Goal: Task Accomplishment & Management: Manage account settings

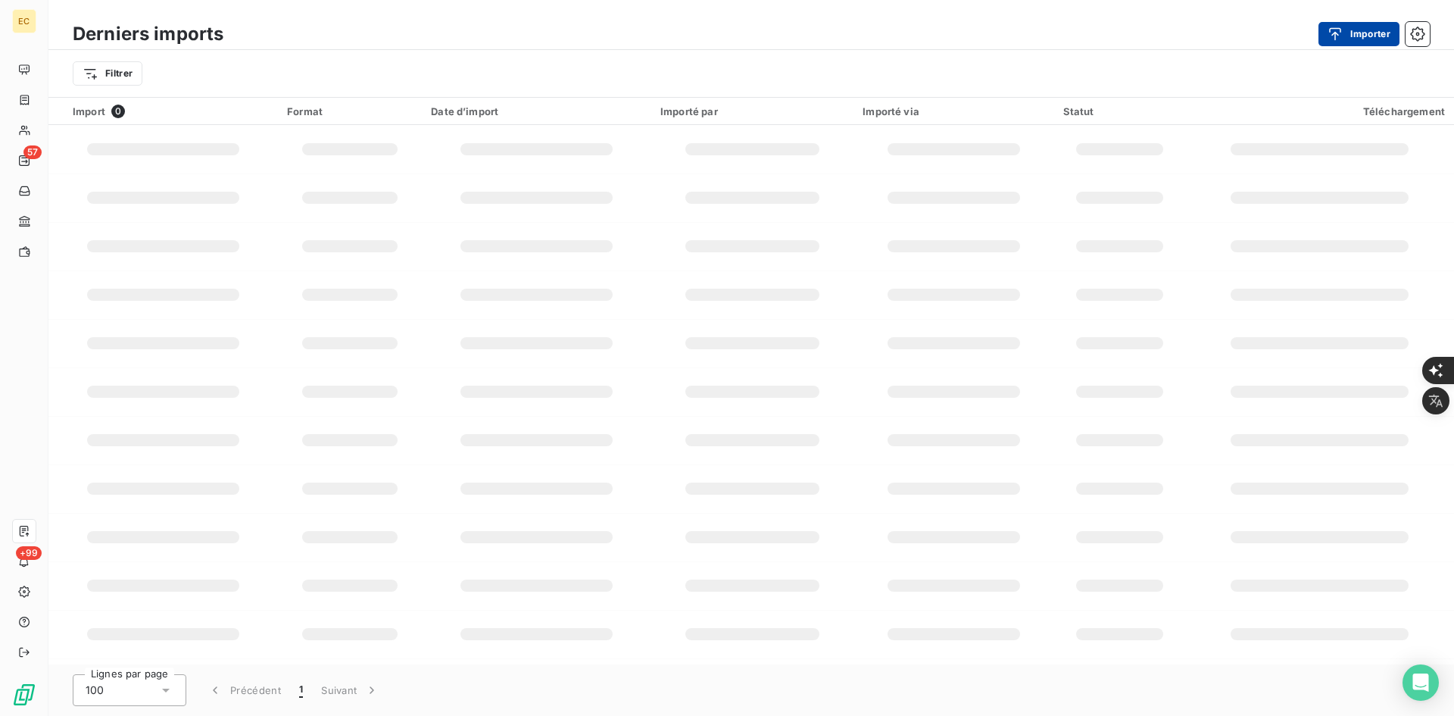
click at [1343, 38] on div "button" at bounding box center [1339, 34] width 23 height 15
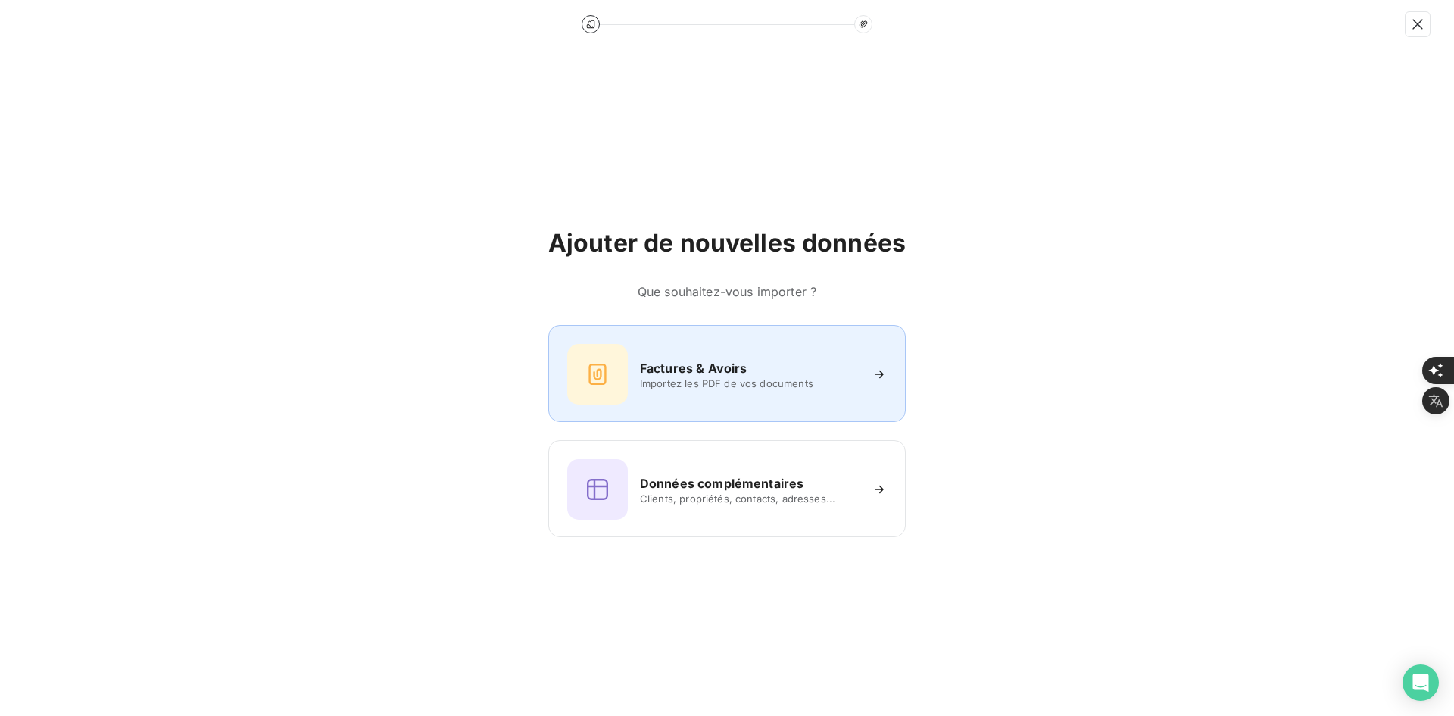
click at [702, 376] on h6 "Factures & Avoirs" at bounding box center [694, 368] width 108 height 18
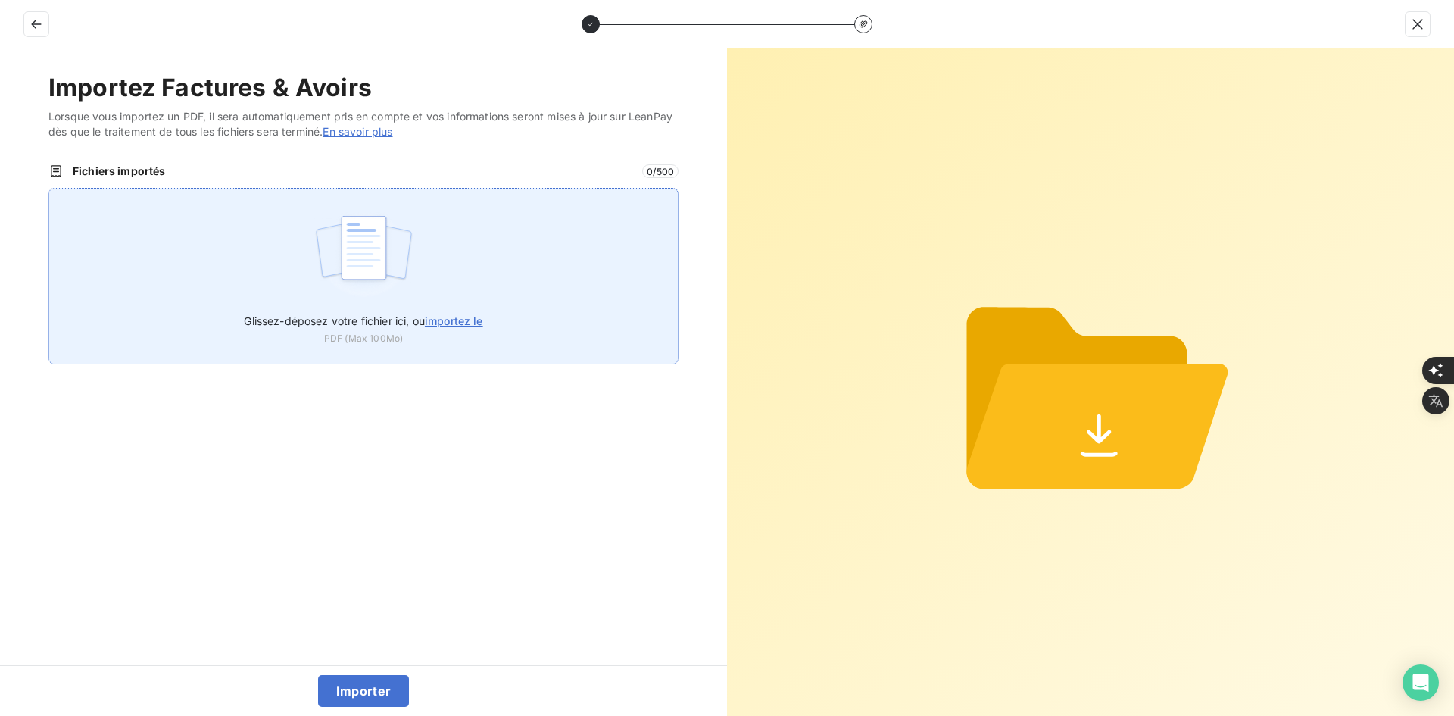
click at [400, 281] on img at bounding box center [364, 255] width 101 height 97
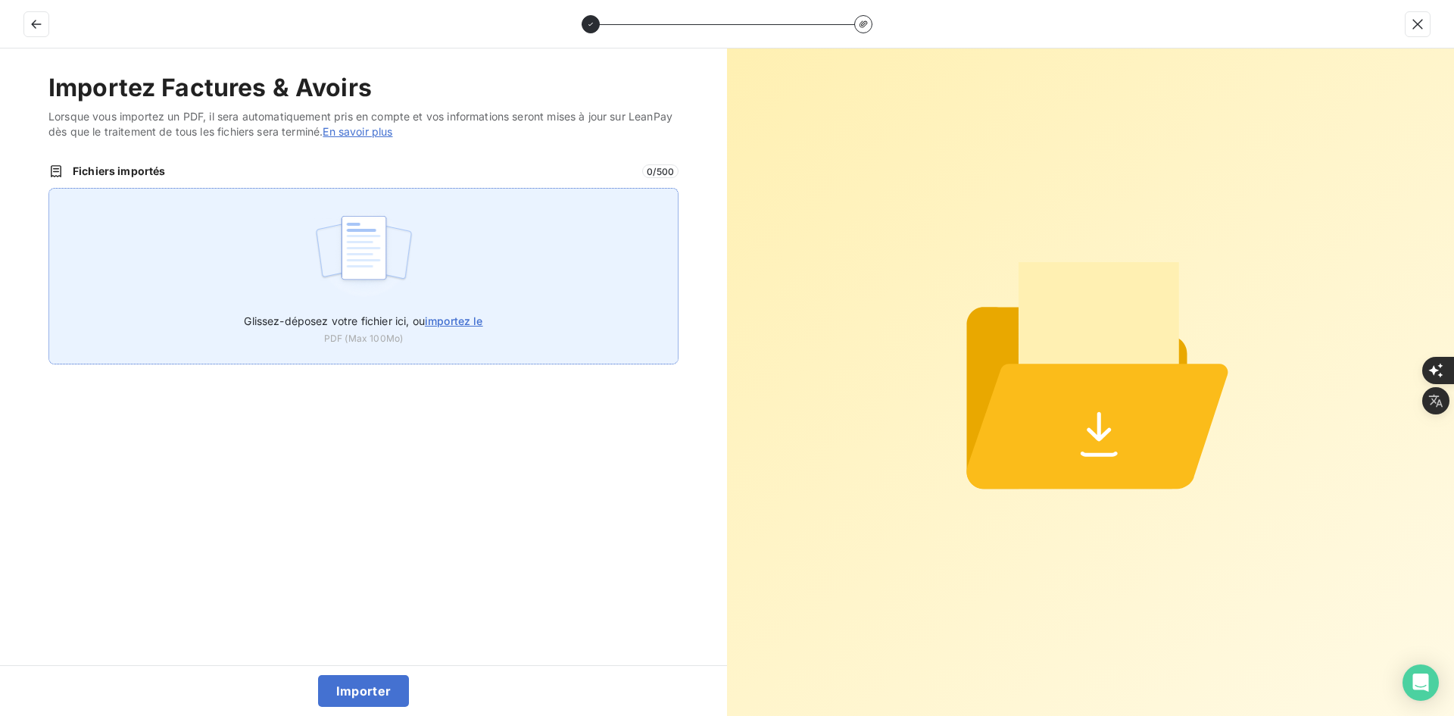
type input "C:\fakepath\FEF-2025-2975.pdf"
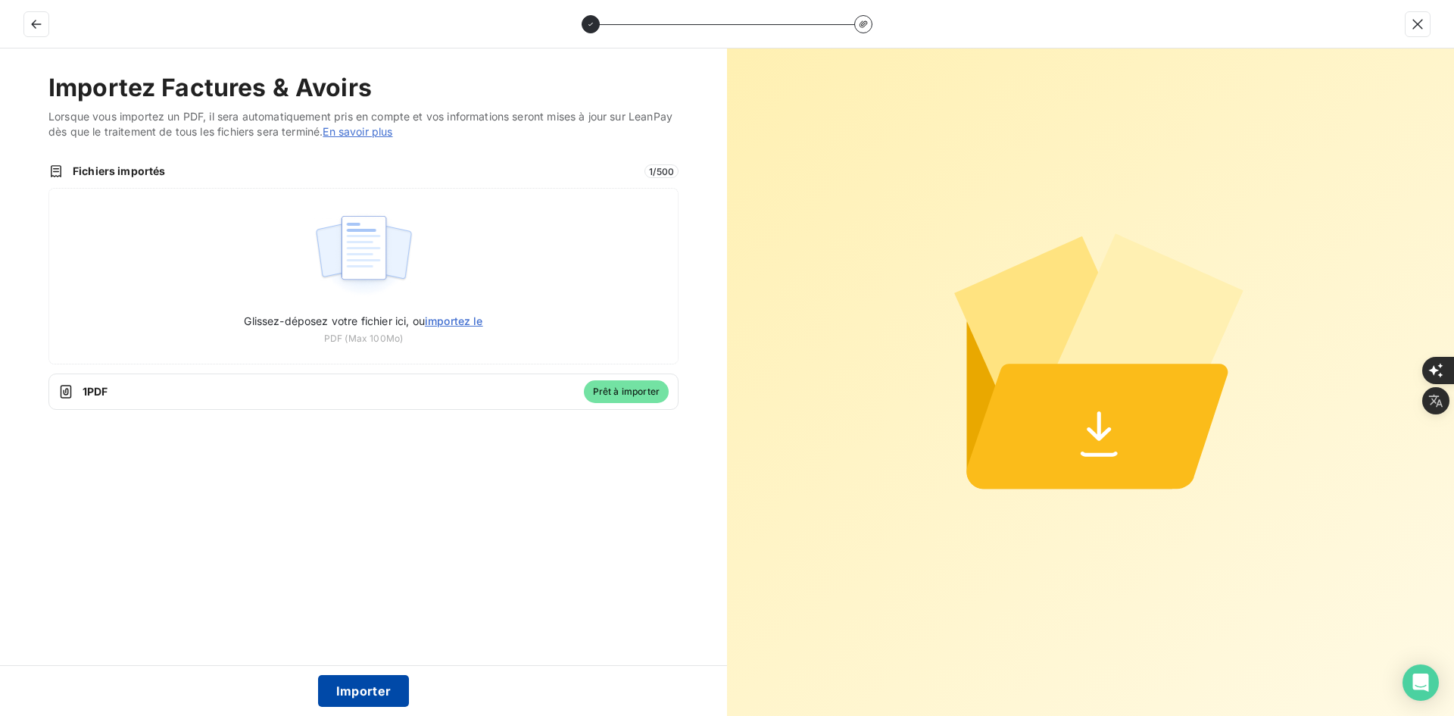
click at [371, 693] on button "Importer" at bounding box center [364, 691] width 92 height 32
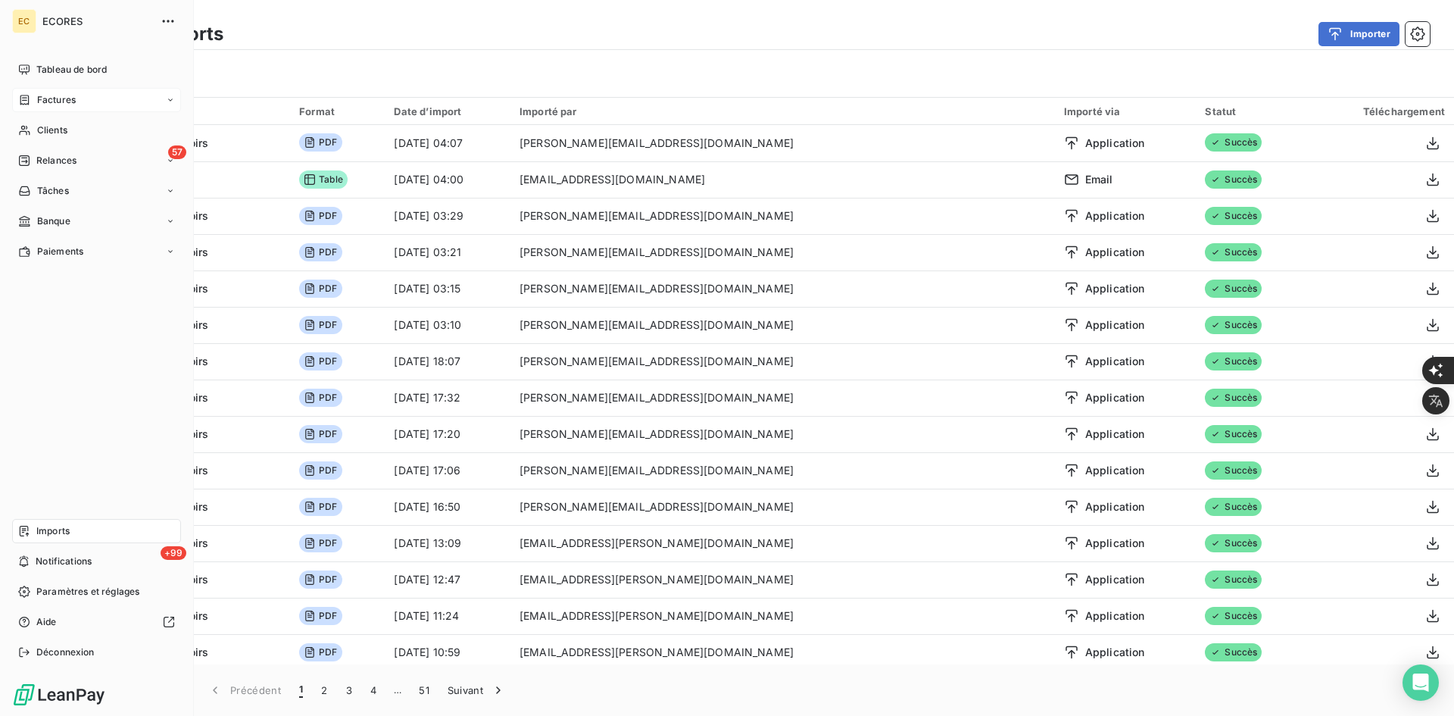
drag, startPoint x: 27, startPoint y: 102, endPoint x: 52, endPoint y: 102, distance: 24.3
click at [27, 102] on icon at bounding box center [24, 100] width 13 height 12
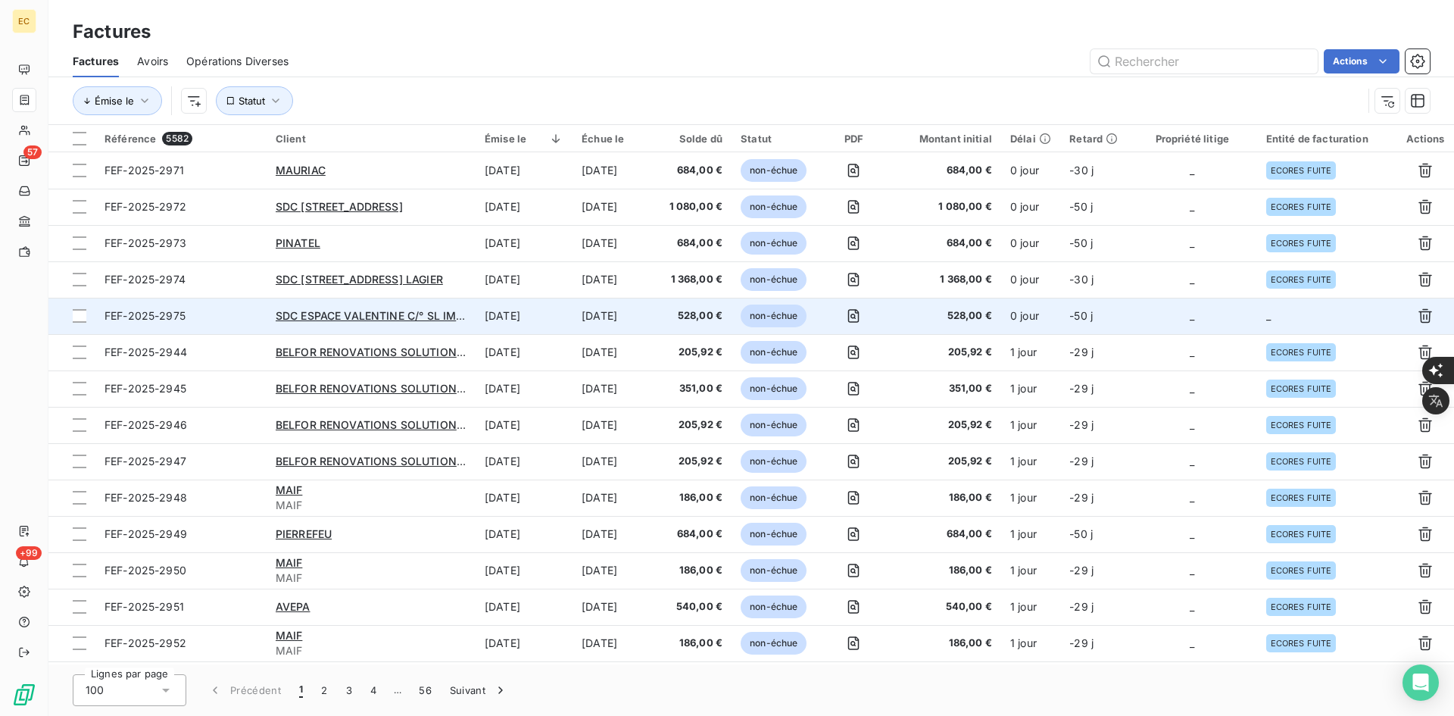
click at [1173, 316] on td "_" at bounding box center [1193, 316] width 130 height 36
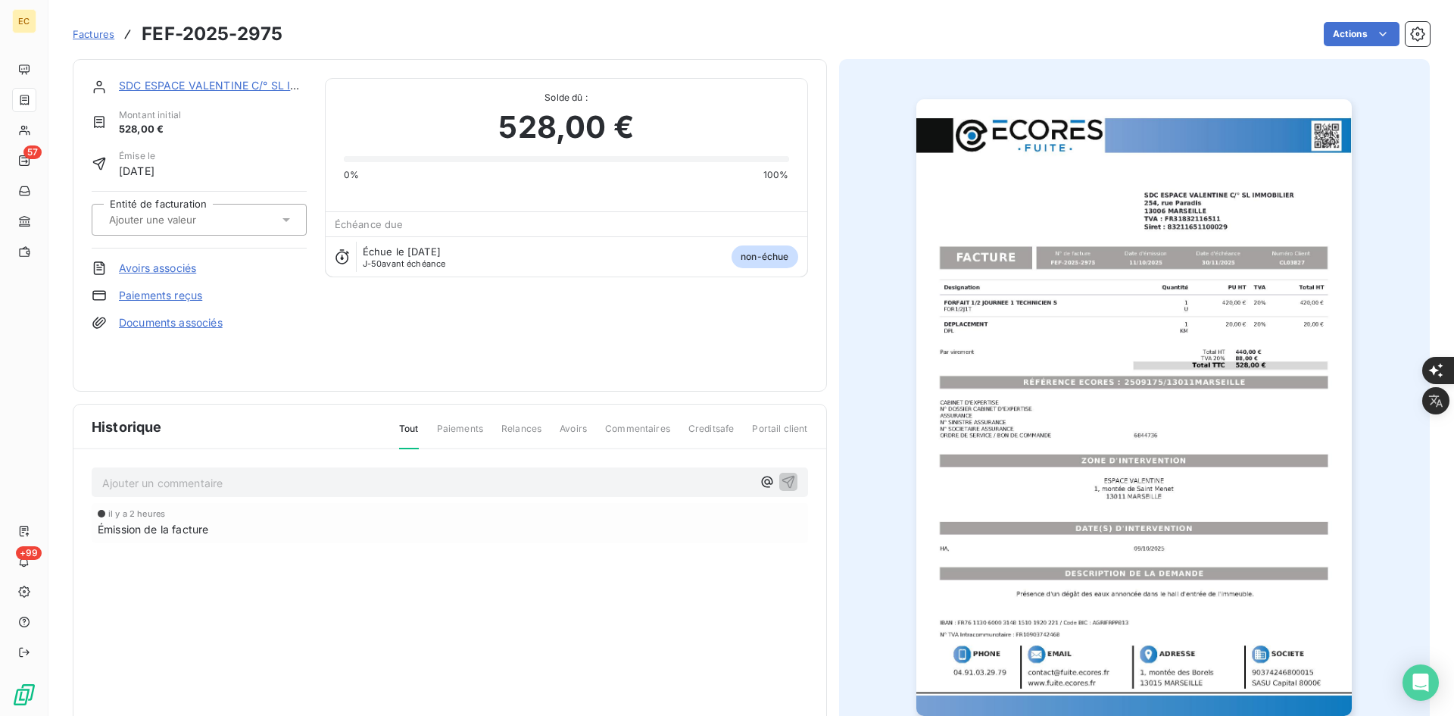
click at [236, 217] on div at bounding box center [192, 220] width 174 height 20
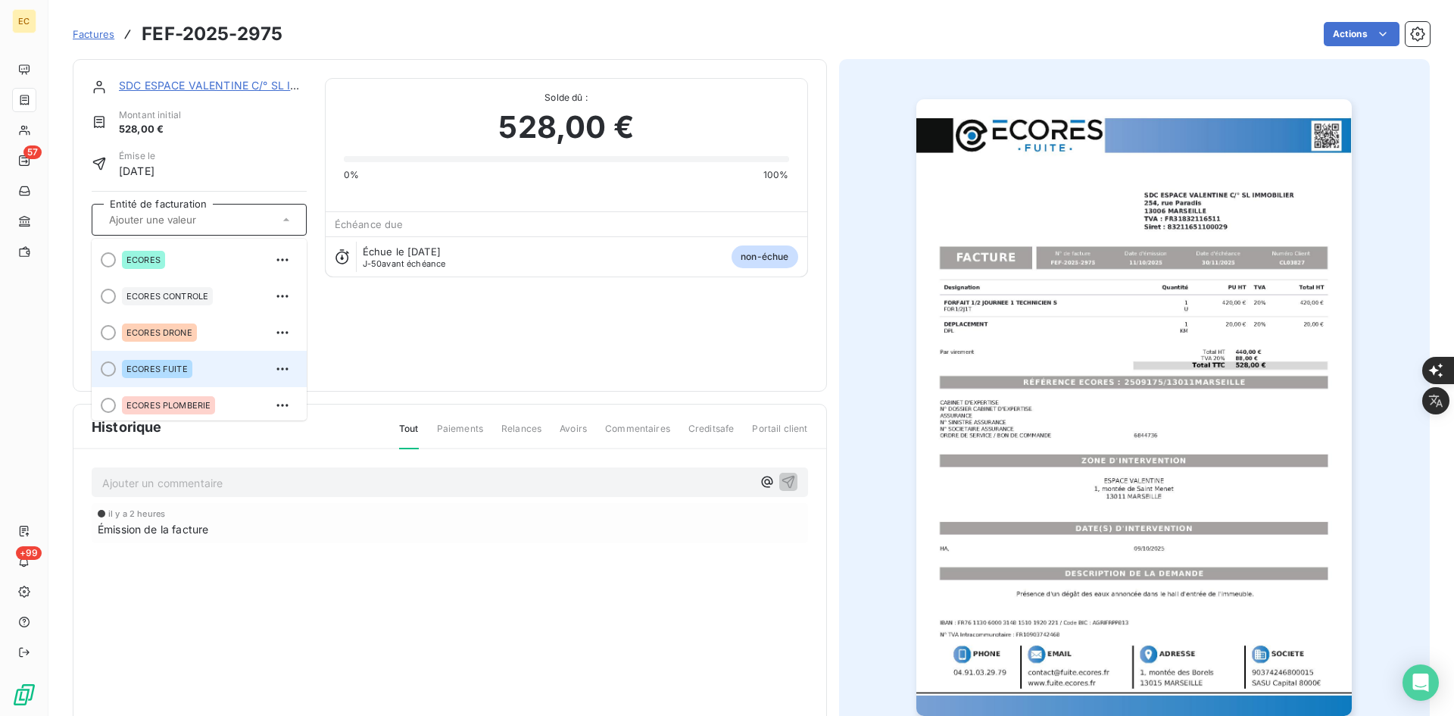
click at [208, 355] on li "ECORES FUITE" at bounding box center [199, 369] width 215 height 36
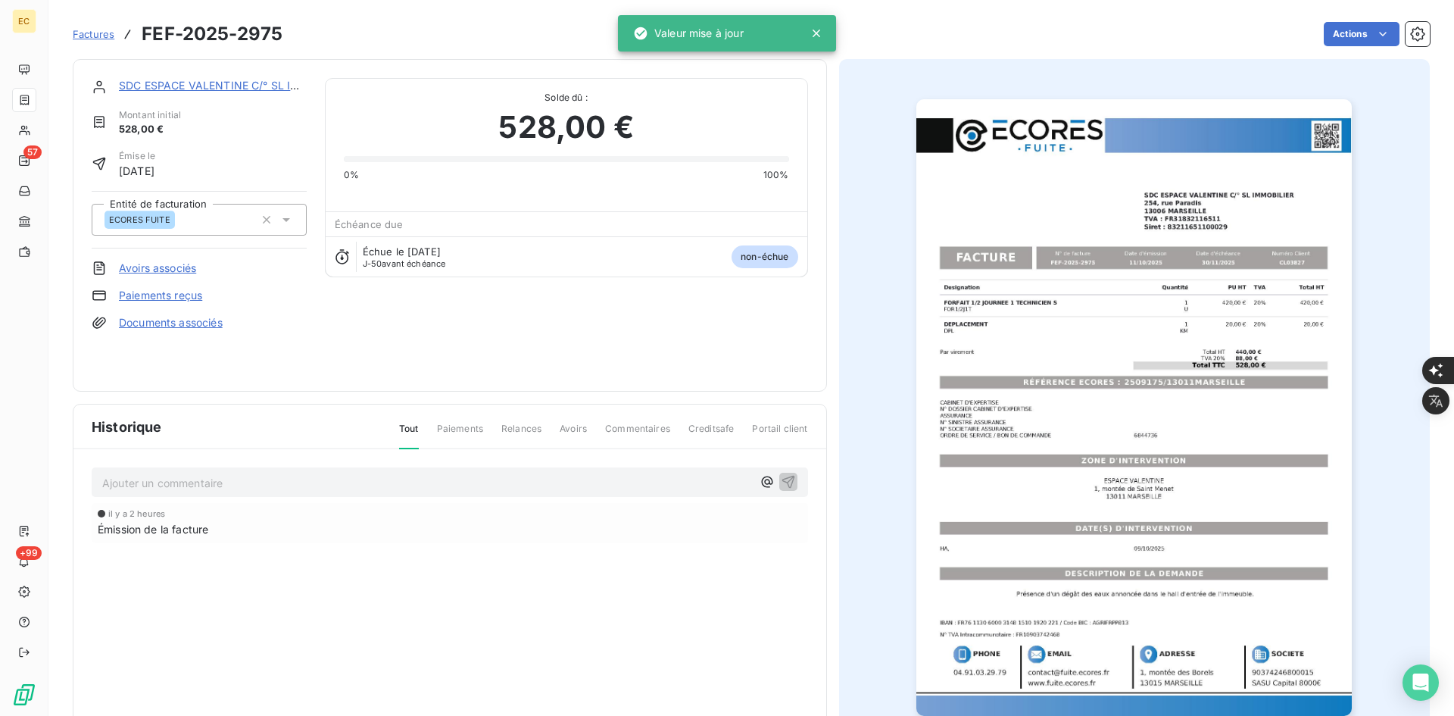
click at [211, 317] on link "Documents associés" at bounding box center [171, 322] width 104 height 15
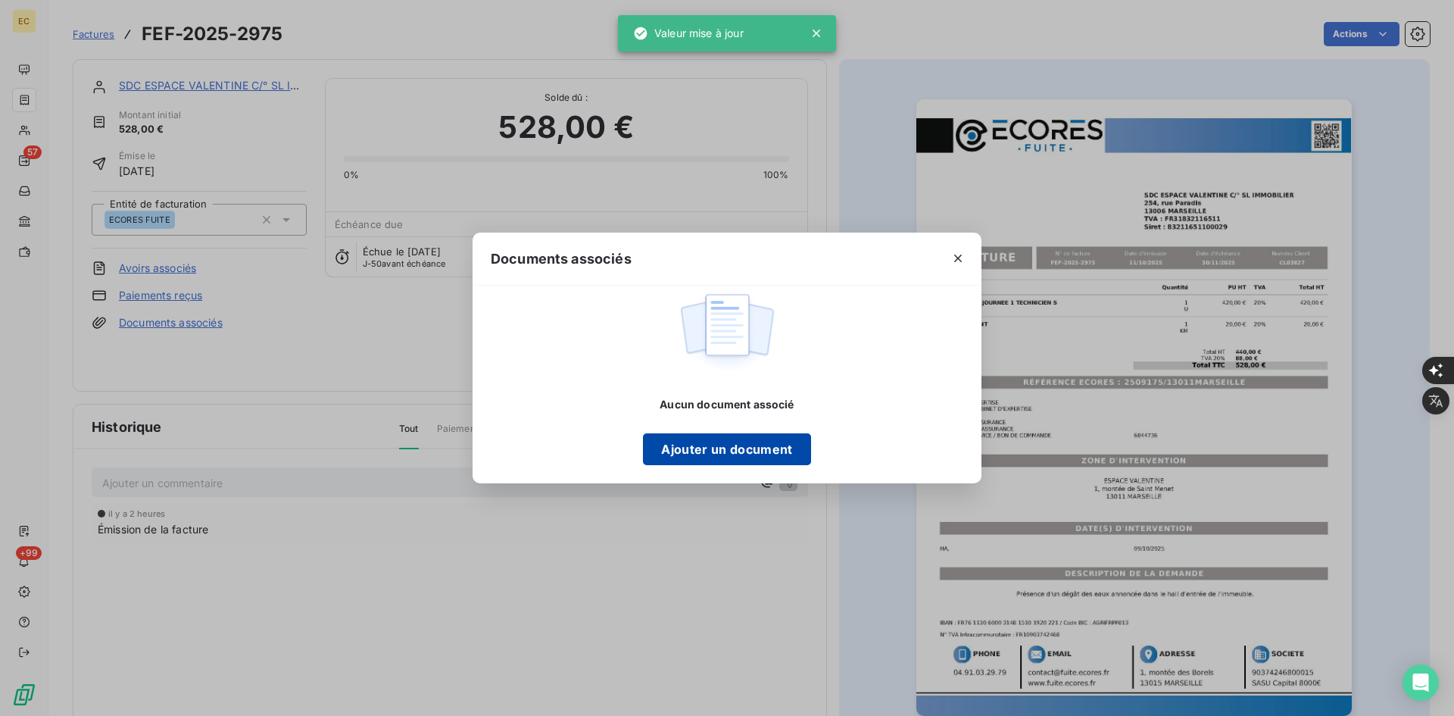
click at [674, 445] on button "Ajouter un document" at bounding box center [726, 449] width 167 height 32
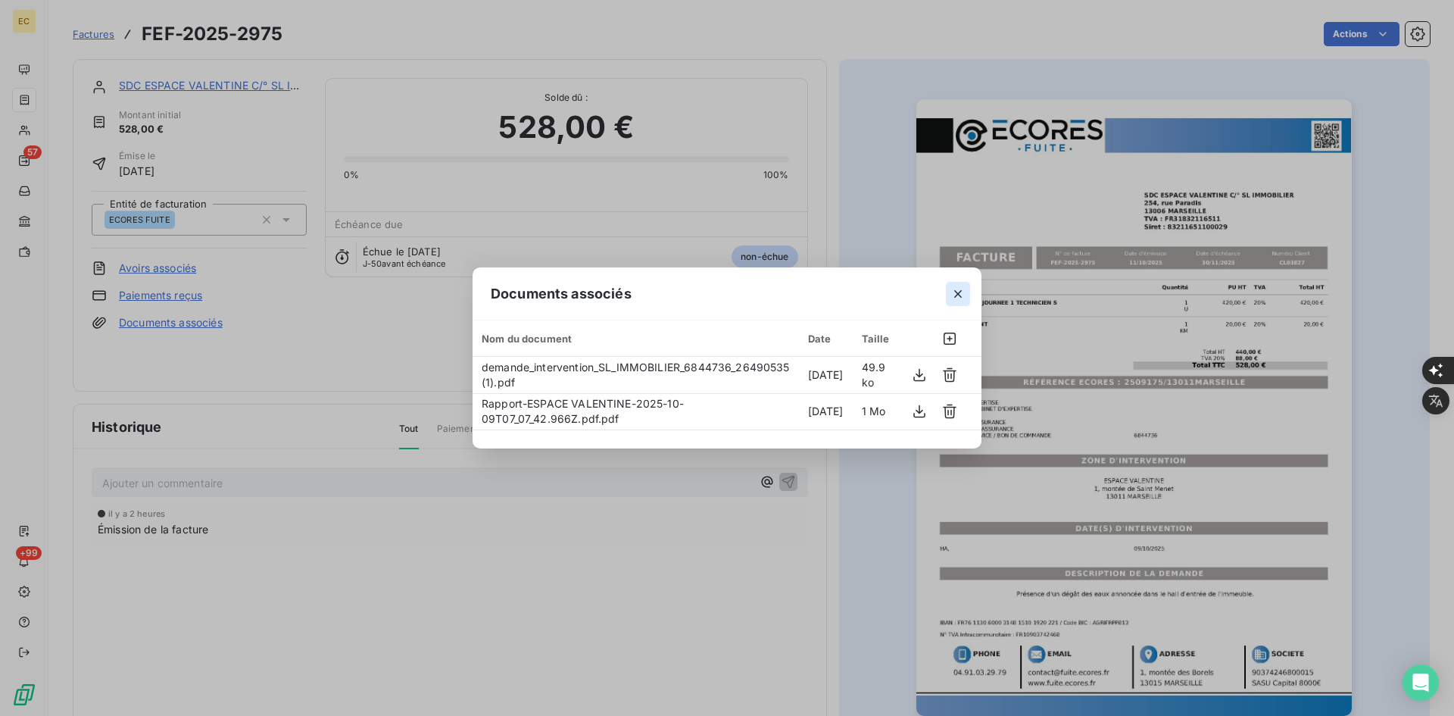
click at [960, 290] on icon "button" at bounding box center [958, 294] width 8 height 8
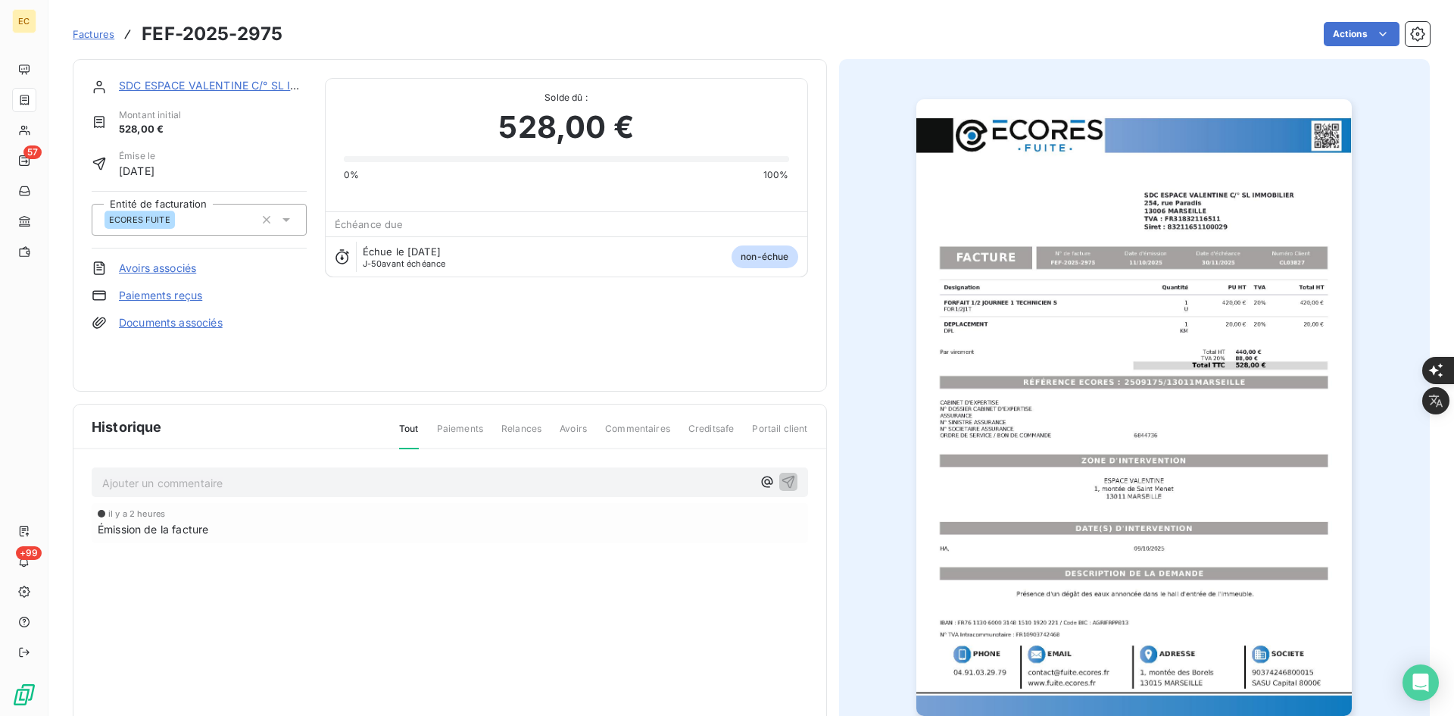
click at [238, 80] on link "SDC ESPACE VALENTINE C/° SL IMMOBILIER" at bounding box center [235, 85] width 233 height 13
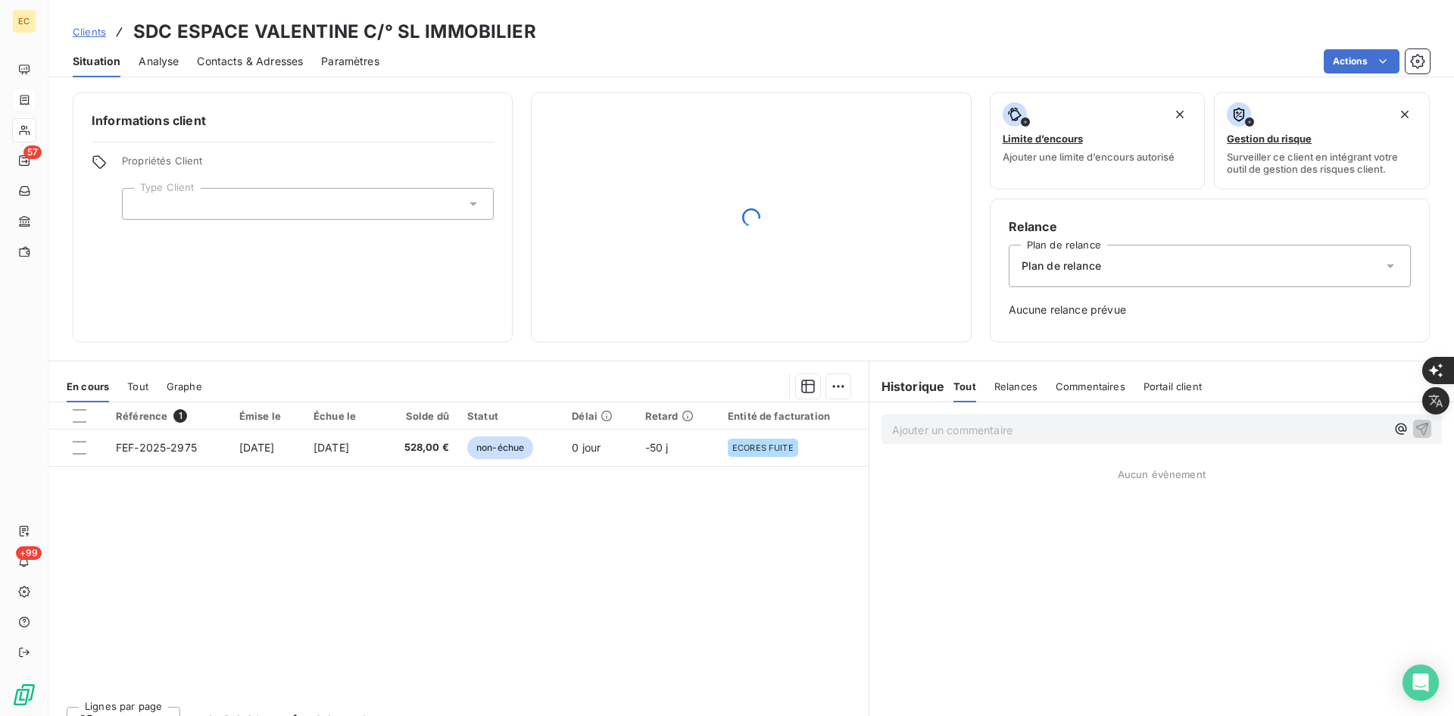
click at [240, 197] on div at bounding box center [308, 204] width 372 height 32
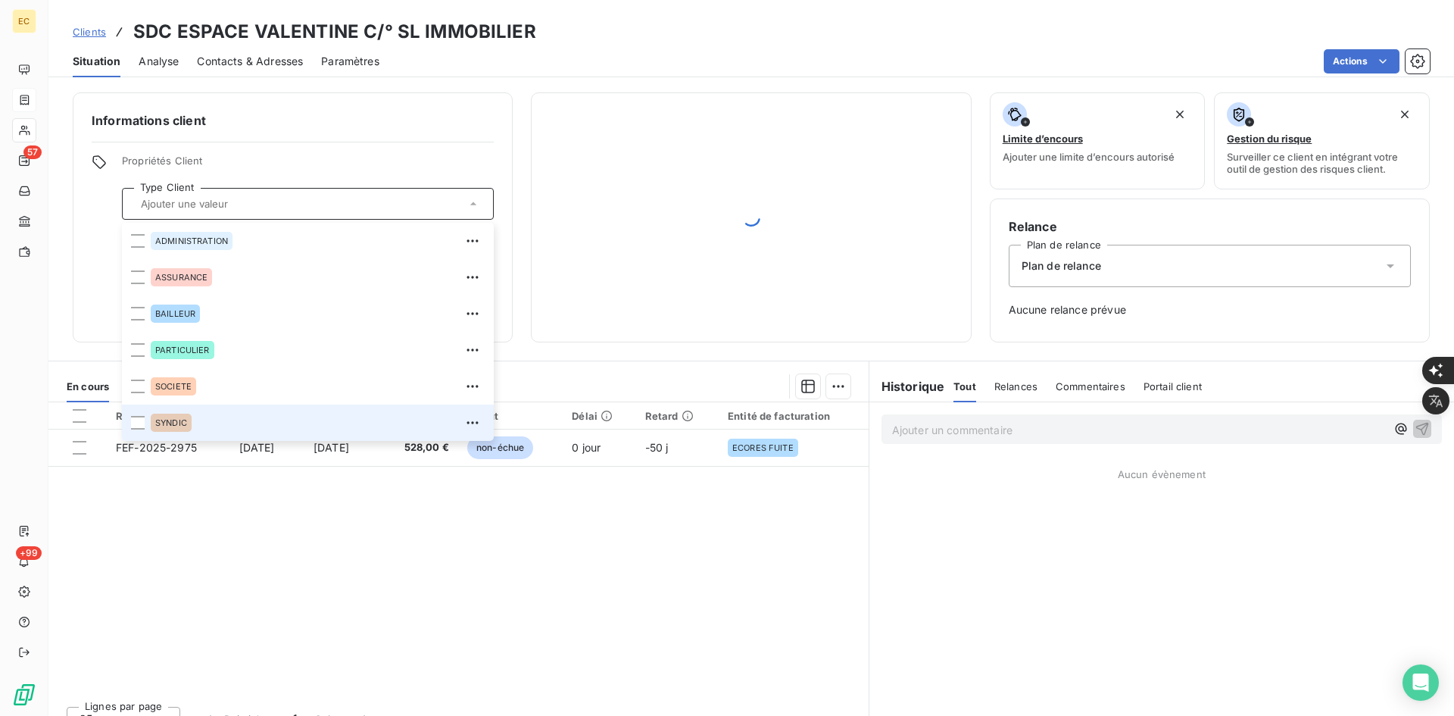
click at [232, 430] on div "SYNDIC" at bounding box center [318, 423] width 334 height 24
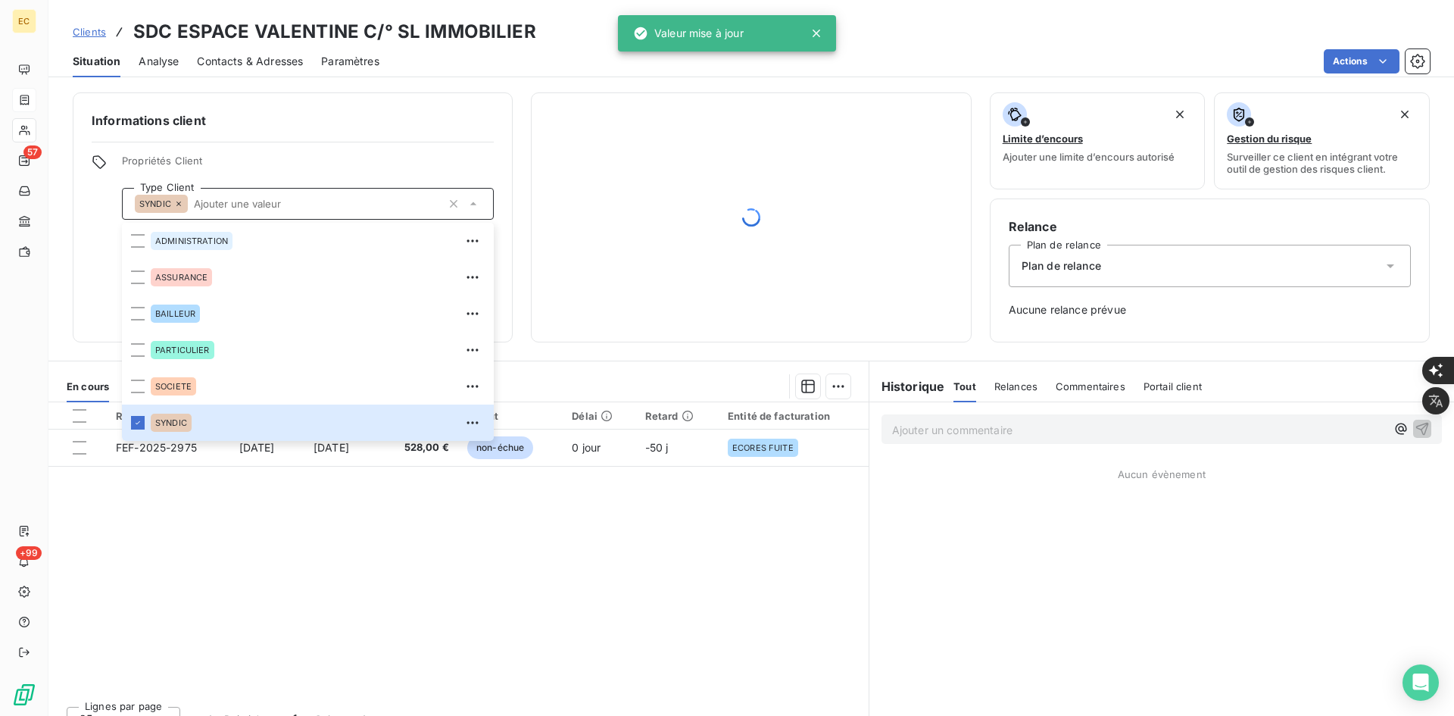
click at [1164, 280] on div "Plan de relance" at bounding box center [1210, 266] width 402 height 42
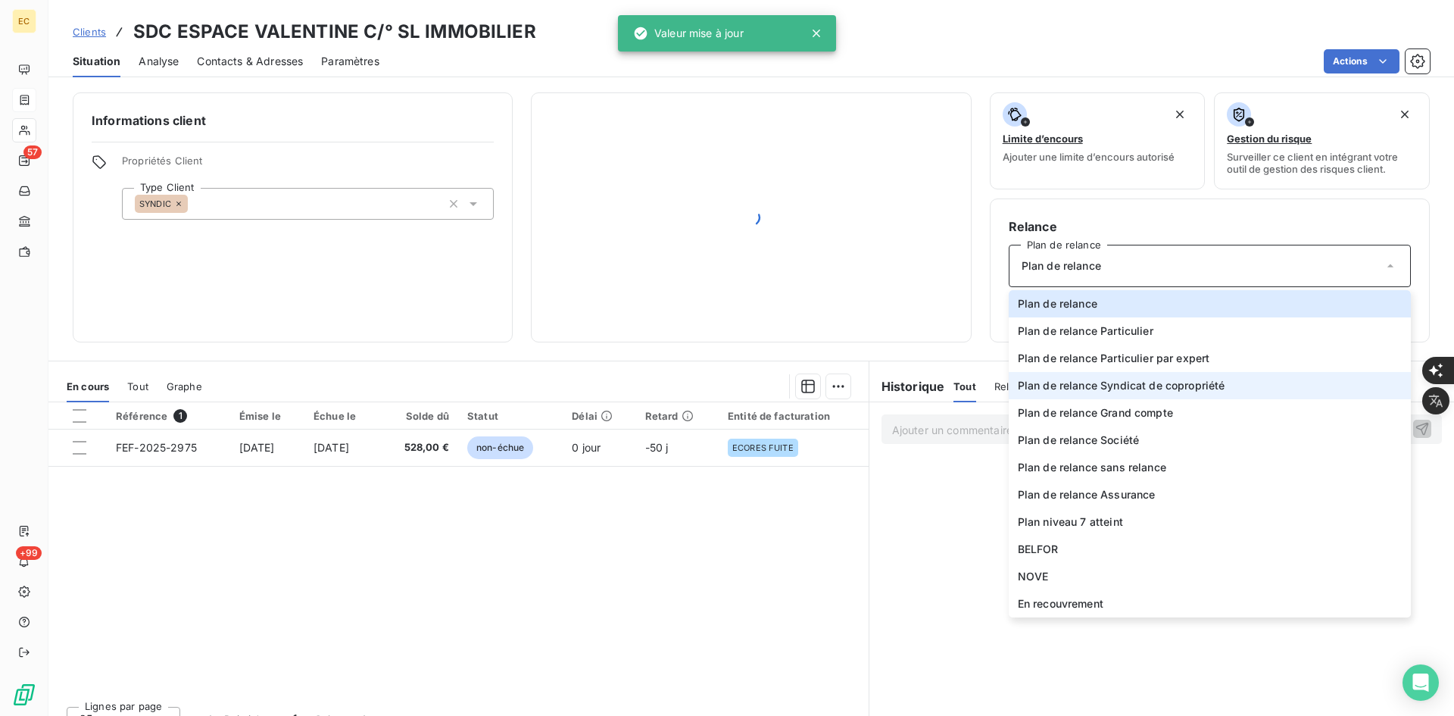
click at [1117, 385] on span "Plan de relance Syndicat de copropriété" at bounding box center [1122, 385] width 208 height 15
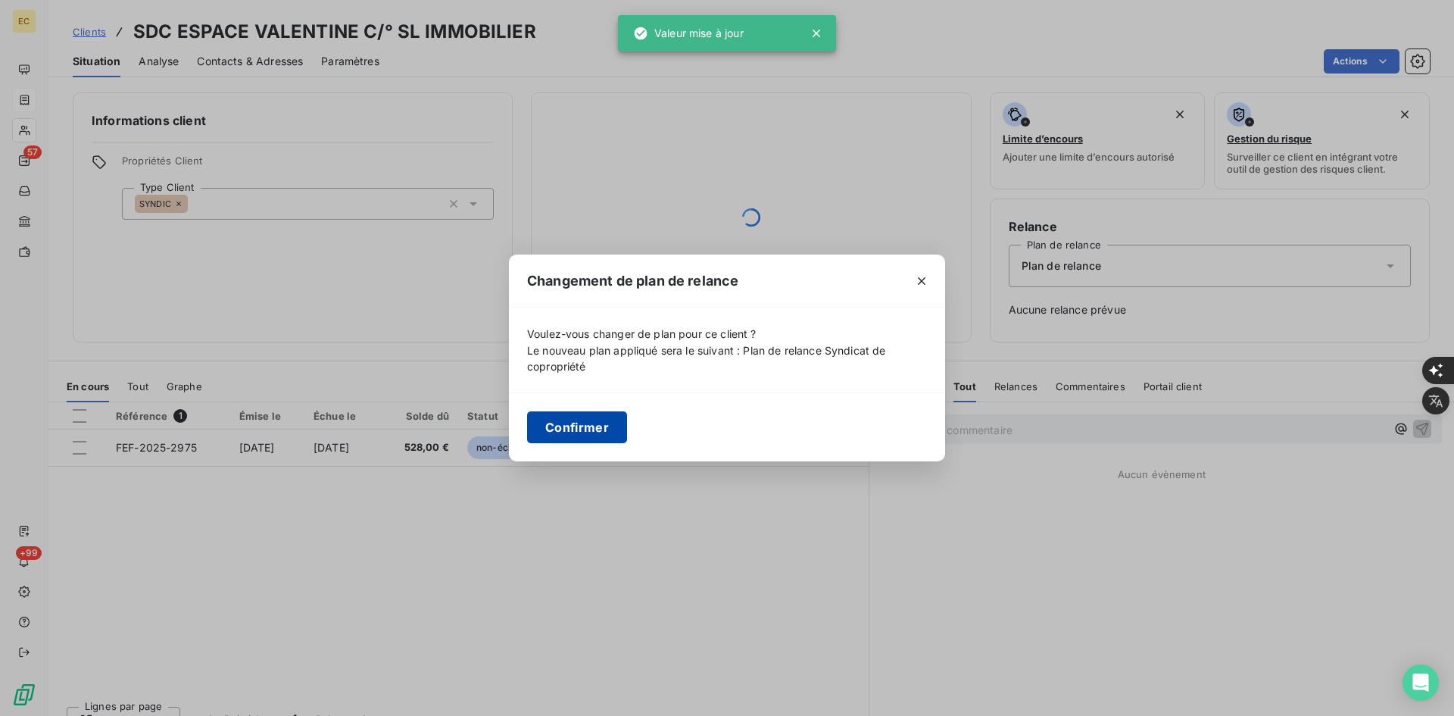
click at [602, 427] on button "Confirmer" at bounding box center [577, 427] width 100 height 32
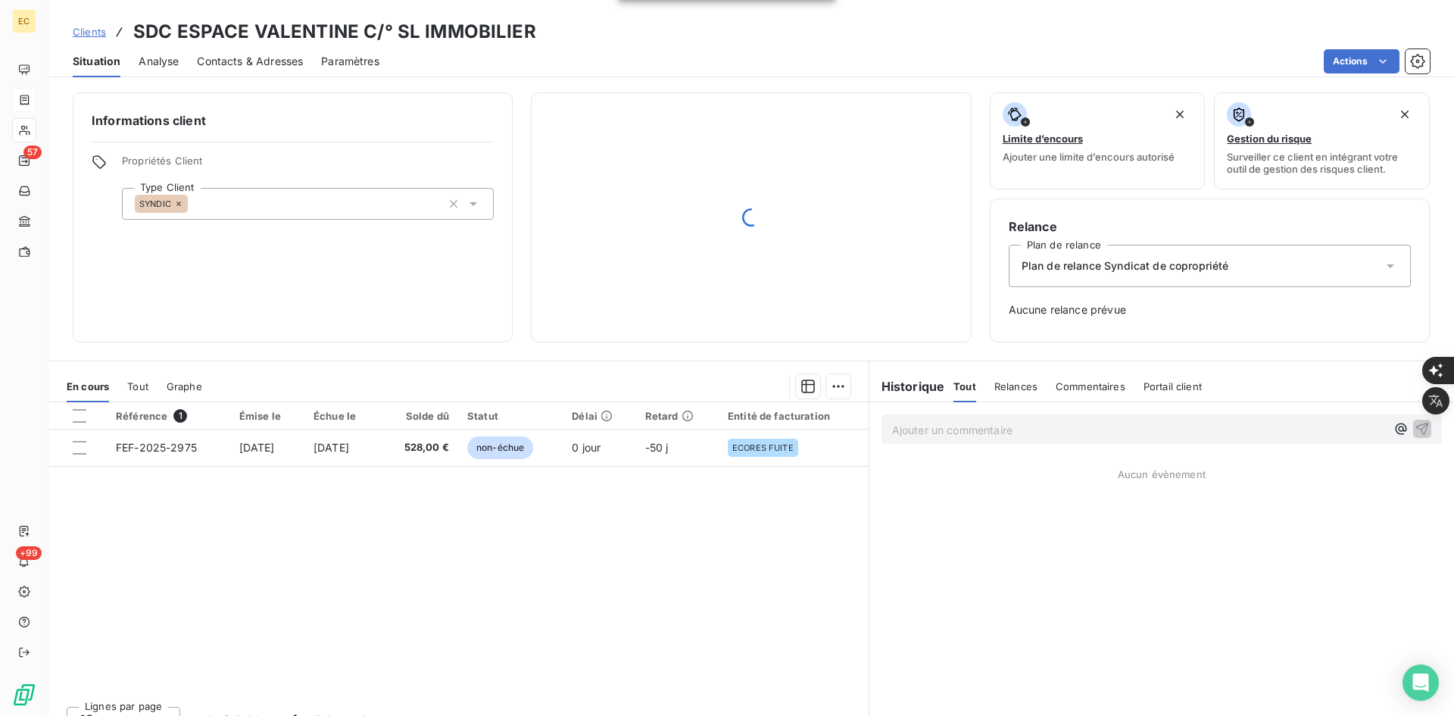
click at [278, 61] on span "Contacts & Adresses" at bounding box center [250, 61] width 106 height 15
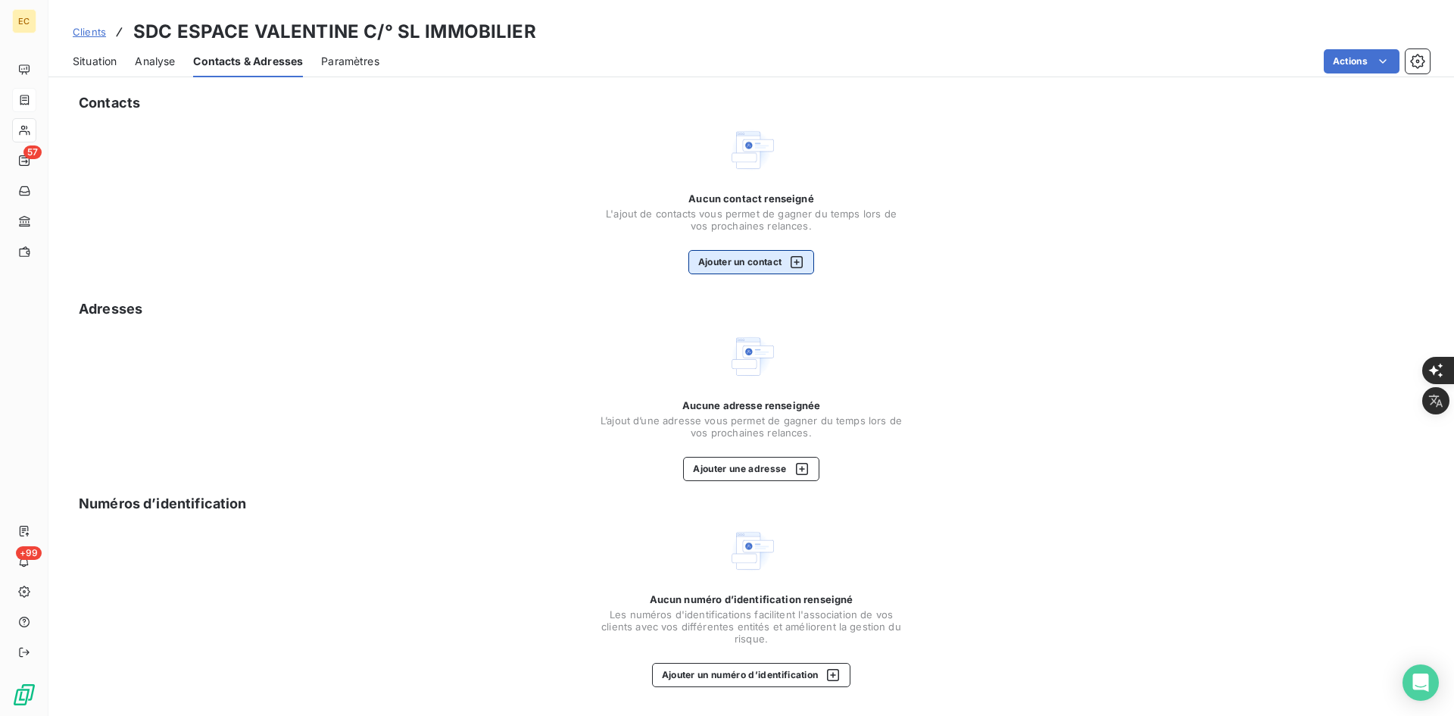
click at [747, 252] on button "Ajouter un contact" at bounding box center [752, 262] width 127 height 24
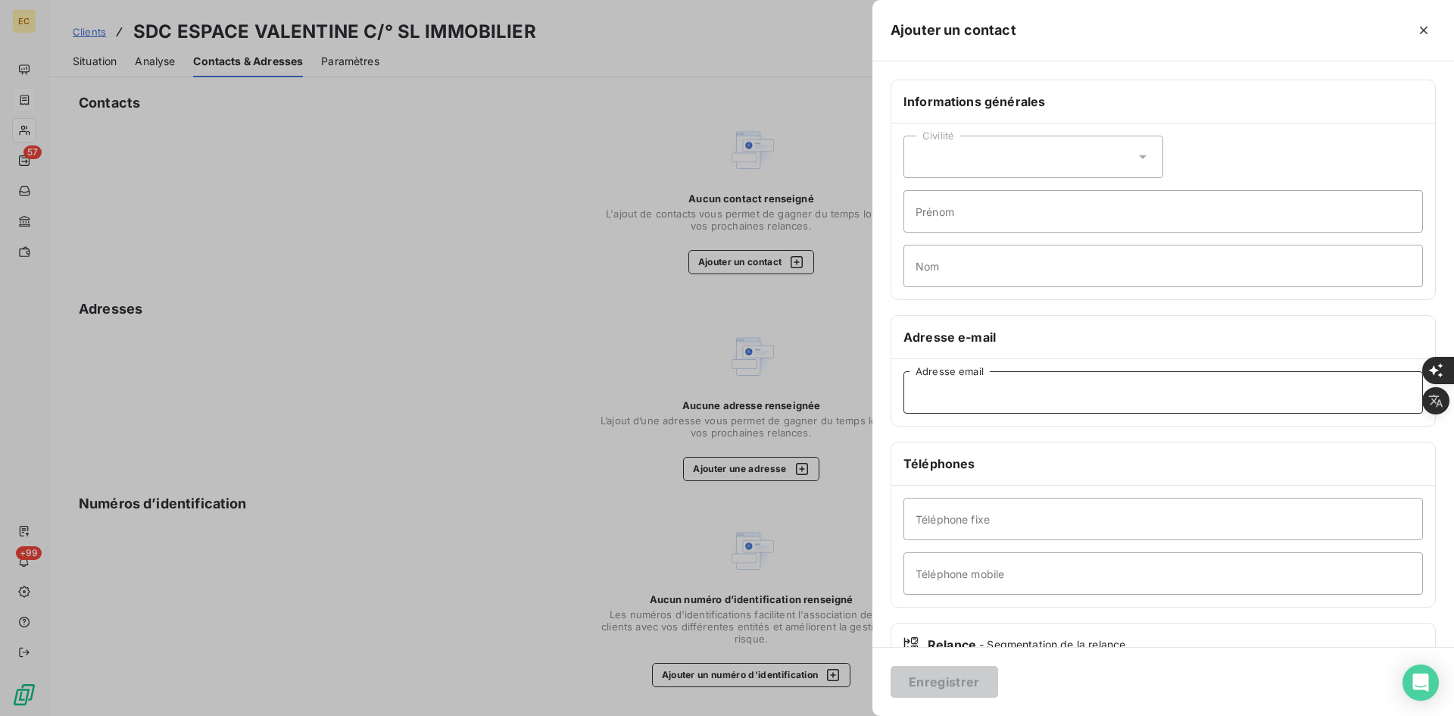
click at [972, 396] on input "Adresse email" at bounding box center [1164, 392] width 520 height 42
paste input "[PERSON_NAME] <[PERSON_NAME][EMAIL_ADDRESS][DOMAIN_NAME]>"
click at [1023, 395] on input "[PERSON_NAME] <[PERSON_NAME][EMAIL_ADDRESS][DOMAIN_NAME]" at bounding box center [1164, 392] width 520 height 42
type input "[PERSON_NAME][EMAIL_ADDRESS][DOMAIN_NAME]"
click at [958, 688] on button "Enregistrer" at bounding box center [945, 682] width 108 height 32
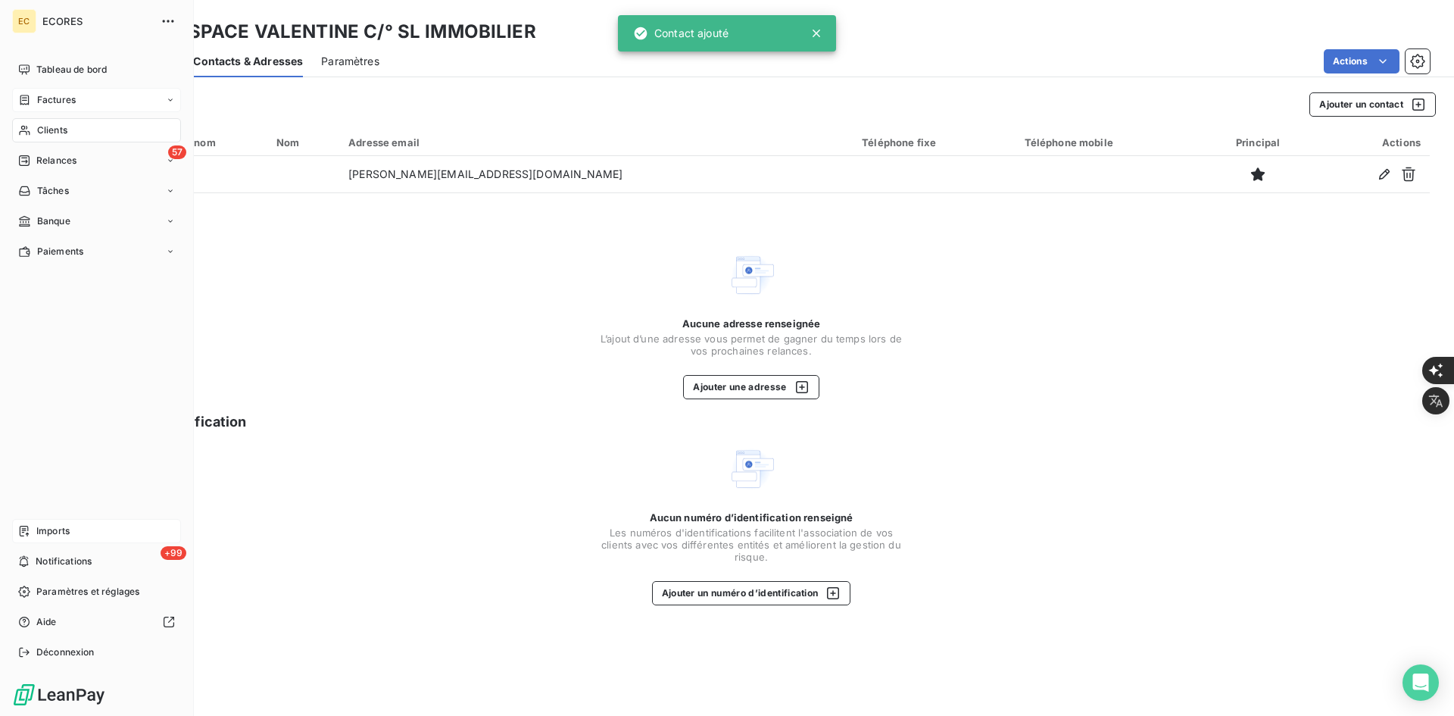
click at [37, 533] on span "Imports" at bounding box center [52, 531] width 33 height 14
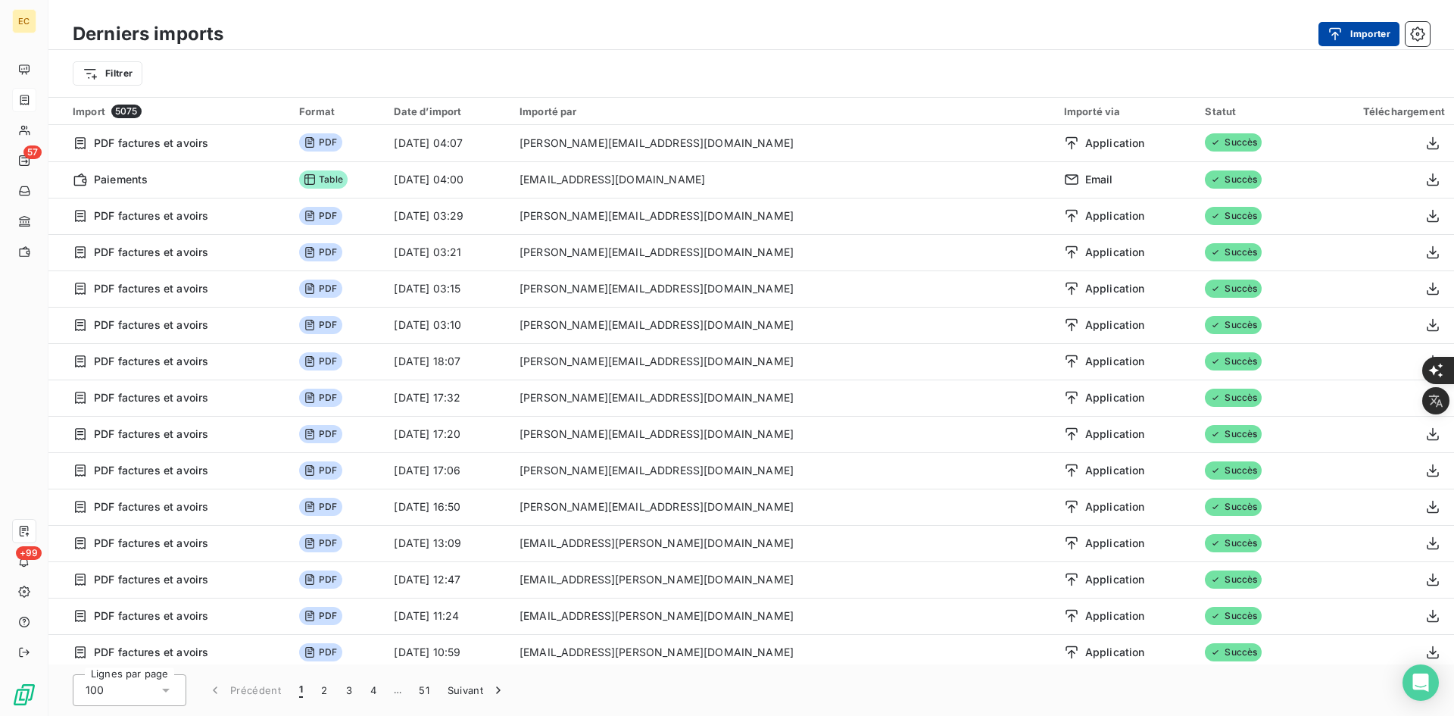
click at [1362, 35] on button "Importer" at bounding box center [1359, 34] width 81 height 24
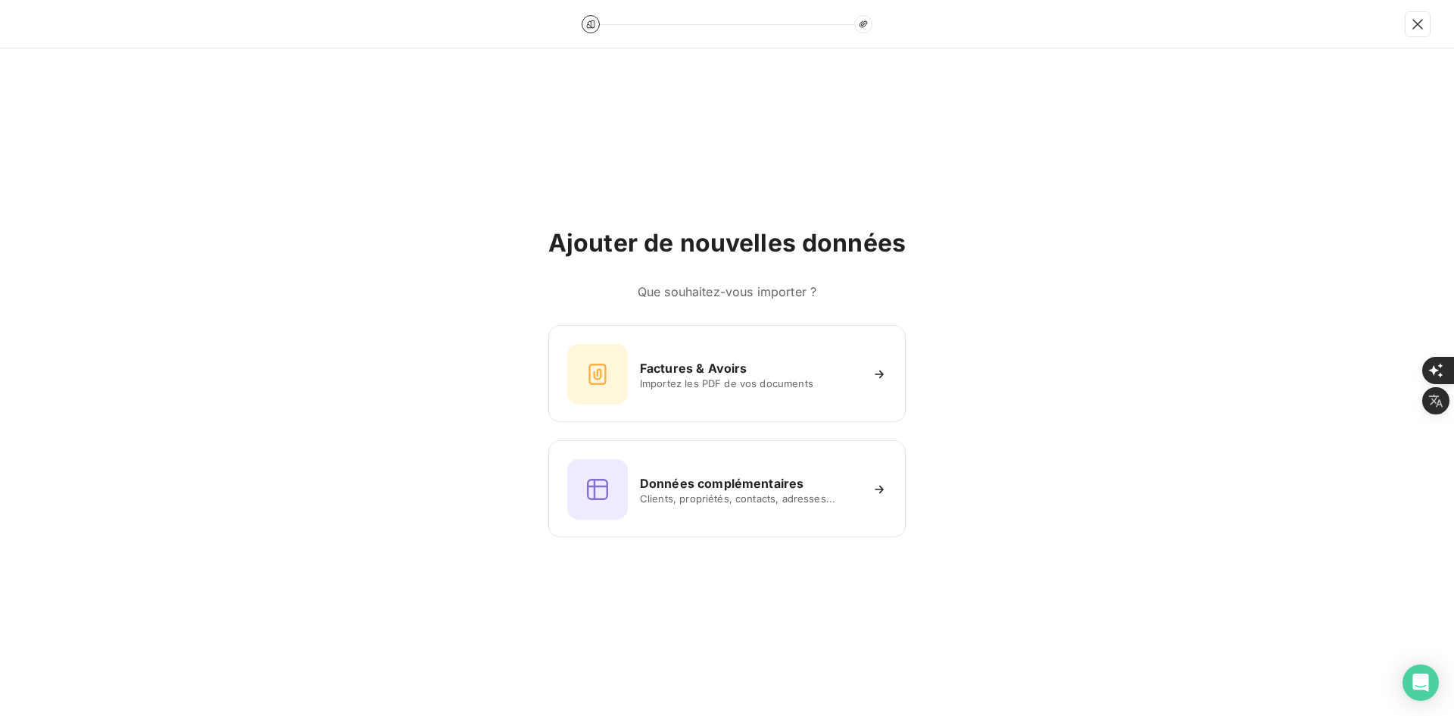
click at [450, 78] on div "Ajouter de nouvelles données Que souhaitez-vous importer ? Factures & Avoirs Im…" at bounding box center [727, 381] width 1454 height 667
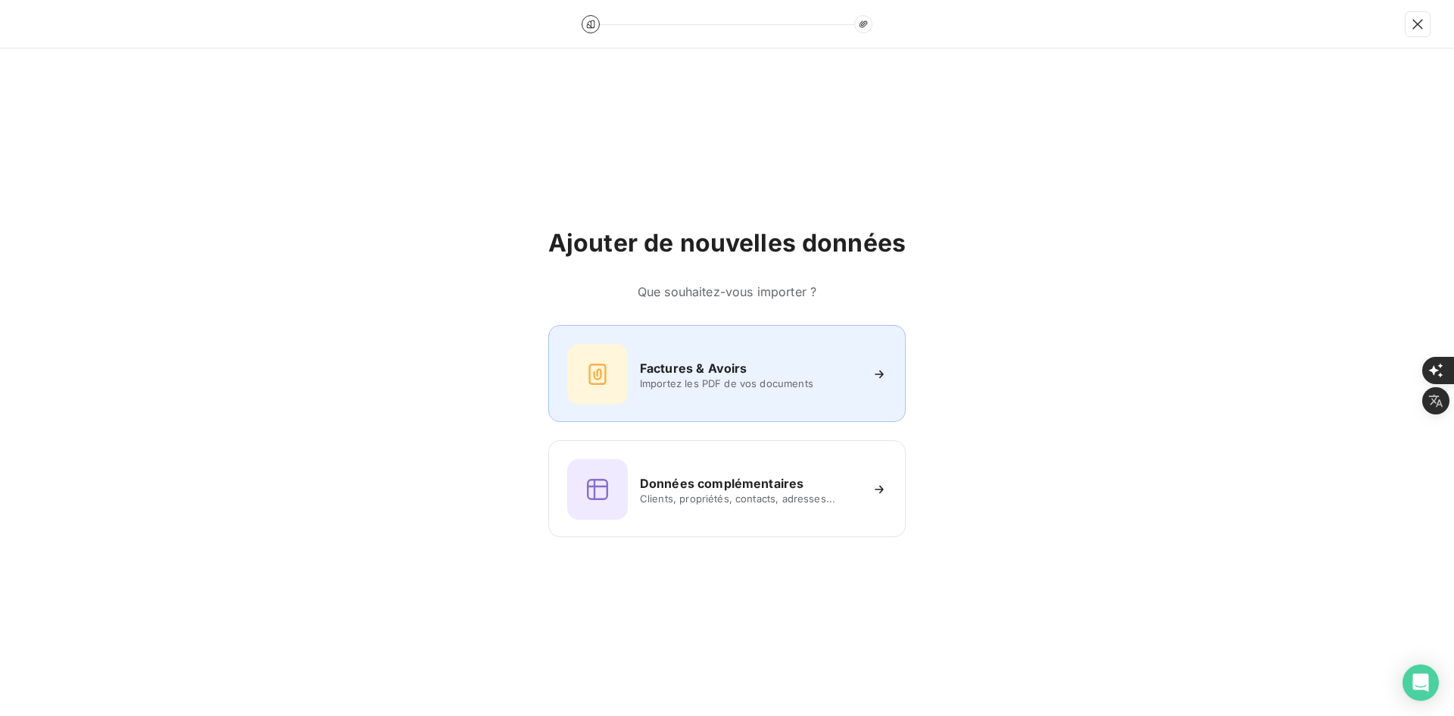
click at [605, 344] on div at bounding box center [597, 374] width 61 height 61
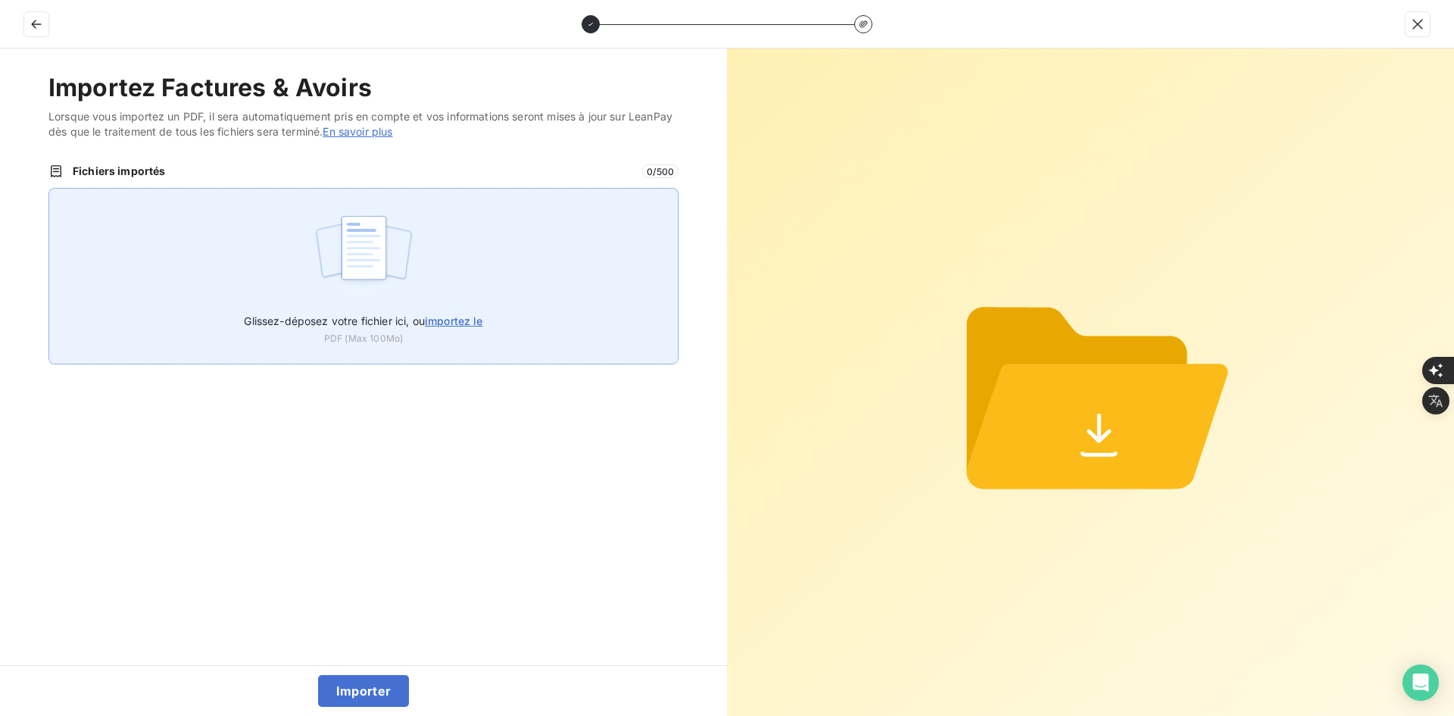
click at [346, 261] on img at bounding box center [364, 255] width 101 height 97
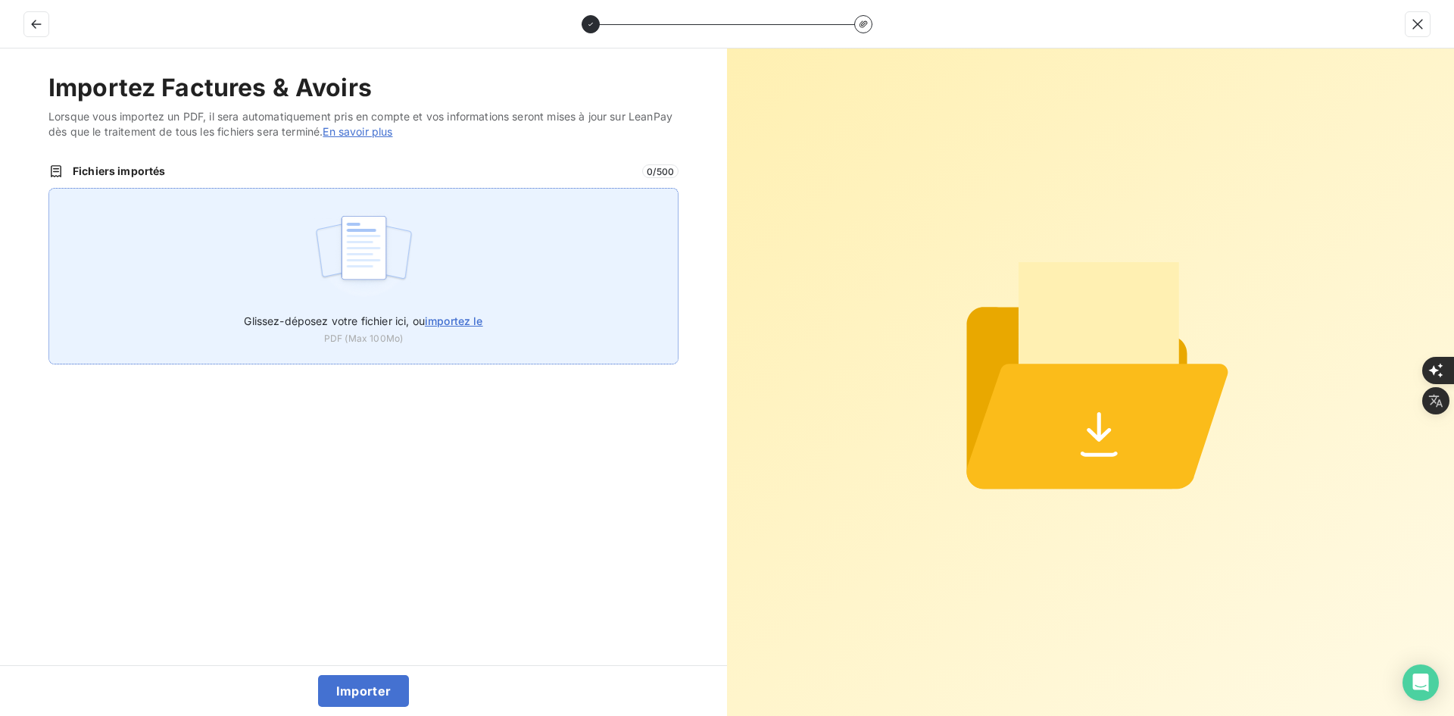
type input "C:\fakepath\FEF-2025-2976.pdf"
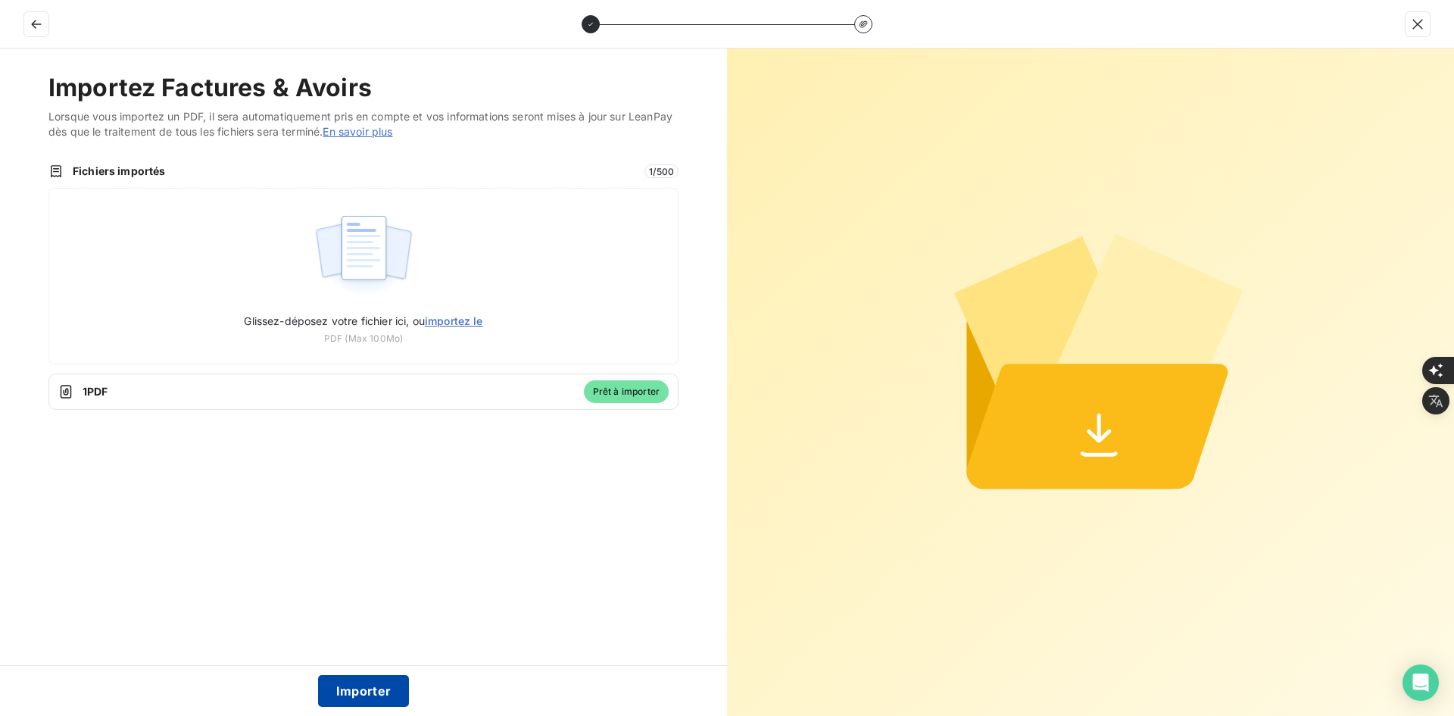
click at [380, 692] on button "Importer" at bounding box center [364, 691] width 92 height 32
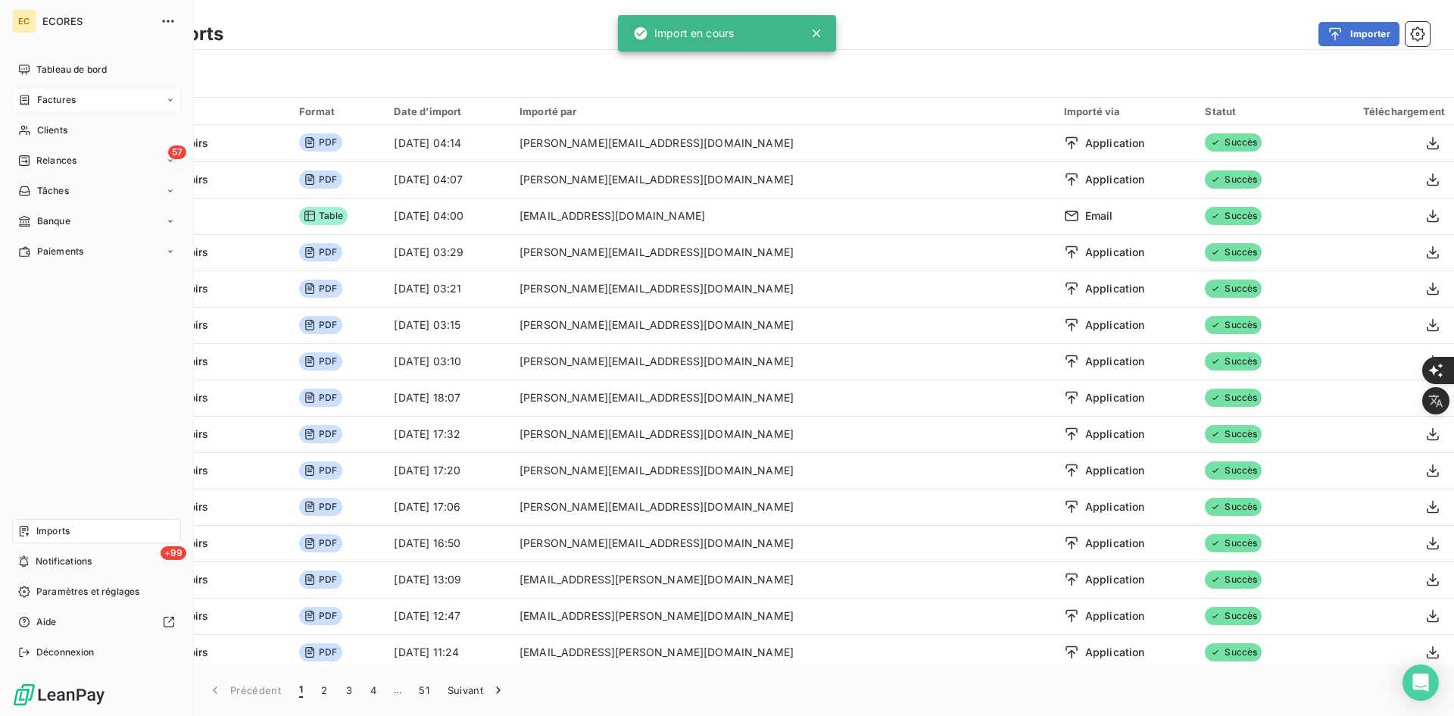
click at [34, 102] on div "Factures" at bounding box center [47, 100] width 58 height 14
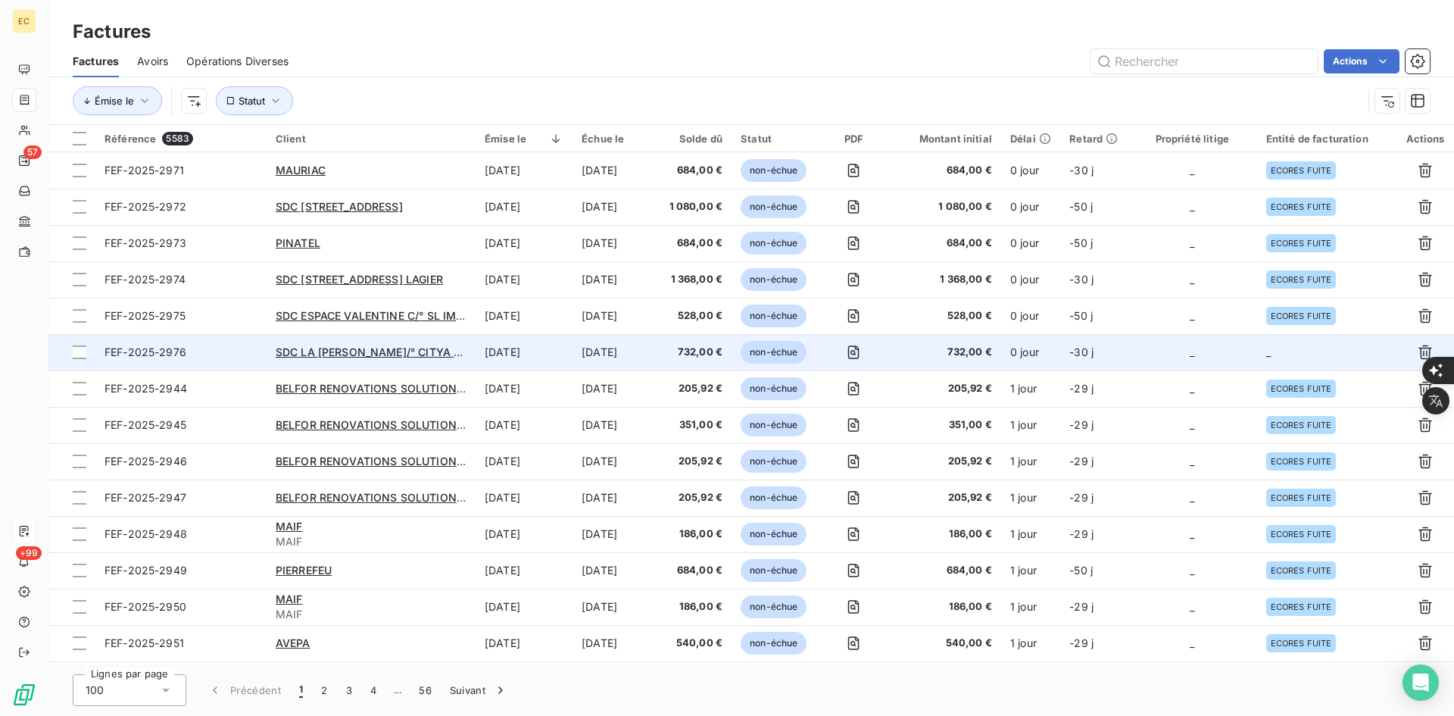
click at [1175, 359] on td "_" at bounding box center [1193, 352] width 130 height 36
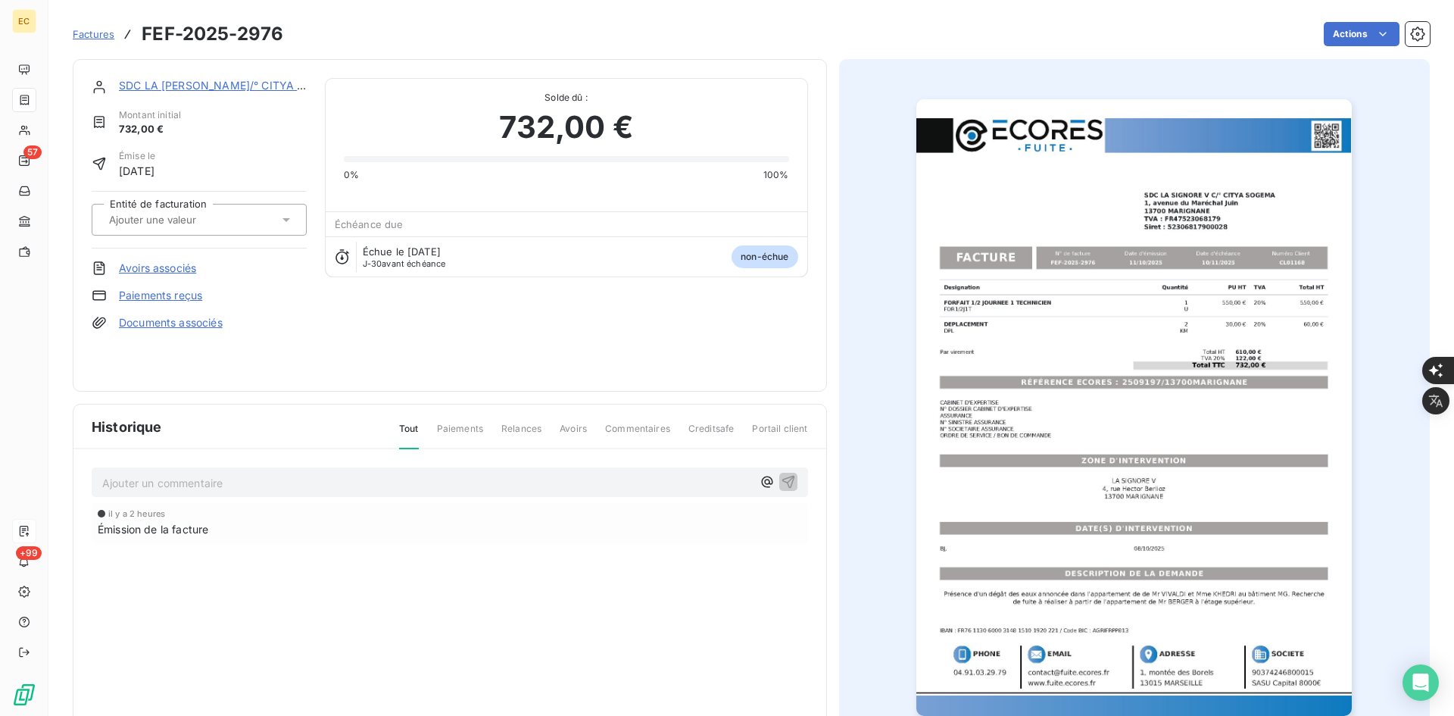
click at [231, 215] on input "text" at bounding box center [184, 220] width 152 height 14
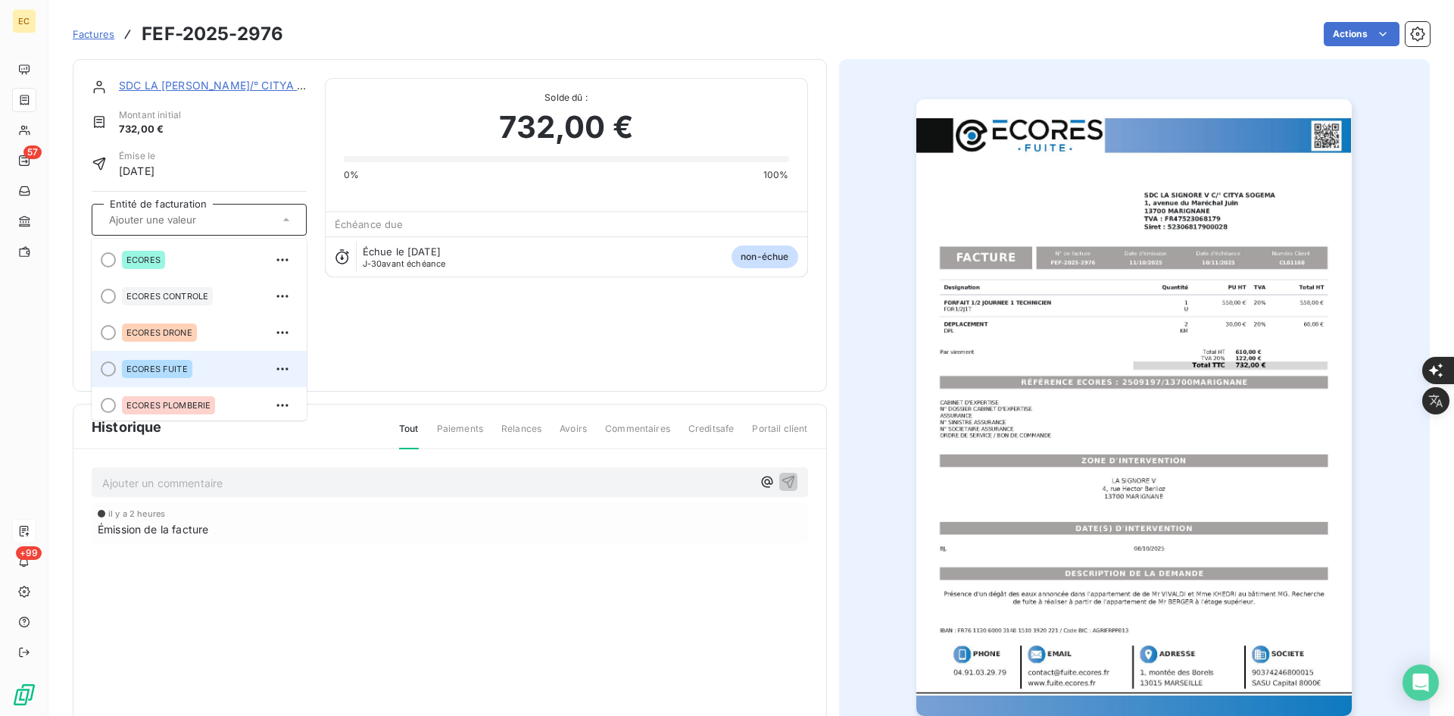
click at [182, 370] on span "ECORES FUITE" at bounding box center [157, 368] width 61 height 9
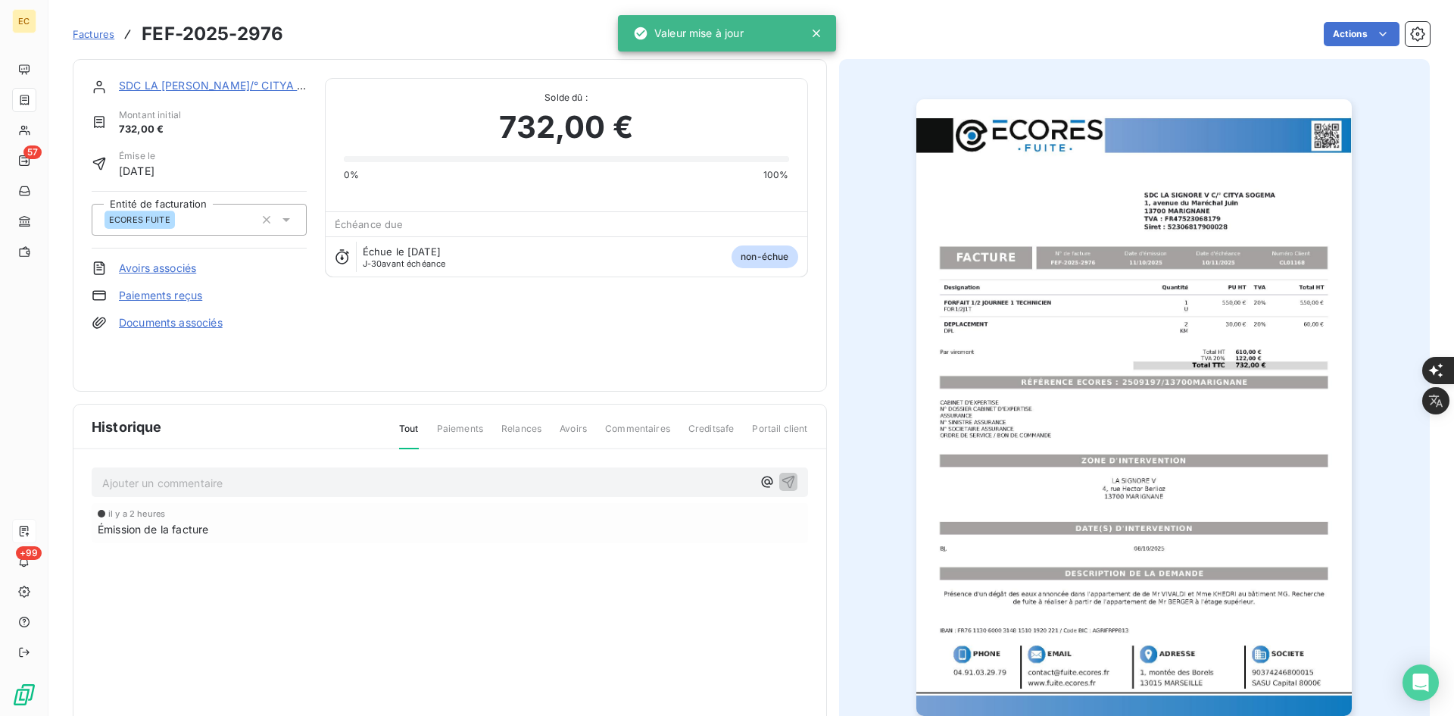
click at [183, 324] on link "Documents associés" at bounding box center [171, 322] width 104 height 15
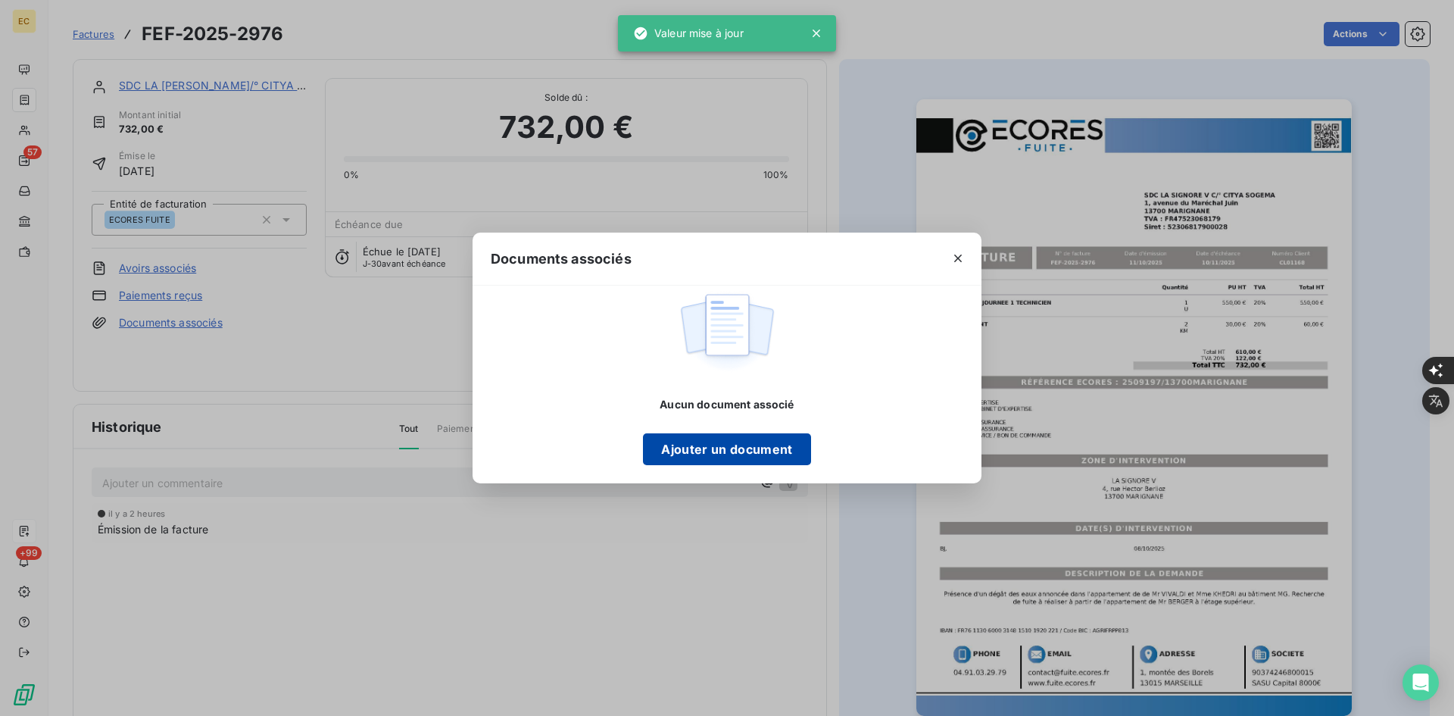
click at [696, 457] on button "Ajouter un document" at bounding box center [726, 449] width 167 height 32
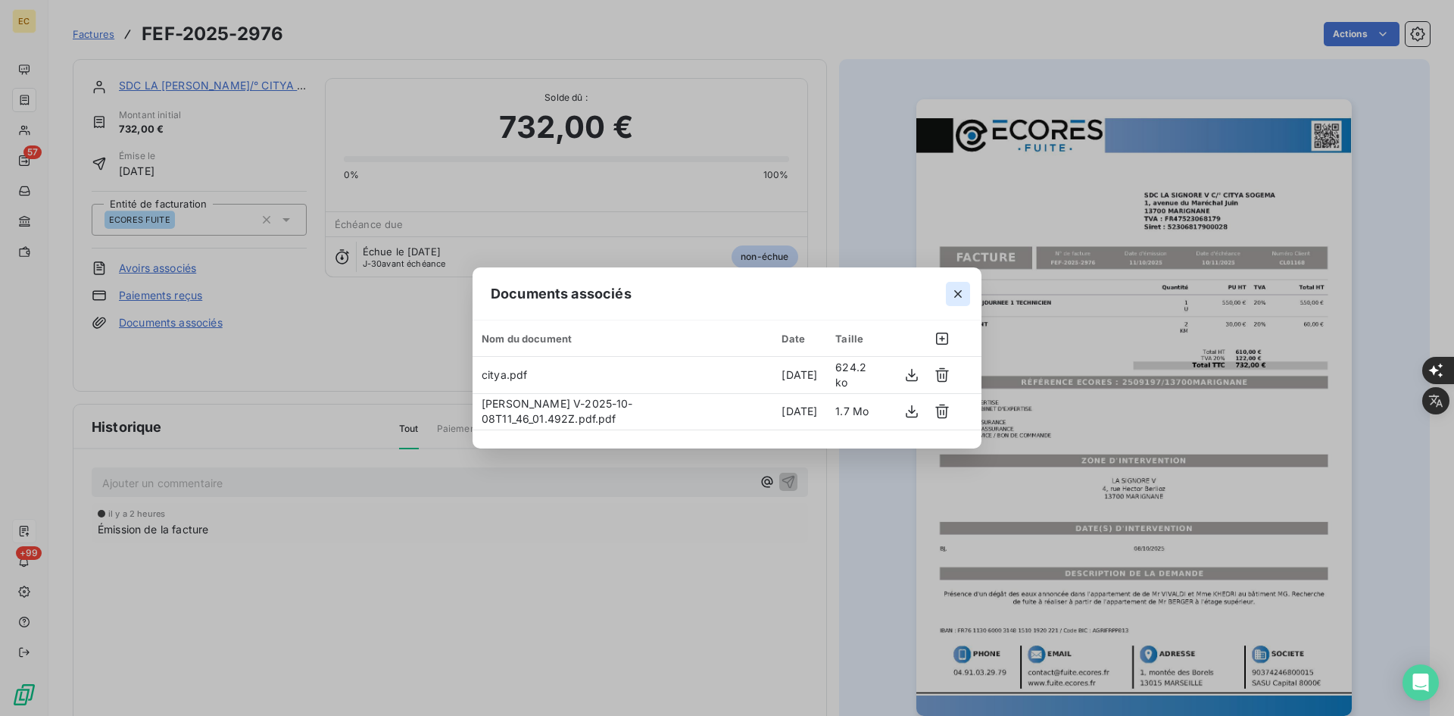
click at [965, 296] on icon "button" at bounding box center [958, 293] width 15 height 15
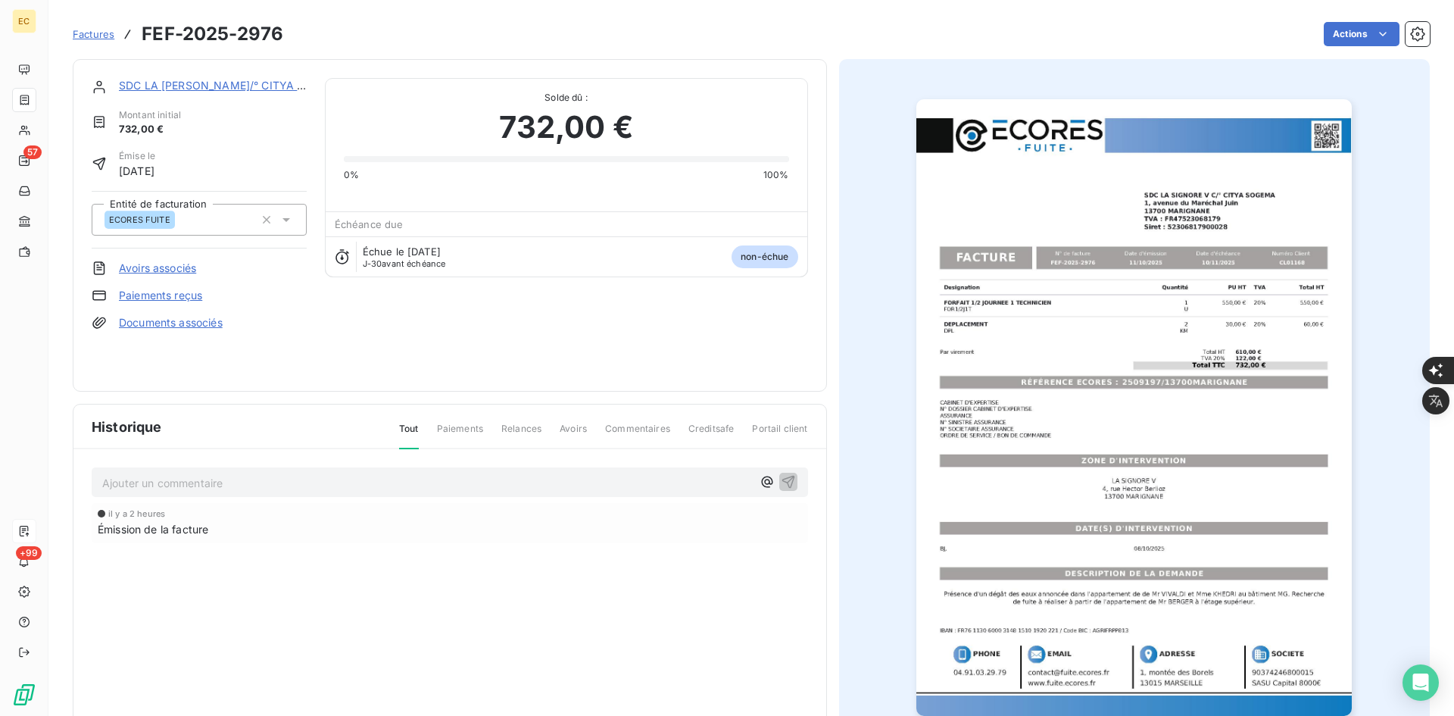
click at [191, 87] on link "SDC LA [PERSON_NAME]/° CITYA [GEOGRAPHIC_DATA]" at bounding box center [263, 85] width 289 height 13
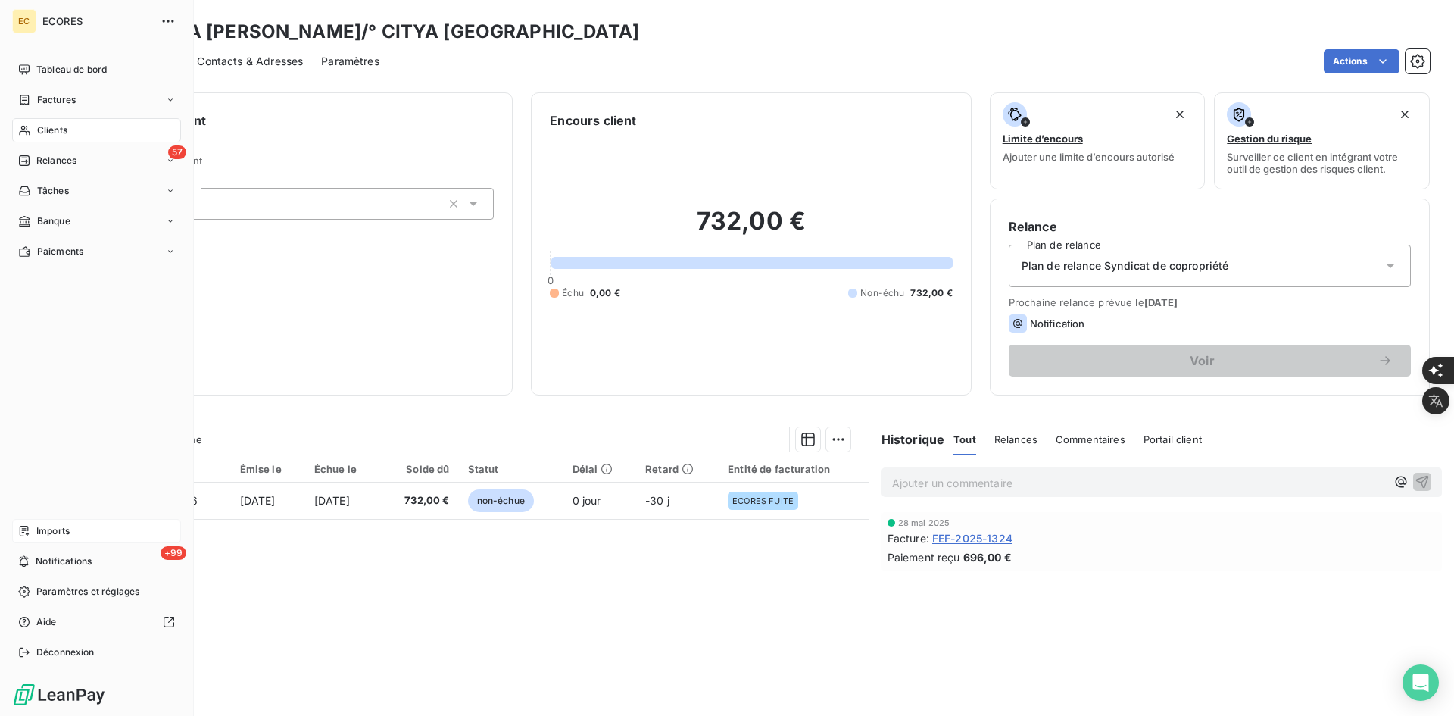
click at [29, 533] on icon at bounding box center [24, 531] width 12 height 12
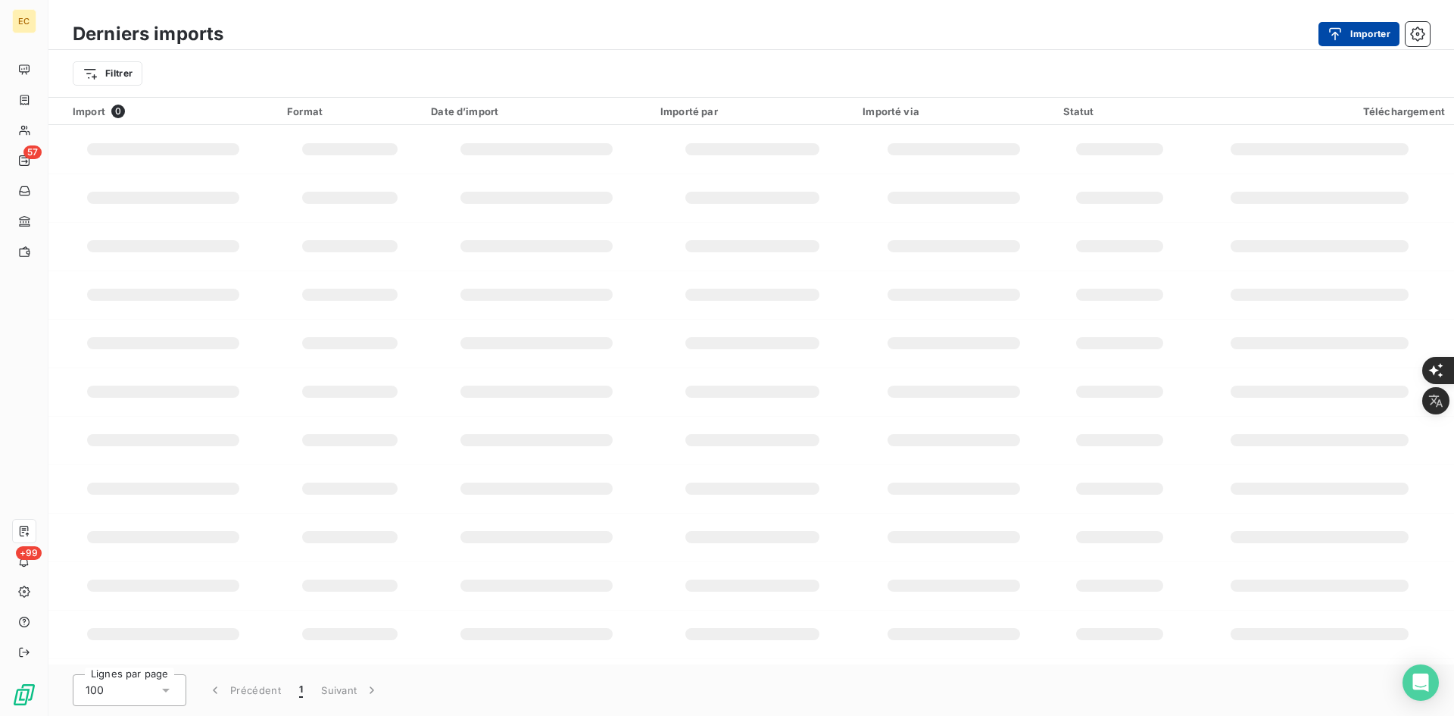
click at [1369, 33] on button "Importer" at bounding box center [1359, 34] width 81 height 24
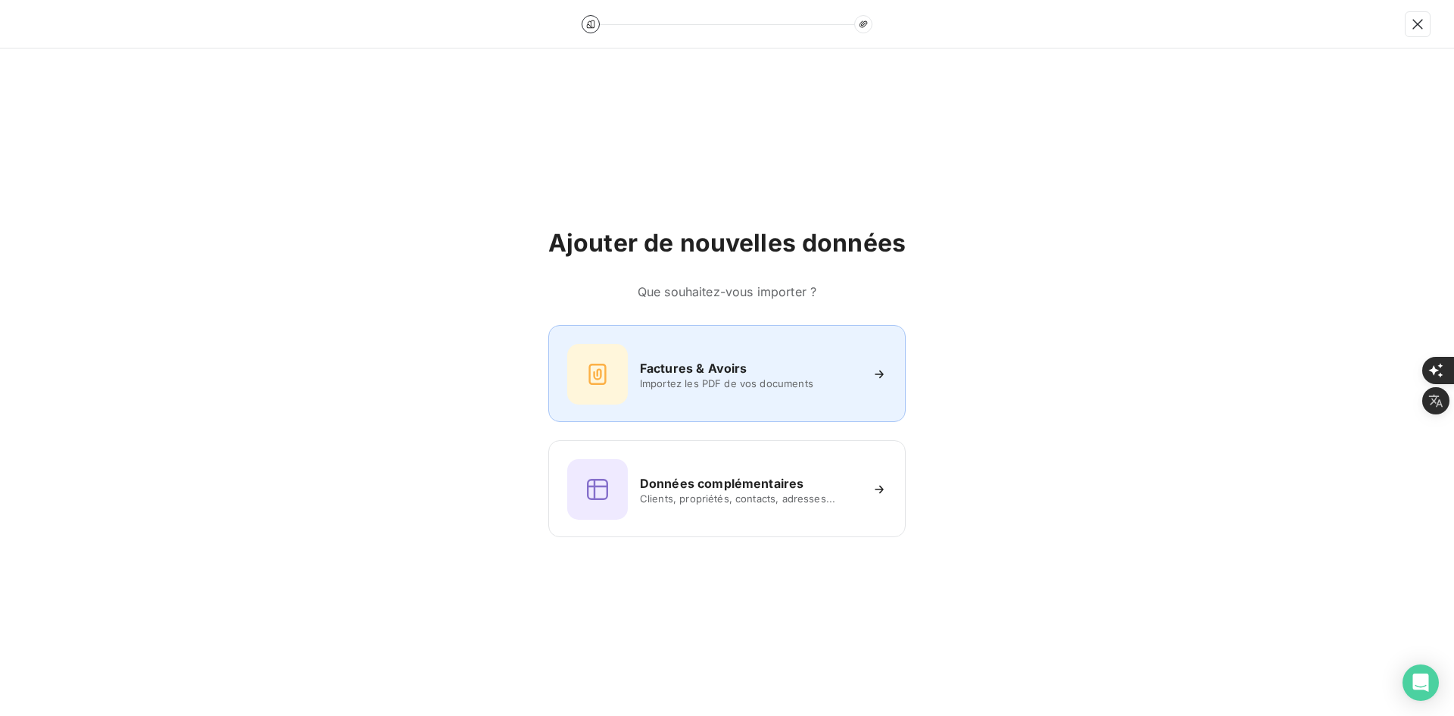
click at [694, 407] on div "Factures & Avoirs Importez les PDF de vos documents" at bounding box center [727, 373] width 358 height 97
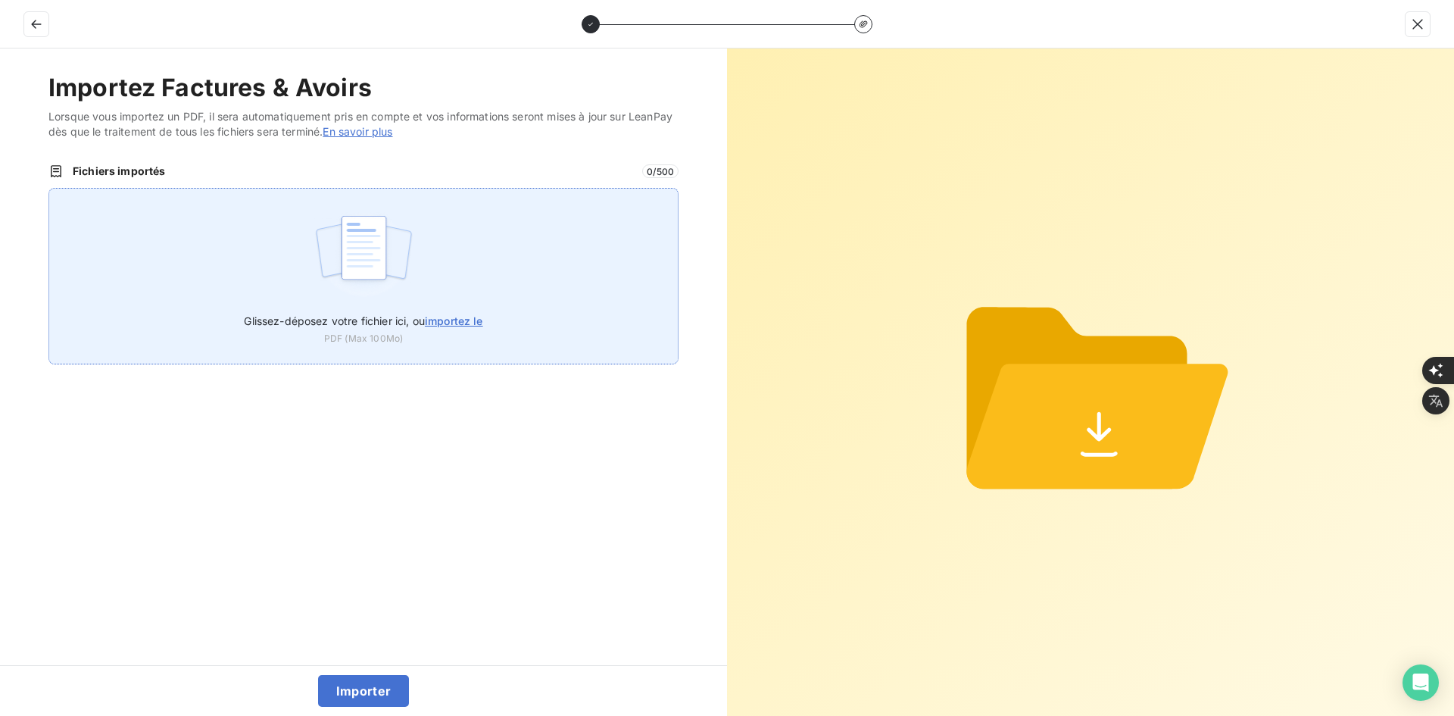
click at [467, 298] on div "Glissez-déposez votre fichier ici, ou importez le PDF (Max 100Mo)" at bounding box center [363, 276] width 630 height 177
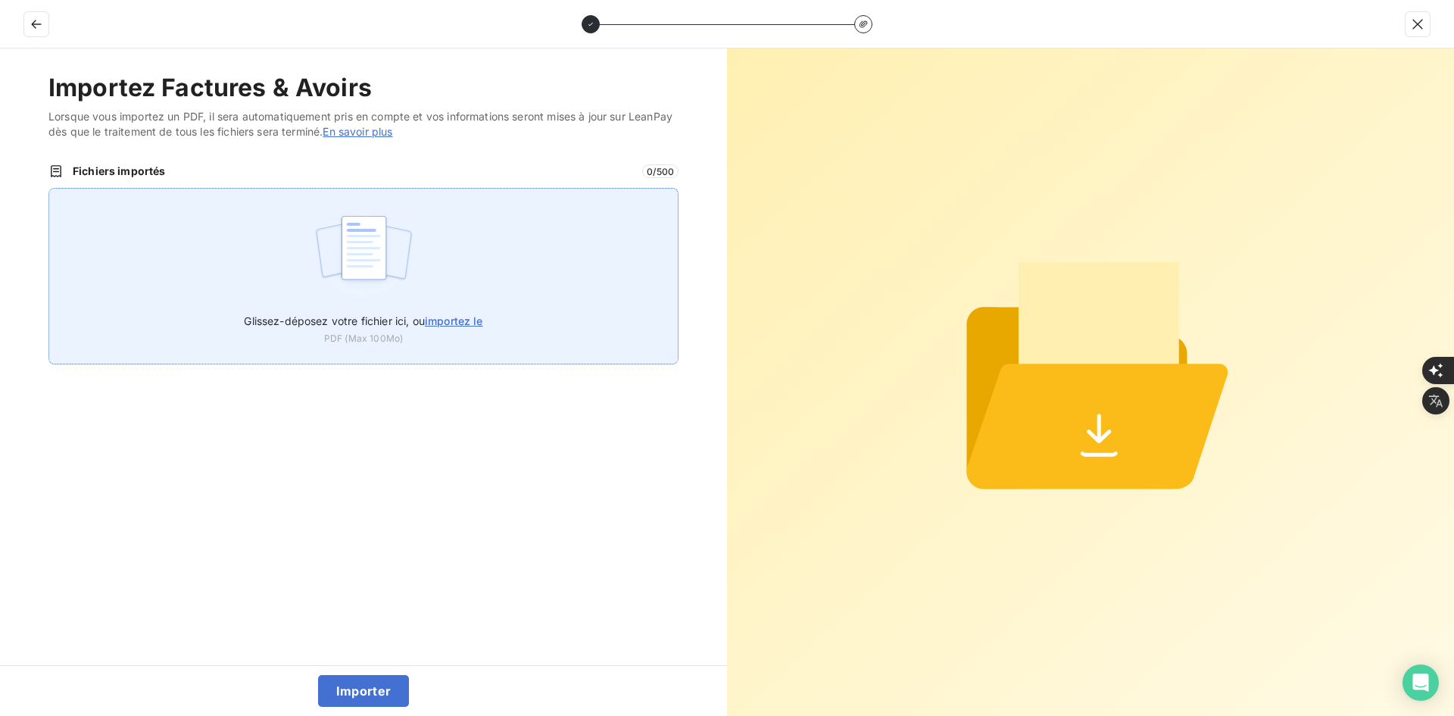
type input "C:\fakepath\FEF-2025-2977.pdf"
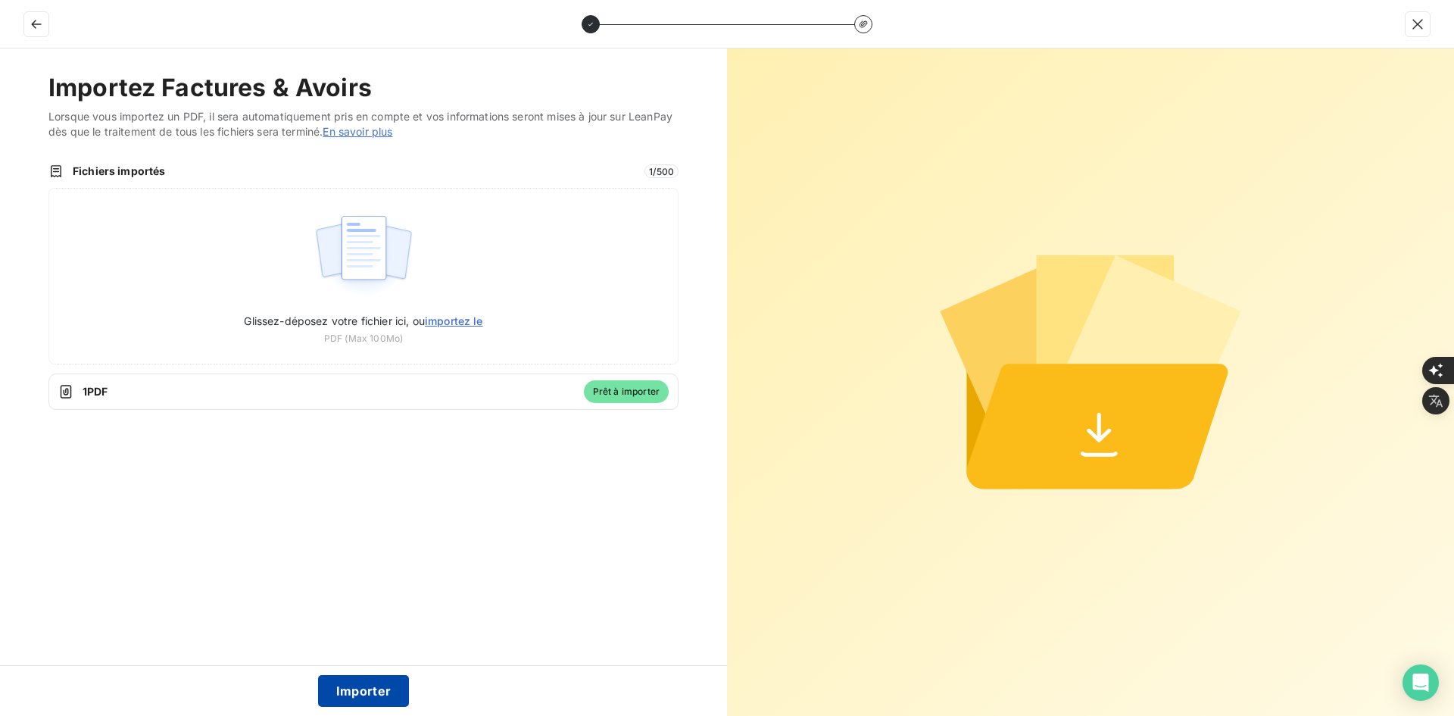
click at [376, 685] on button "Importer" at bounding box center [364, 691] width 92 height 32
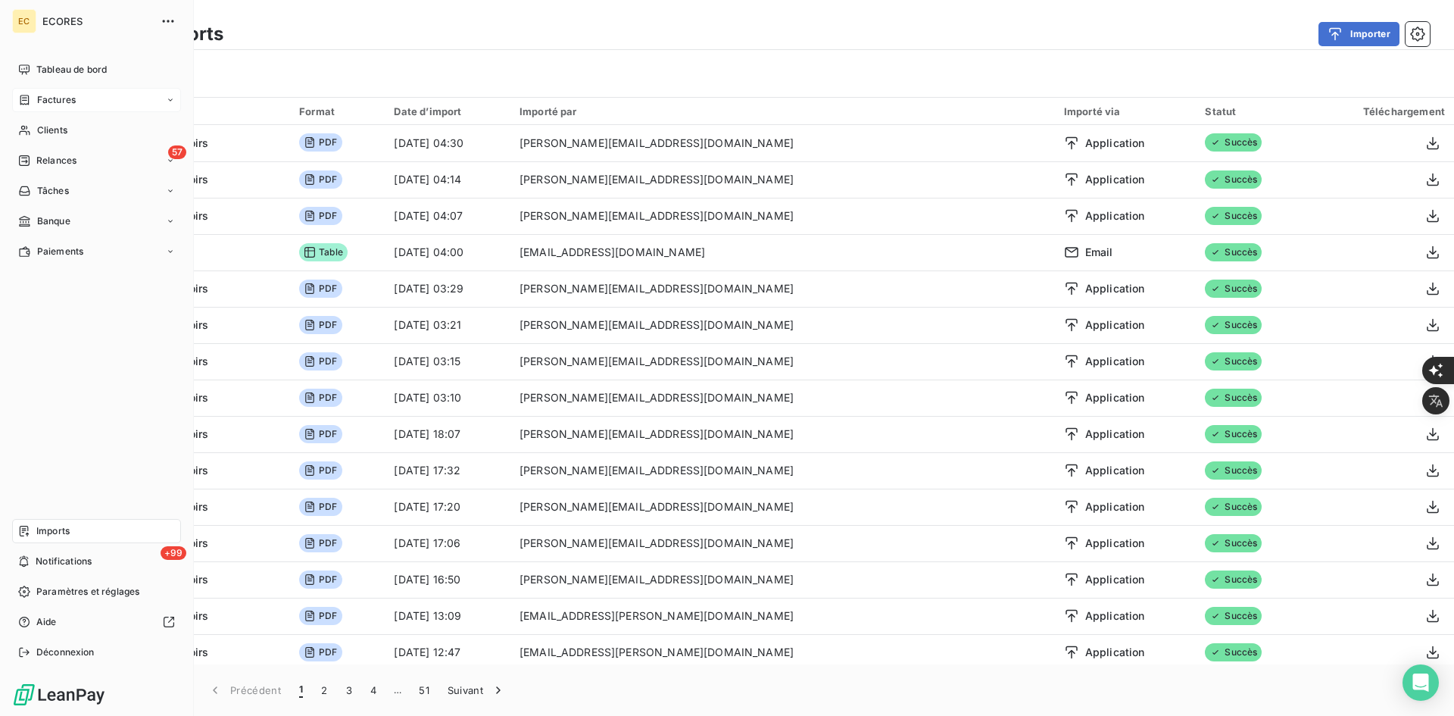
click at [25, 95] on icon at bounding box center [24, 100] width 13 height 12
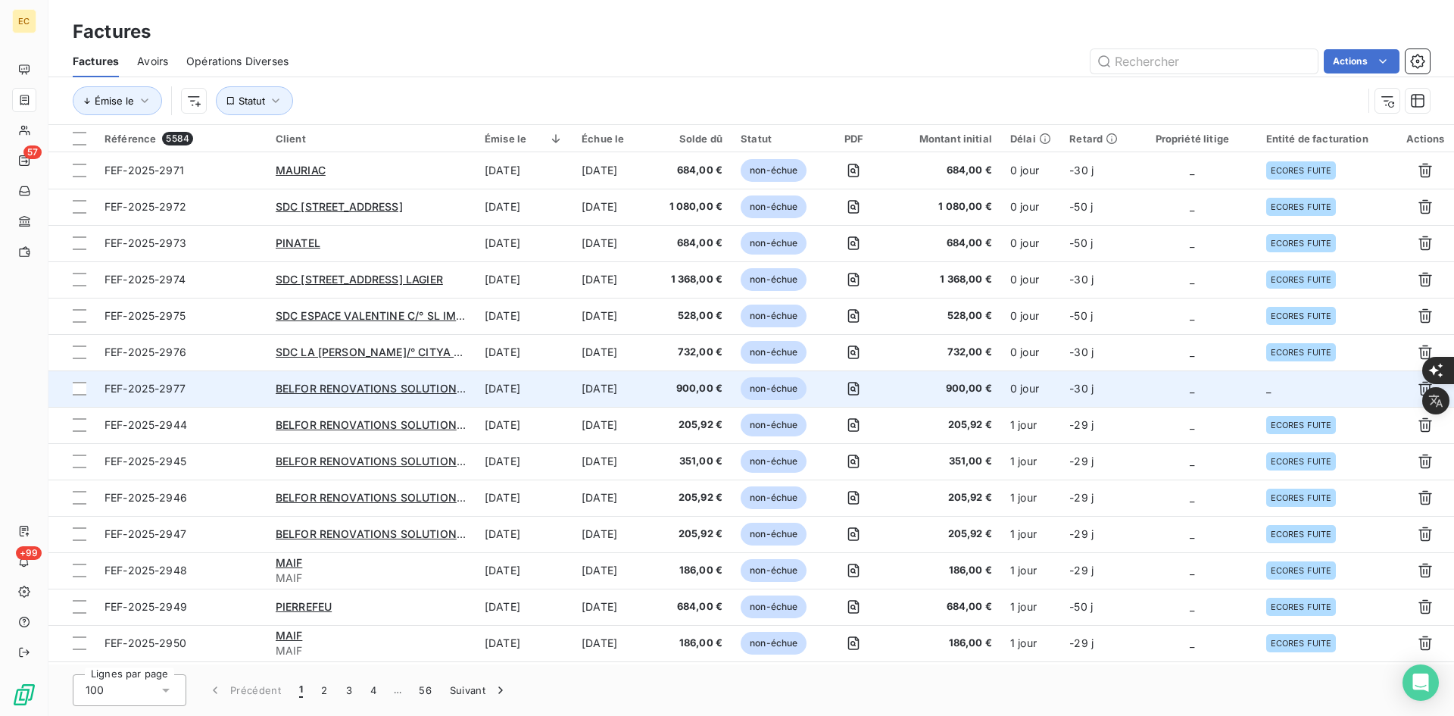
click at [1050, 386] on td "0 jour" at bounding box center [1030, 388] width 59 height 36
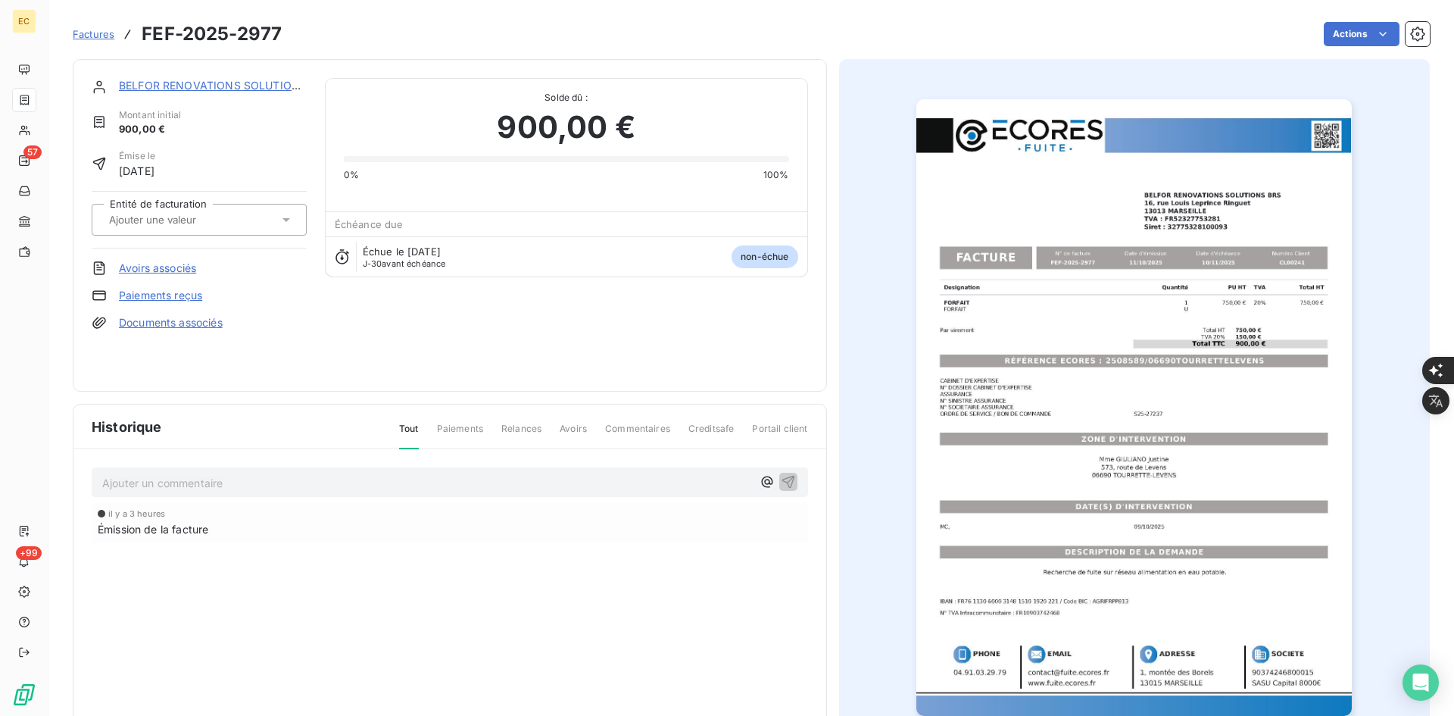
click at [184, 320] on link "Documents associés" at bounding box center [171, 322] width 104 height 15
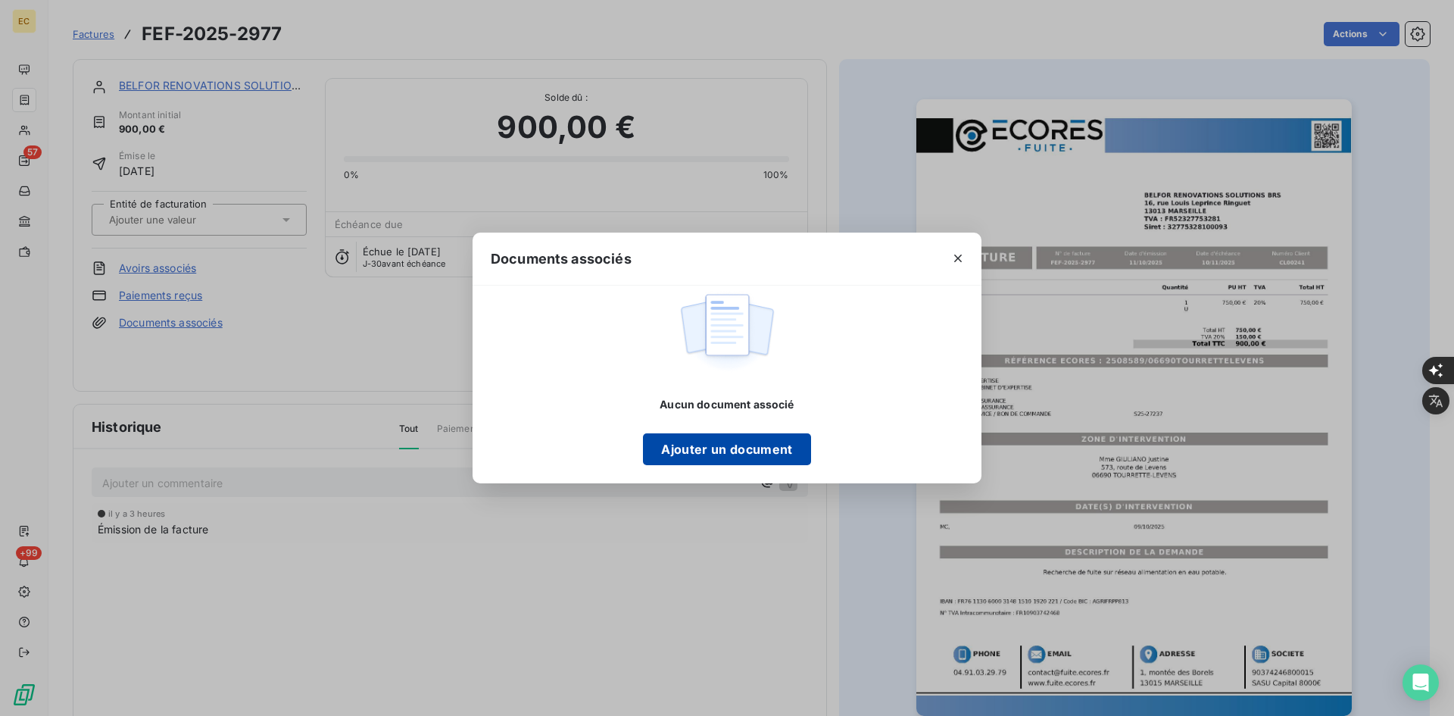
click at [769, 442] on button "Ajouter un document" at bounding box center [726, 449] width 167 height 32
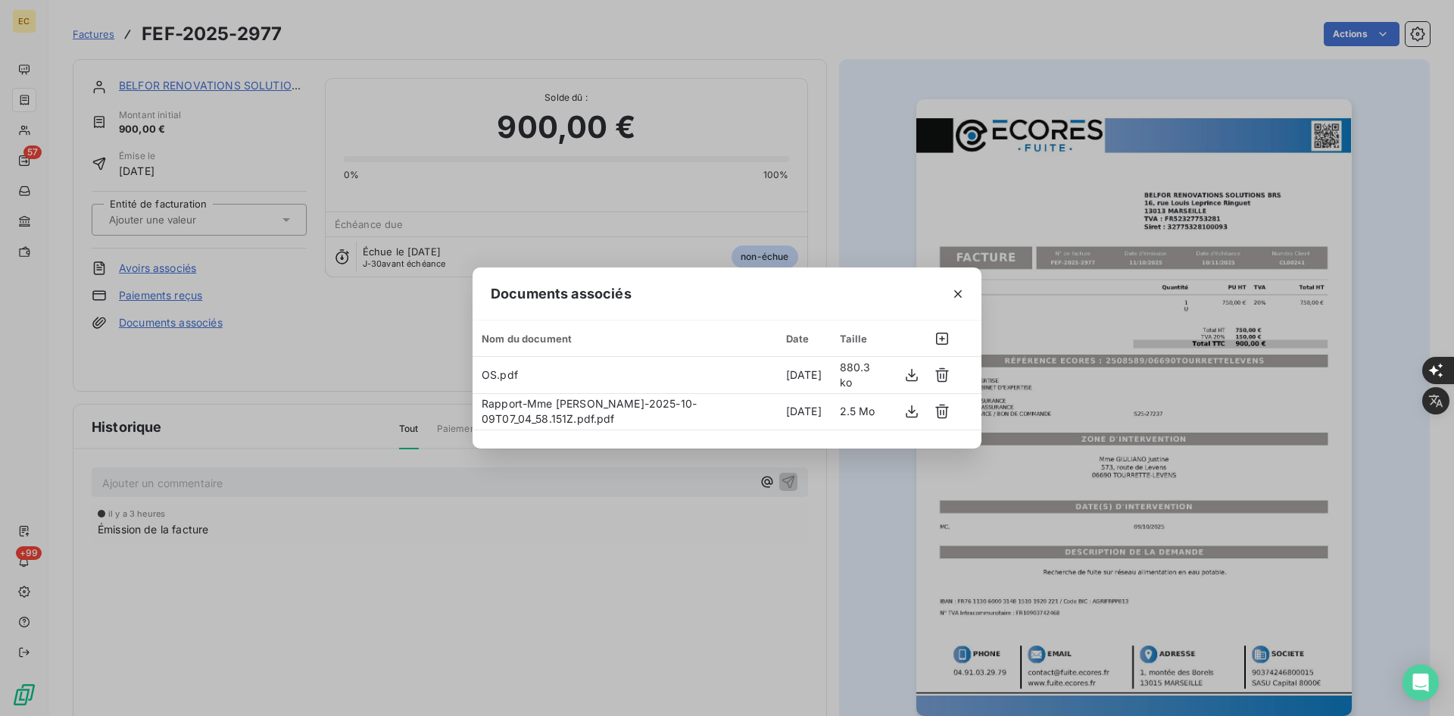
click at [358, 133] on div "Documents associés Nom du document Date Taille OS.pdf [DATE] 880.3 ko Rapport-M…" at bounding box center [727, 358] width 1454 height 716
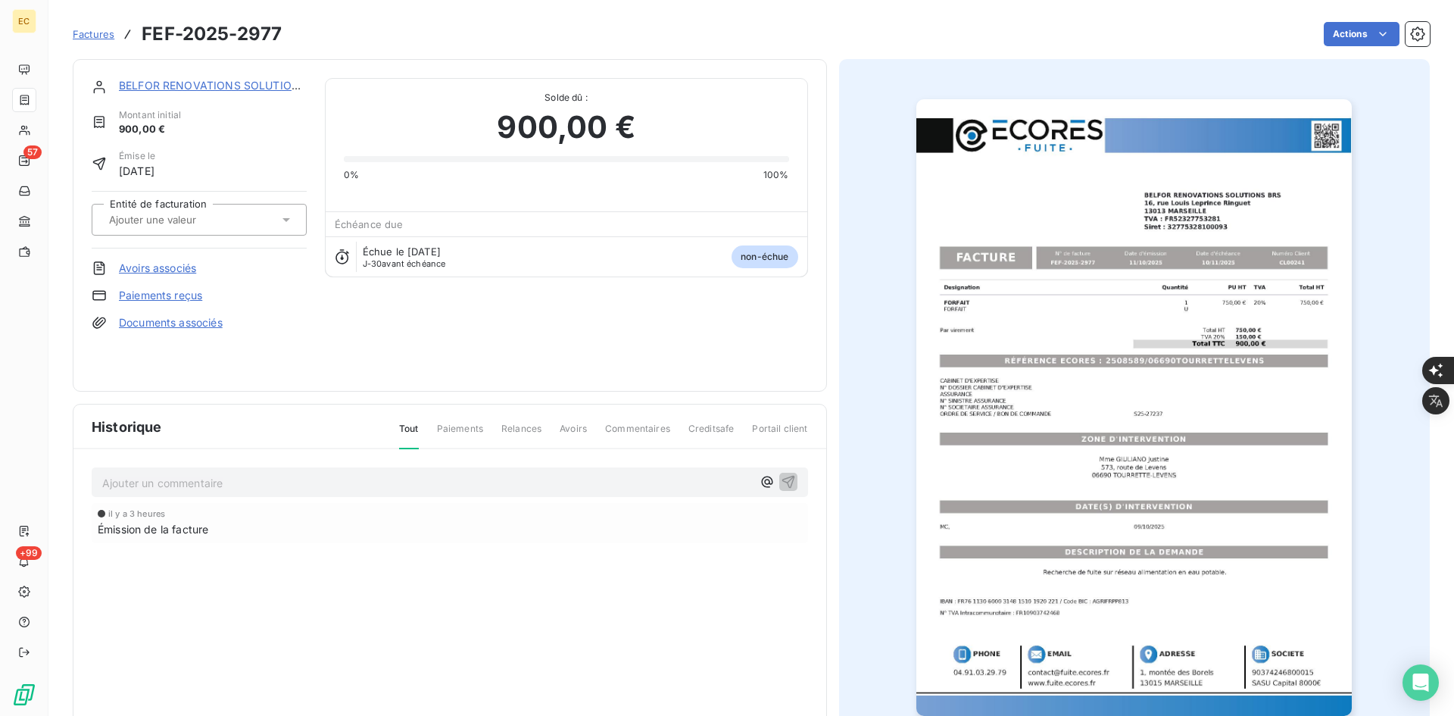
click at [239, 223] on div at bounding box center [192, 220] width 174 height 20
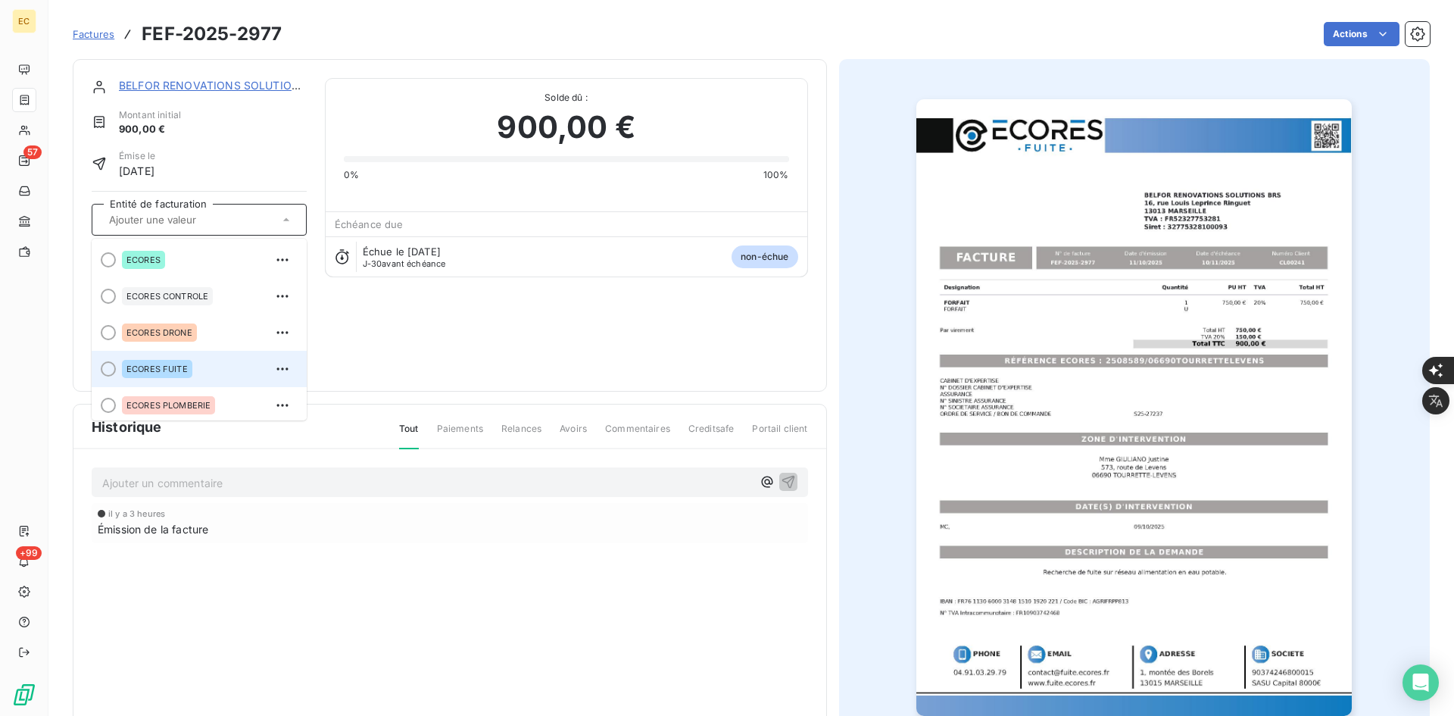
click at [198, 362] on div "ECORES FUITE" at bounding box center [208, 369] width 173 height 24
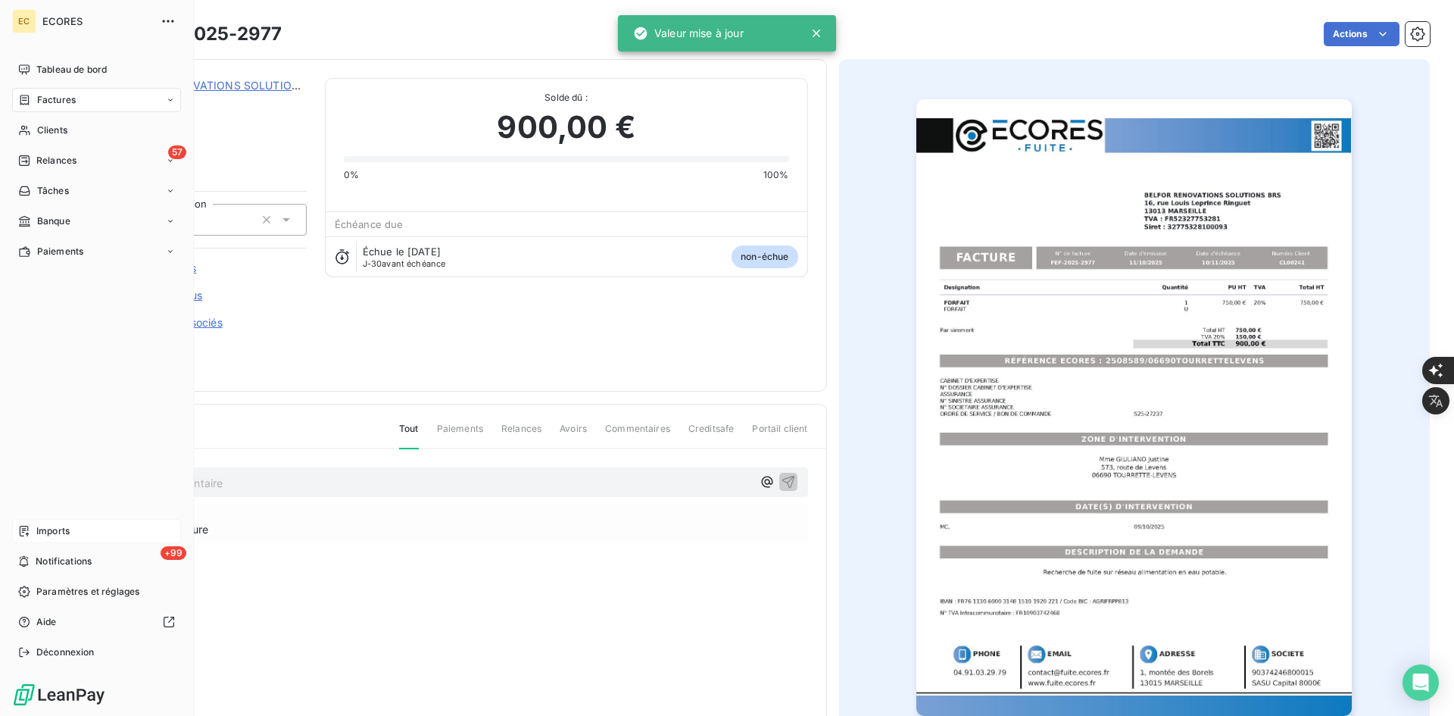
click at [61, 524] on span "Imports" at bounding box center [52, 531] width 33 height 14
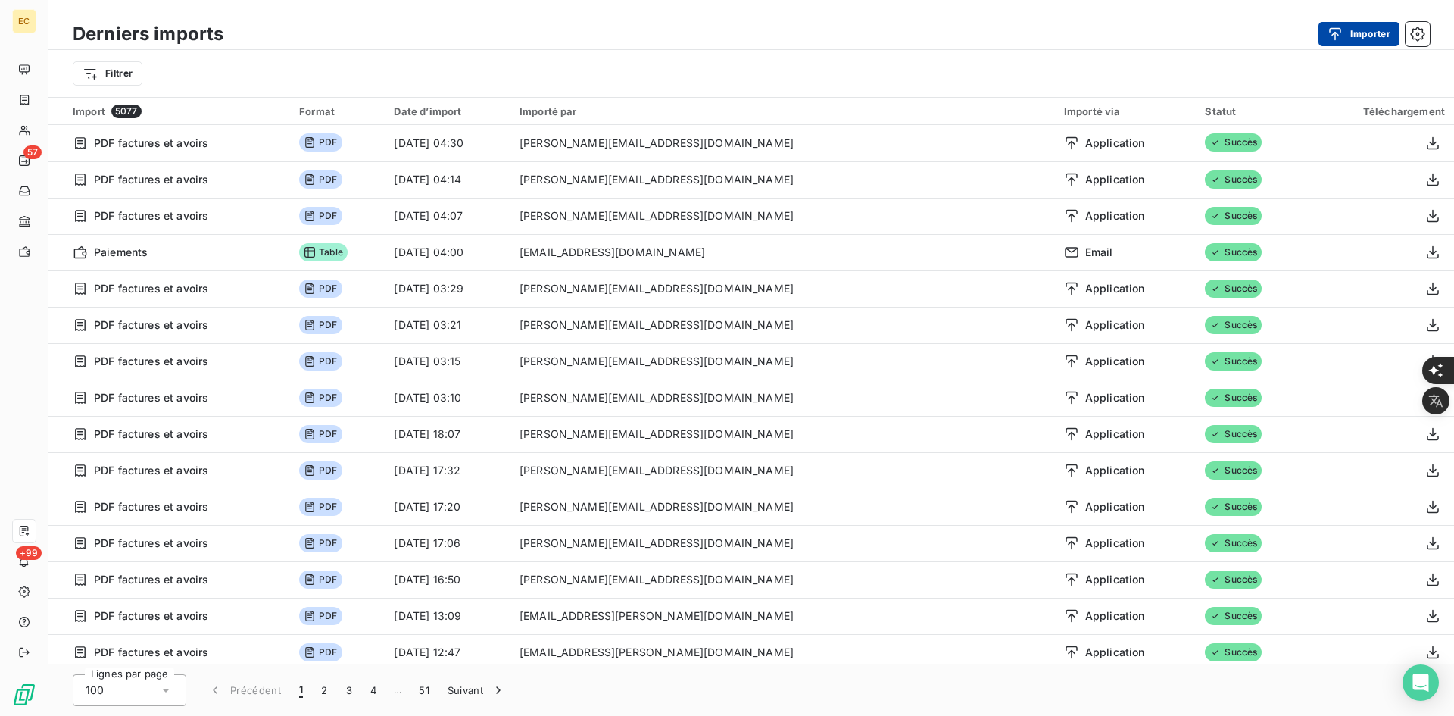
click at [1351, 34] on button "Importer" at bounding box center [1359, 34] width 81 height 24
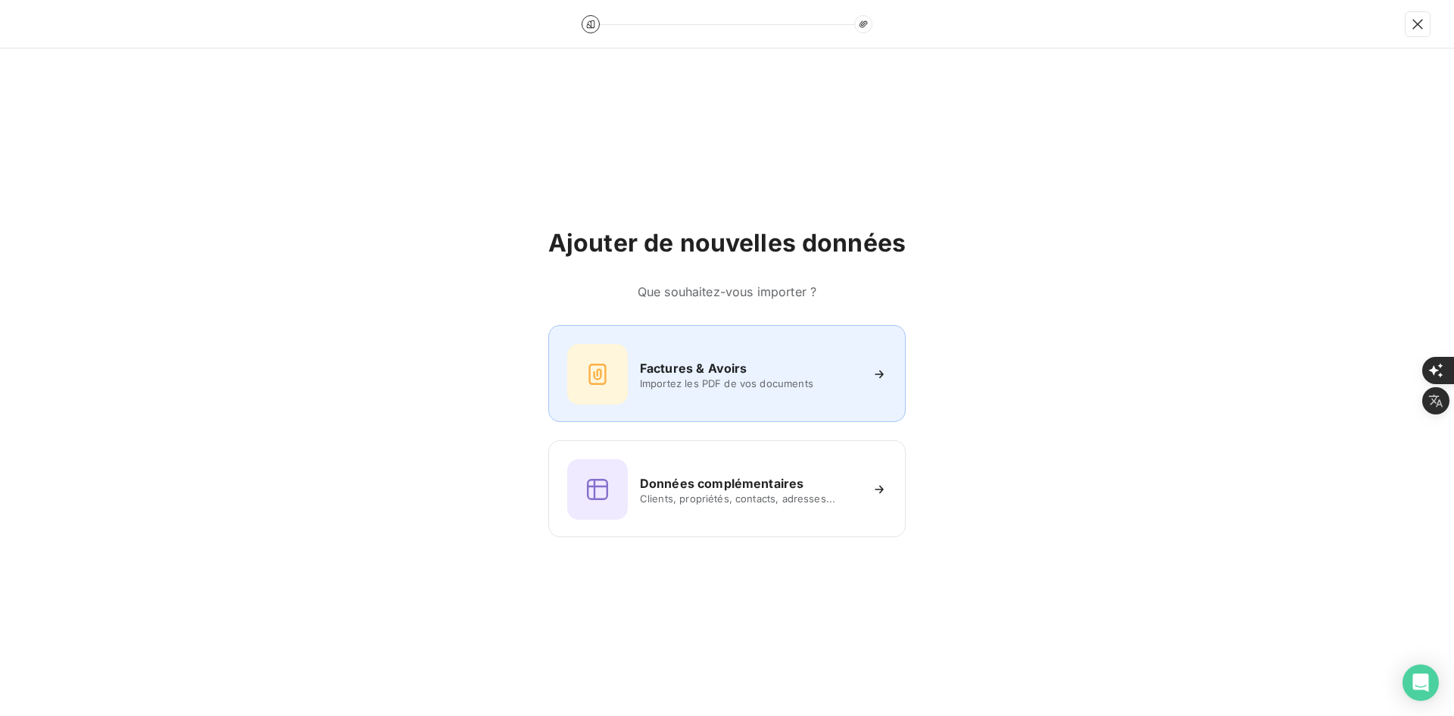
click at [751, 355] on div "Factures & Avoirs Importez les PDF de vos documents" at bounding box center [727, 374] width 320 height 61
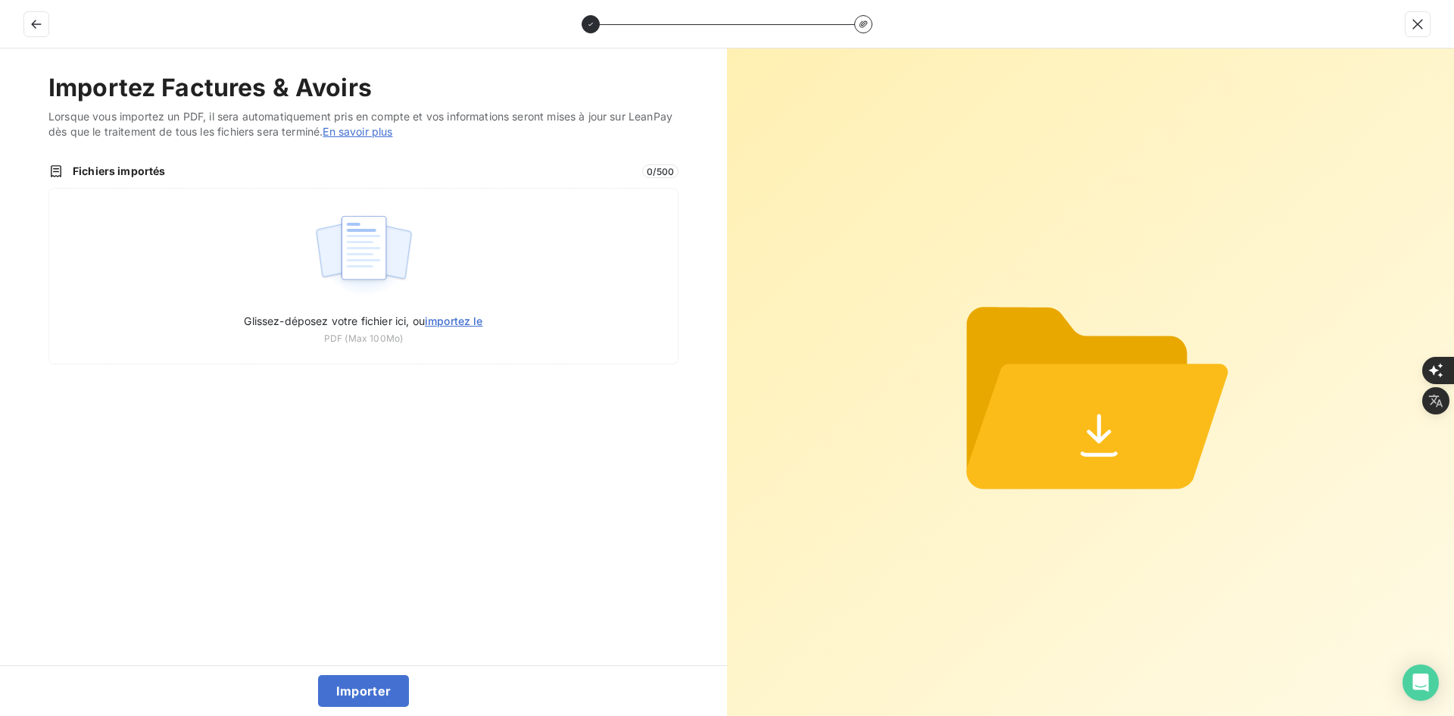
click at [486, 263] on div "Glissez-déposez votre fichier ici, ou importez le PDF (Max 100Mo)" at bounding box center [363, 276] width 630 height 177
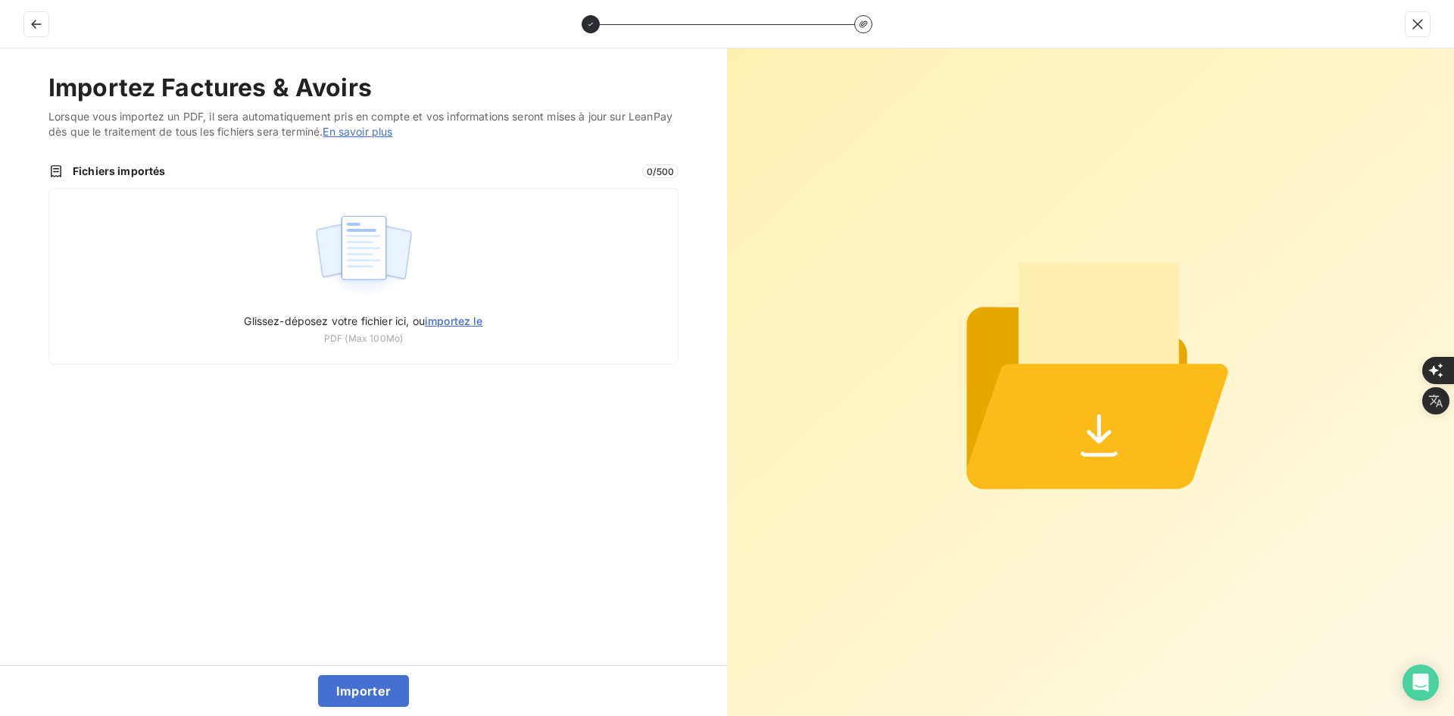
type input "C:\fakepath\FEF-2025-2978.pdf"
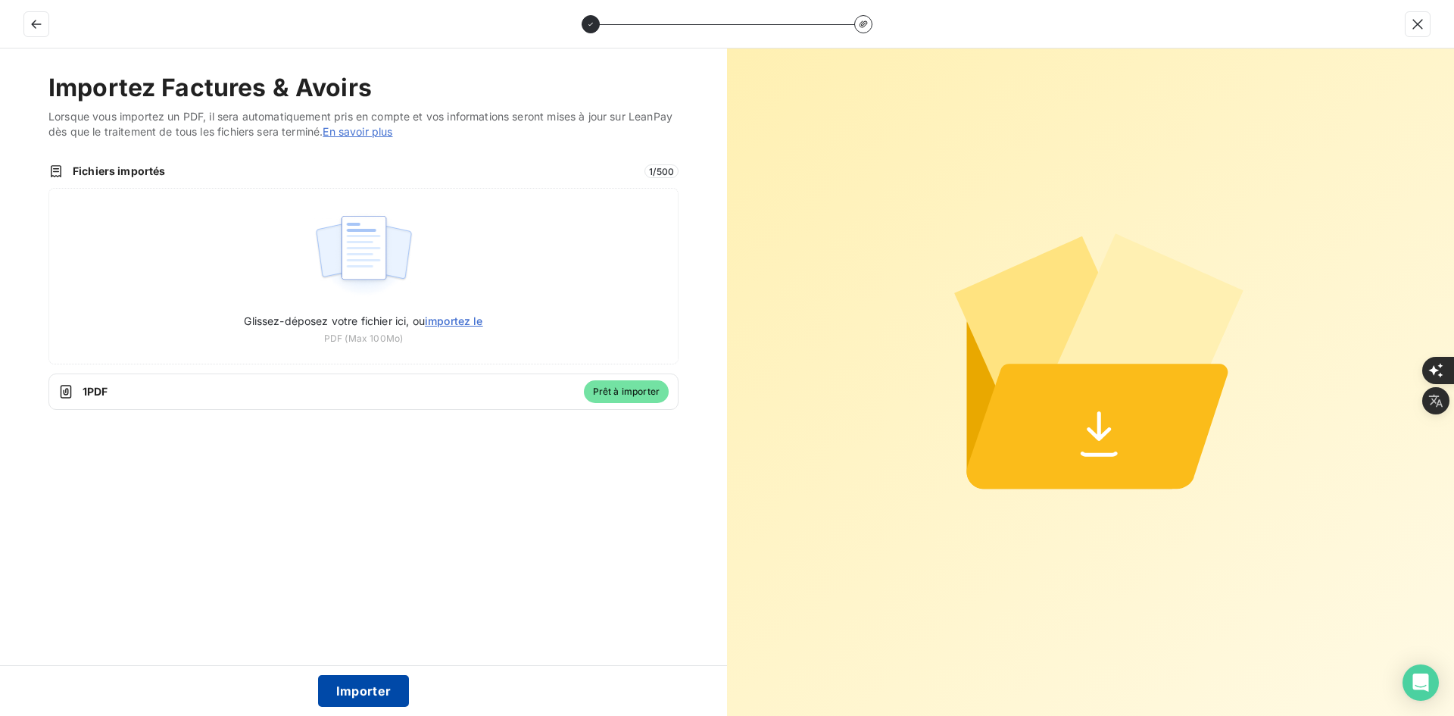
click at [382, 692] on button "Importer" at bounding box center [364, 691] width 92 height 32
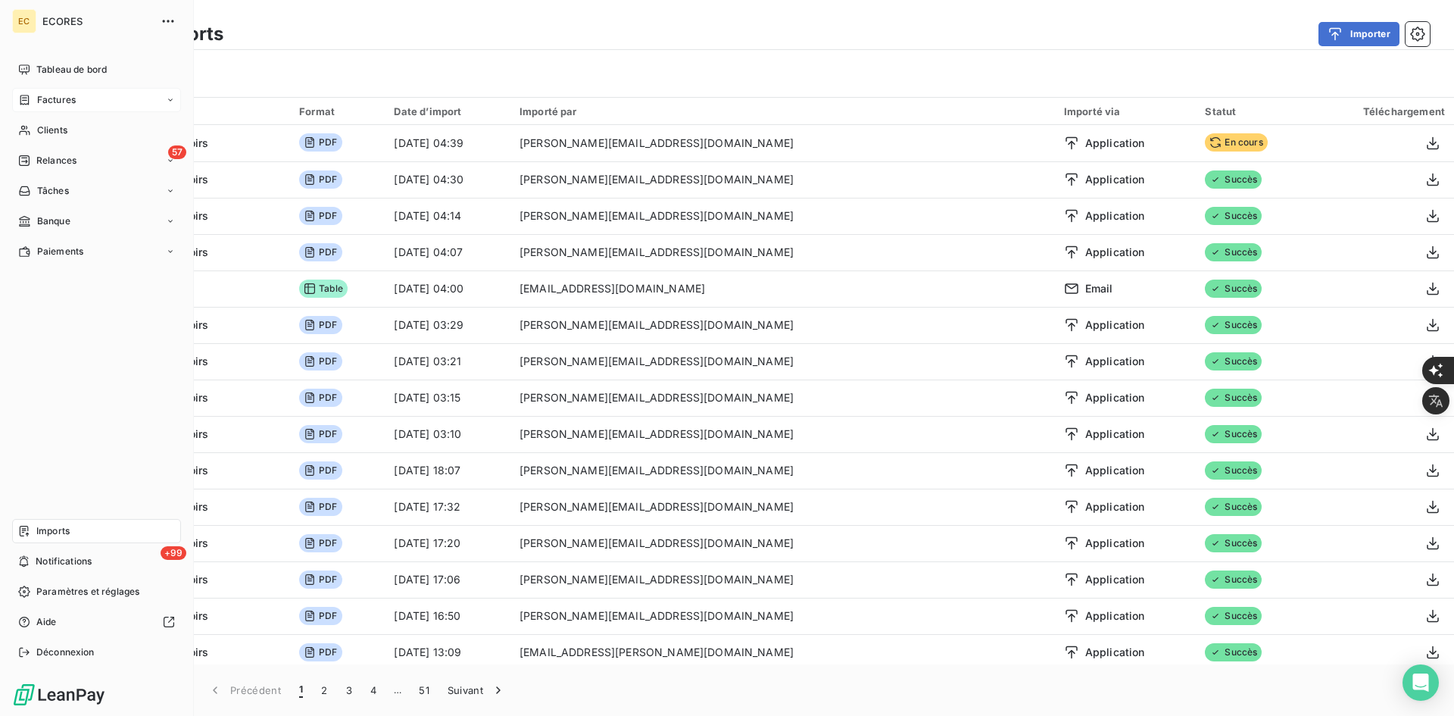
click at [48, 105] on span "Factures" at bounding box center [56, 100] width 39 height 14
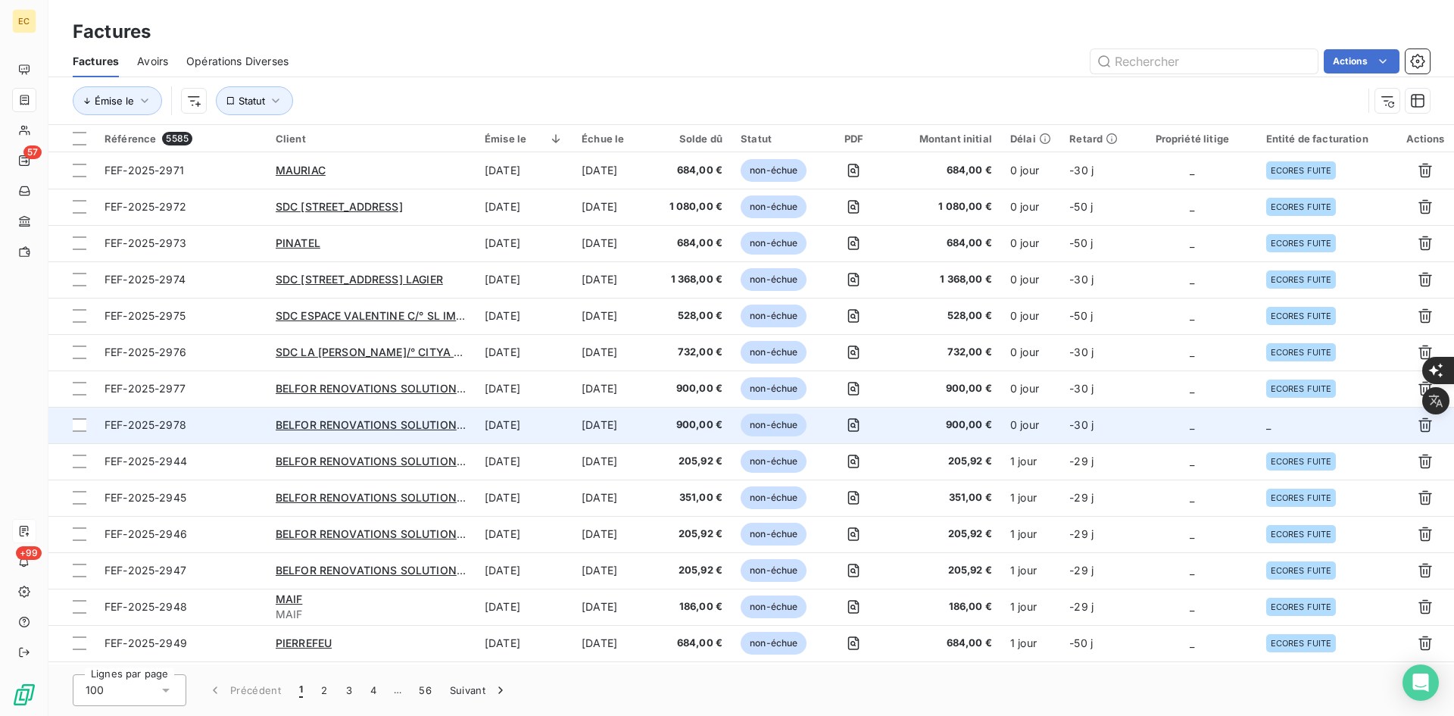
click at [1232, 438] on td "_" at bounding box center [1193, 425] width 130 height 36
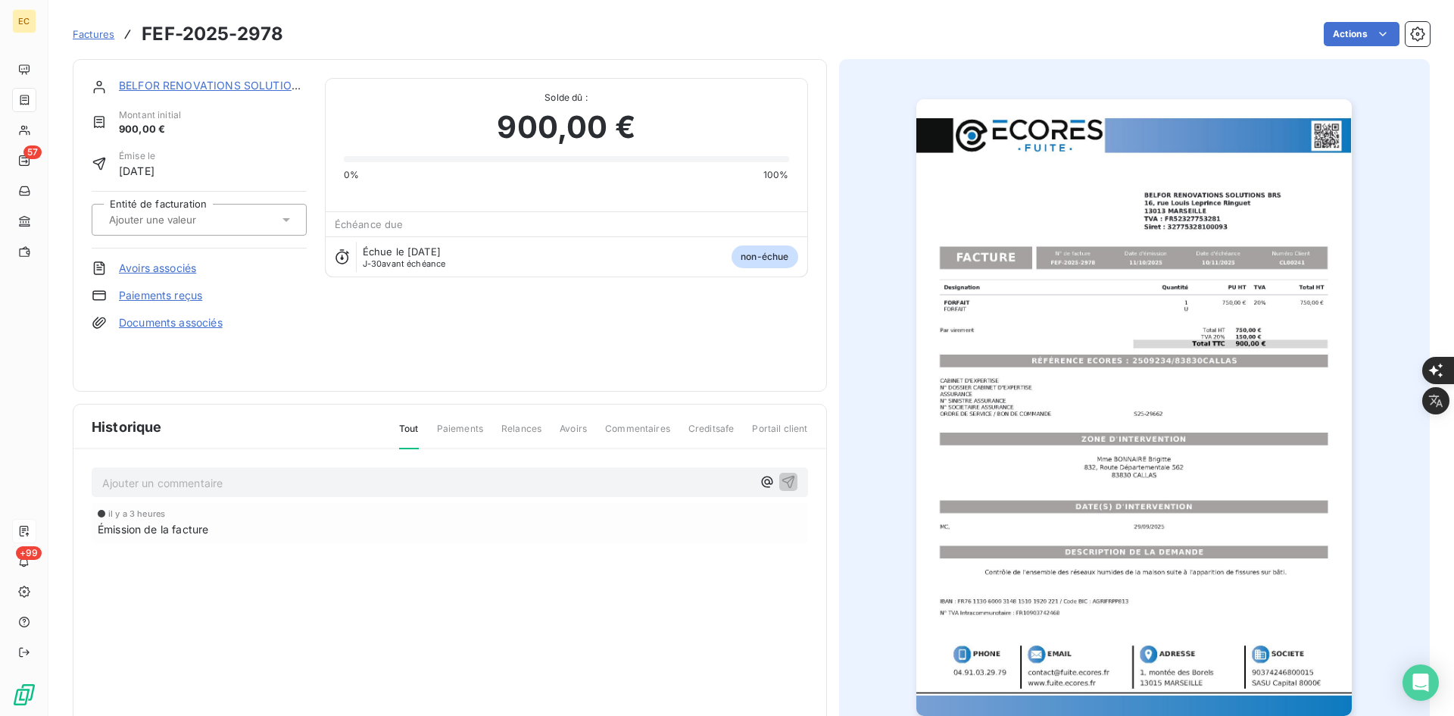
click at [227, 227] on div at bounding box center [192, 220] width 174 height 20
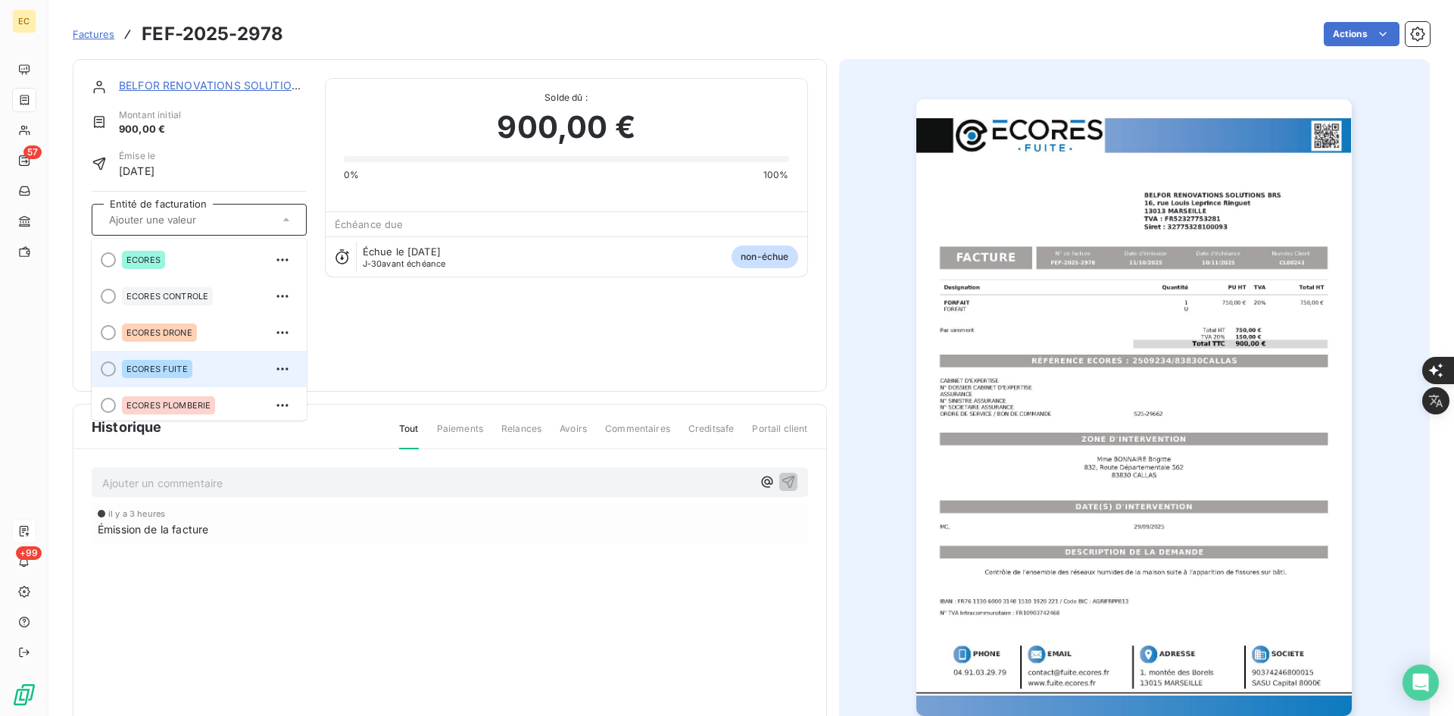
click at [195, 373] on div "ECORES FUITE" at bounding box center [208, 369] width 173 height 24
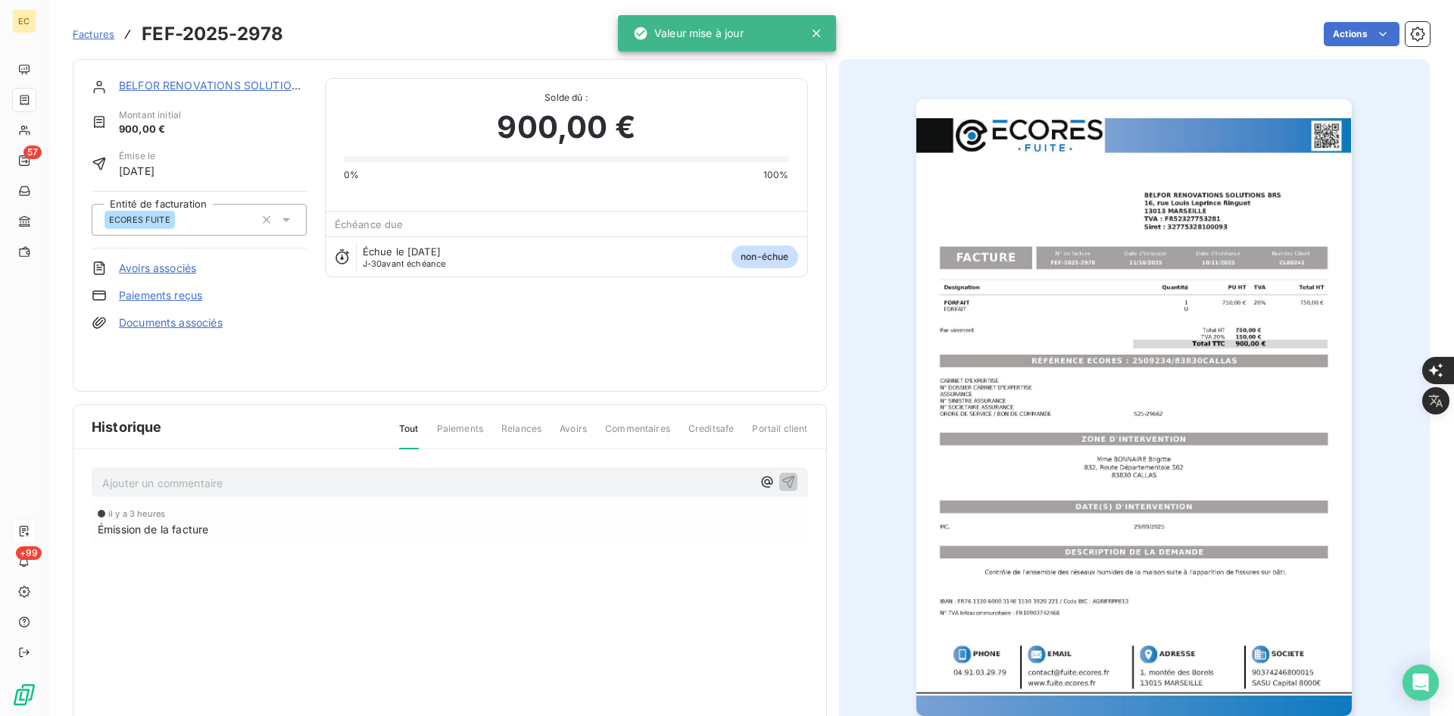
click at [170, 323] on link "Documents associés" at bounding box center [171, 322] width 104 height 15
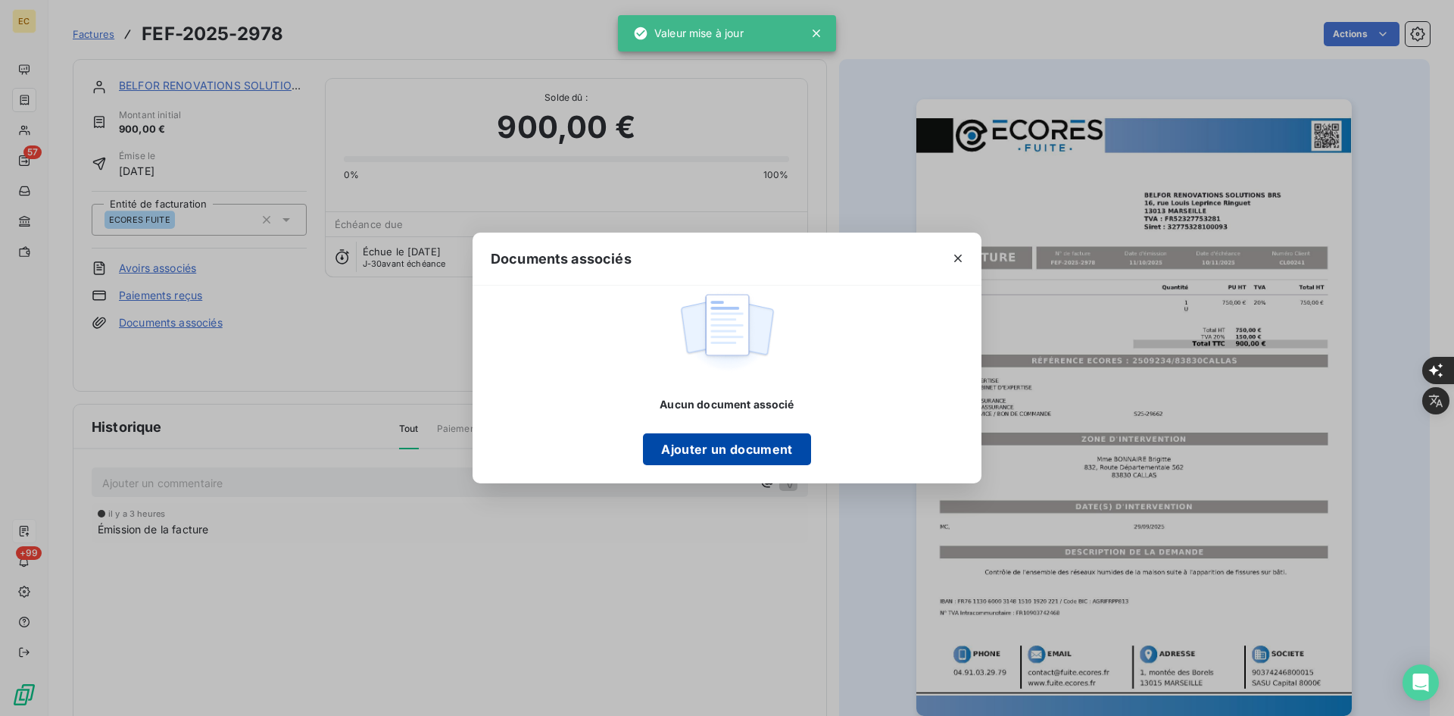
click at [724, 459] on button "Ajouter un document" at bounding box center [726, 449] width 167 height 32
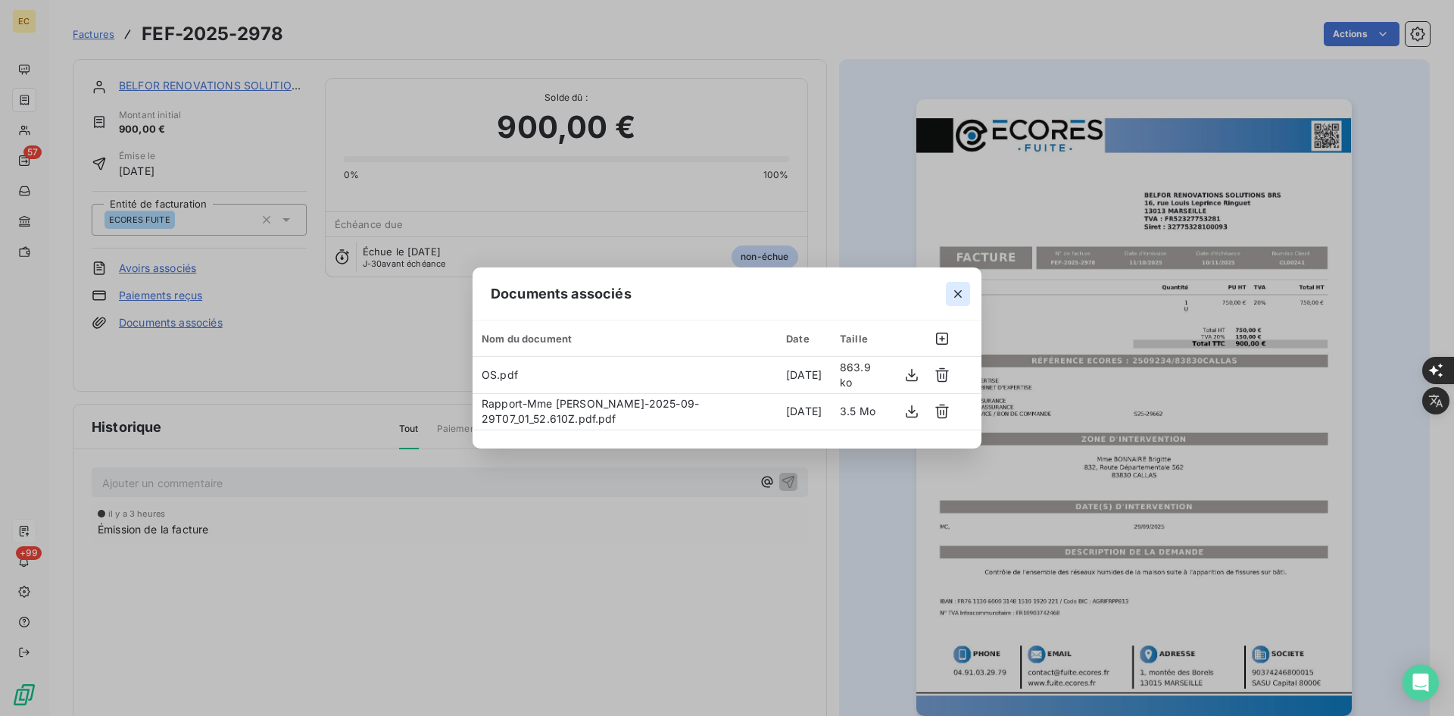
click at [961, 286] on icon "button" at bounding box center [958, 293] width 15 height 15
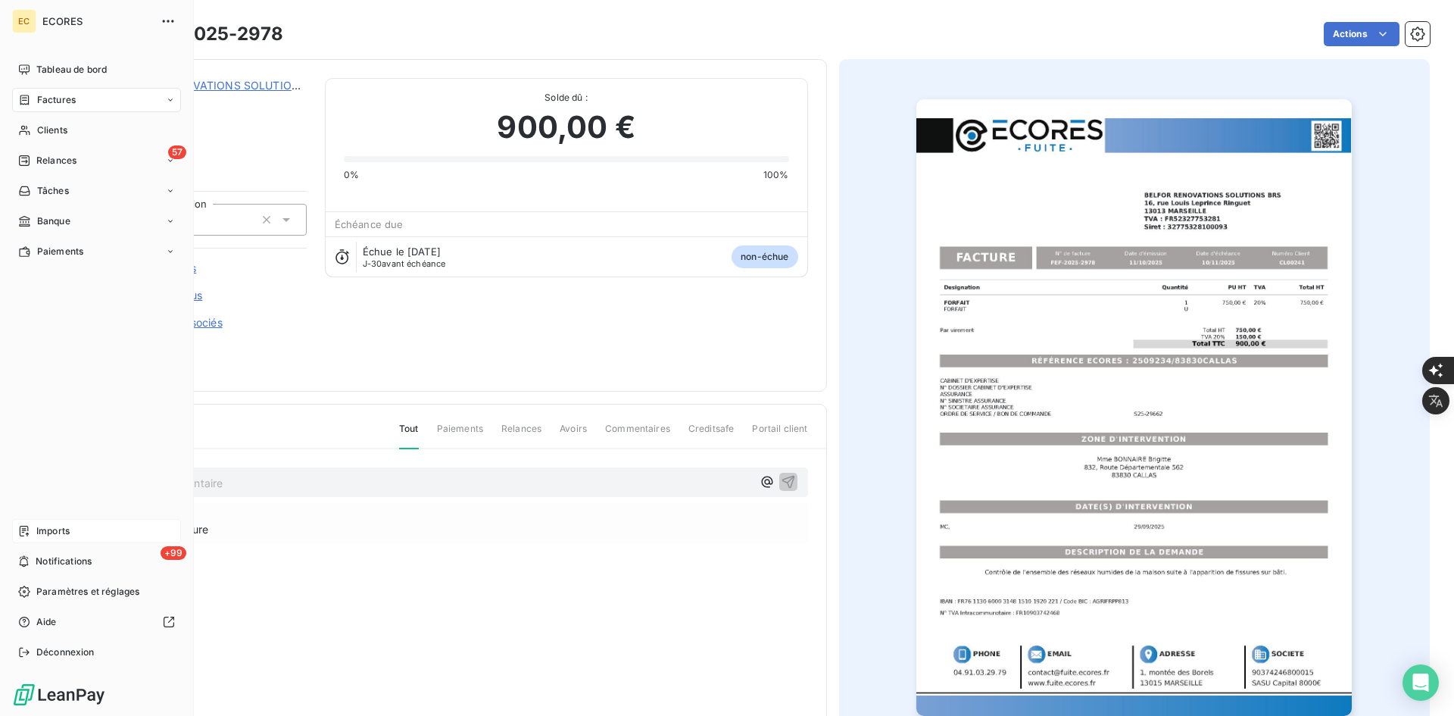
click at [55, 530] on span "Imports" at bounding box center [52, 531] width 33 height 14
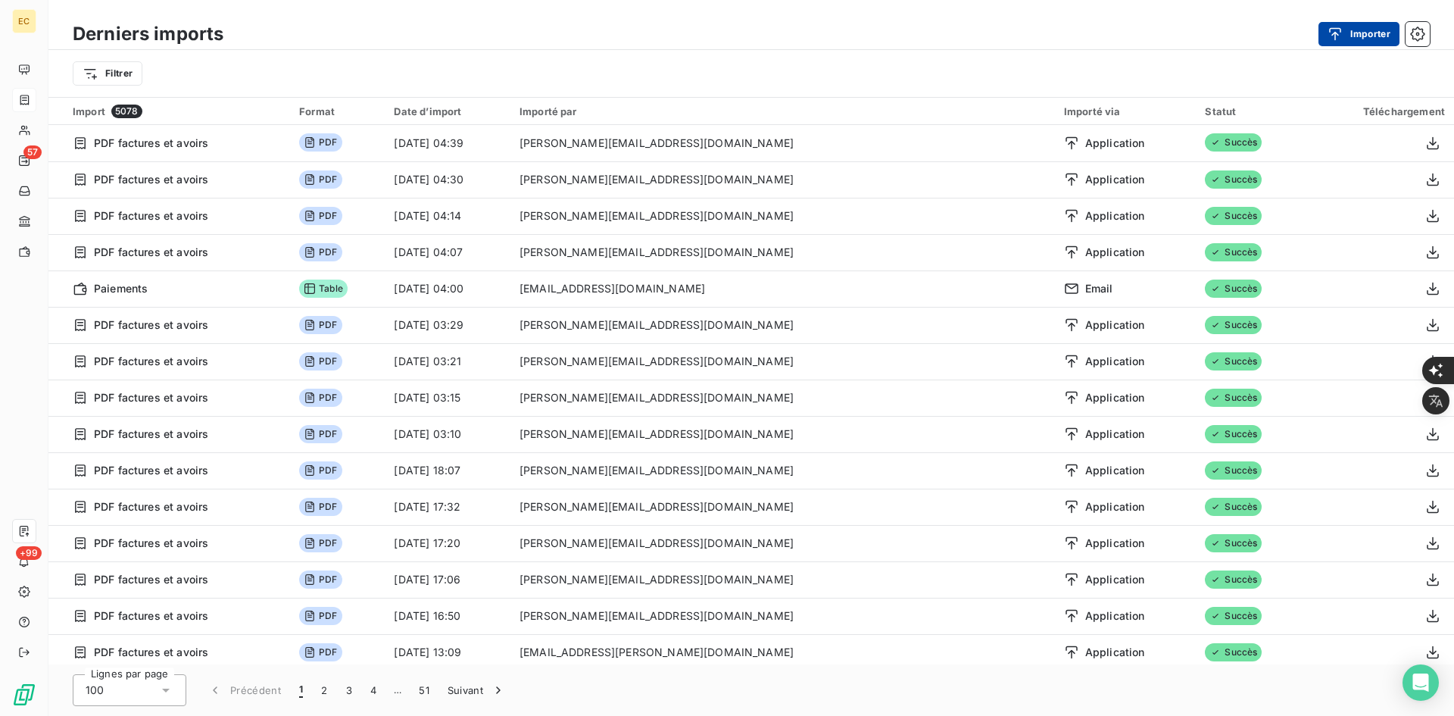
click at [1361, 45] on button "Importer" at bounding box center [1359, 34] width 81 height 24
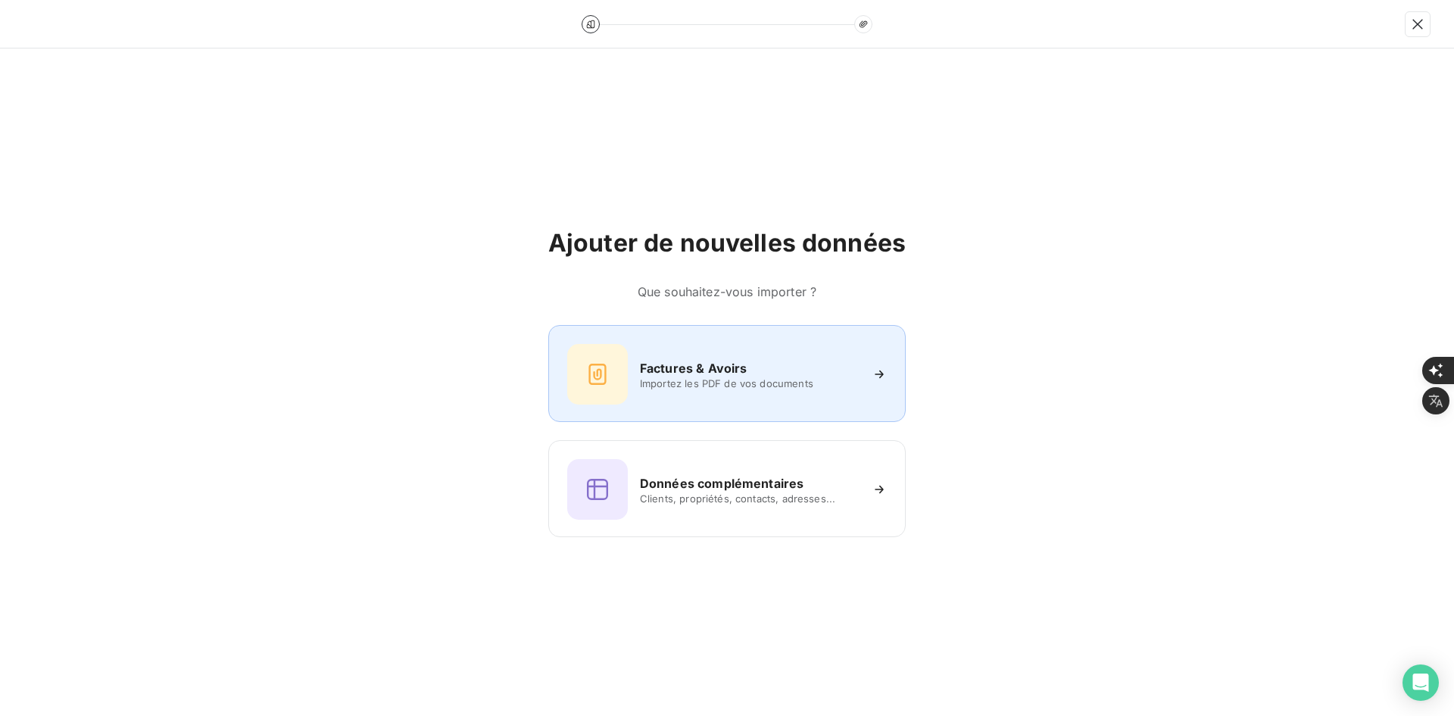
click at [596, 371] on icon at bounding box center [597, 374] width 17 height 21
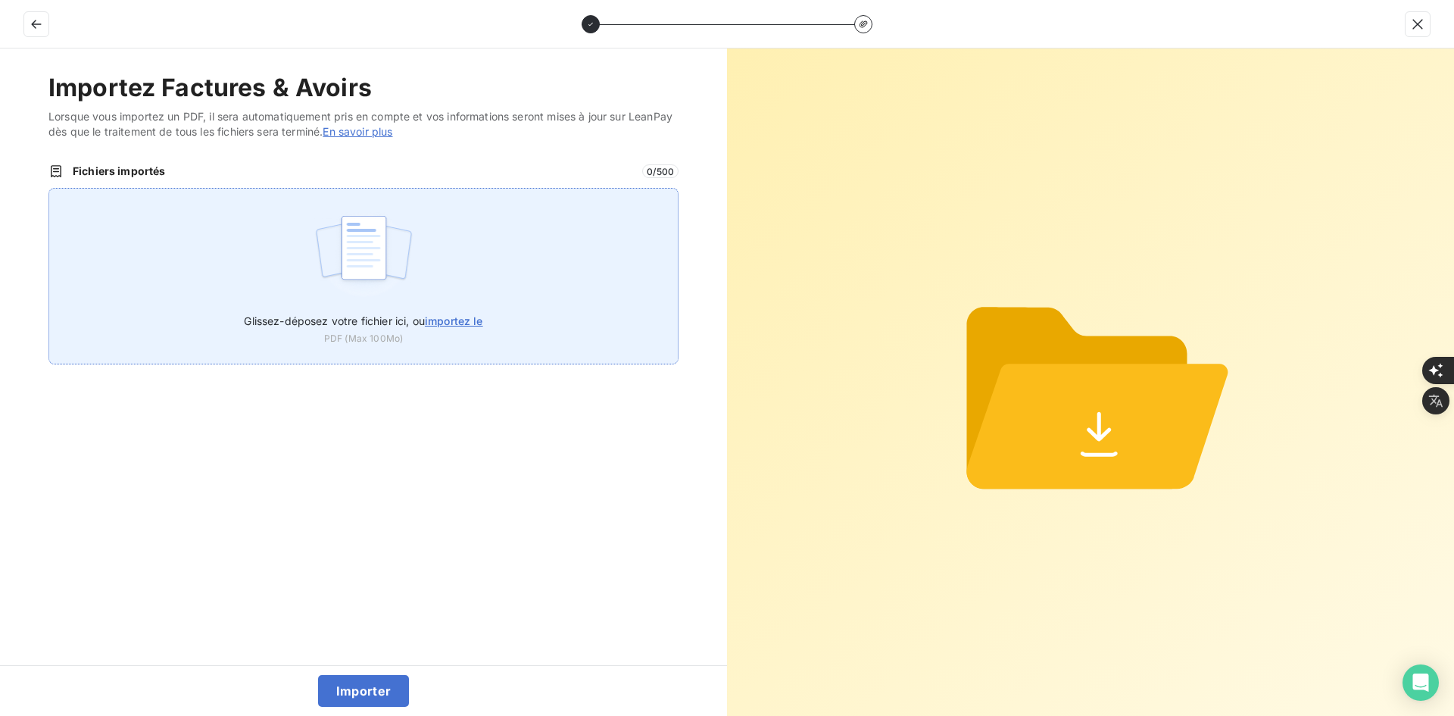
click at [429, 281] on div "Glissez-déposez votre fichier ici, ou importez le PDF (Max 100Mo)" at bounding box center [363, 276] width 630 height 177
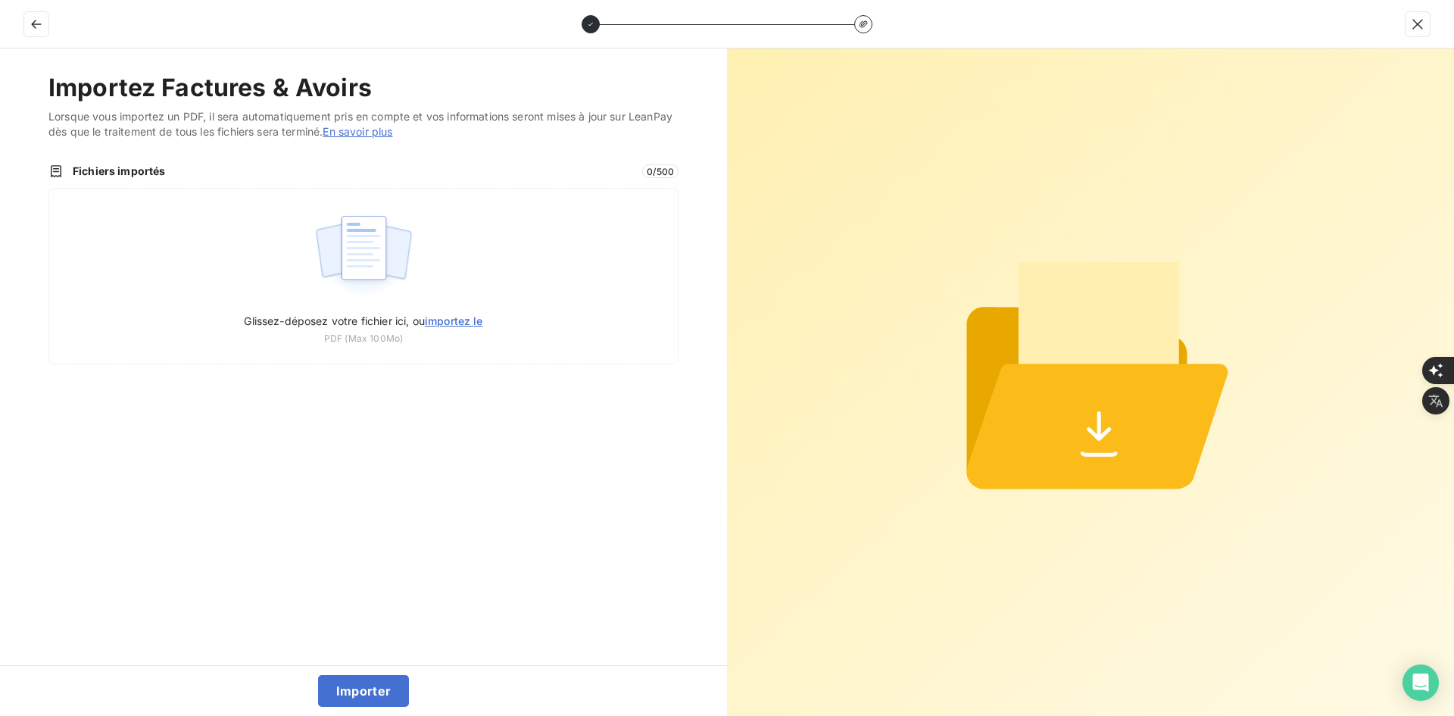
type input "C:\fakepath\FEF-2025-2979.pdf"
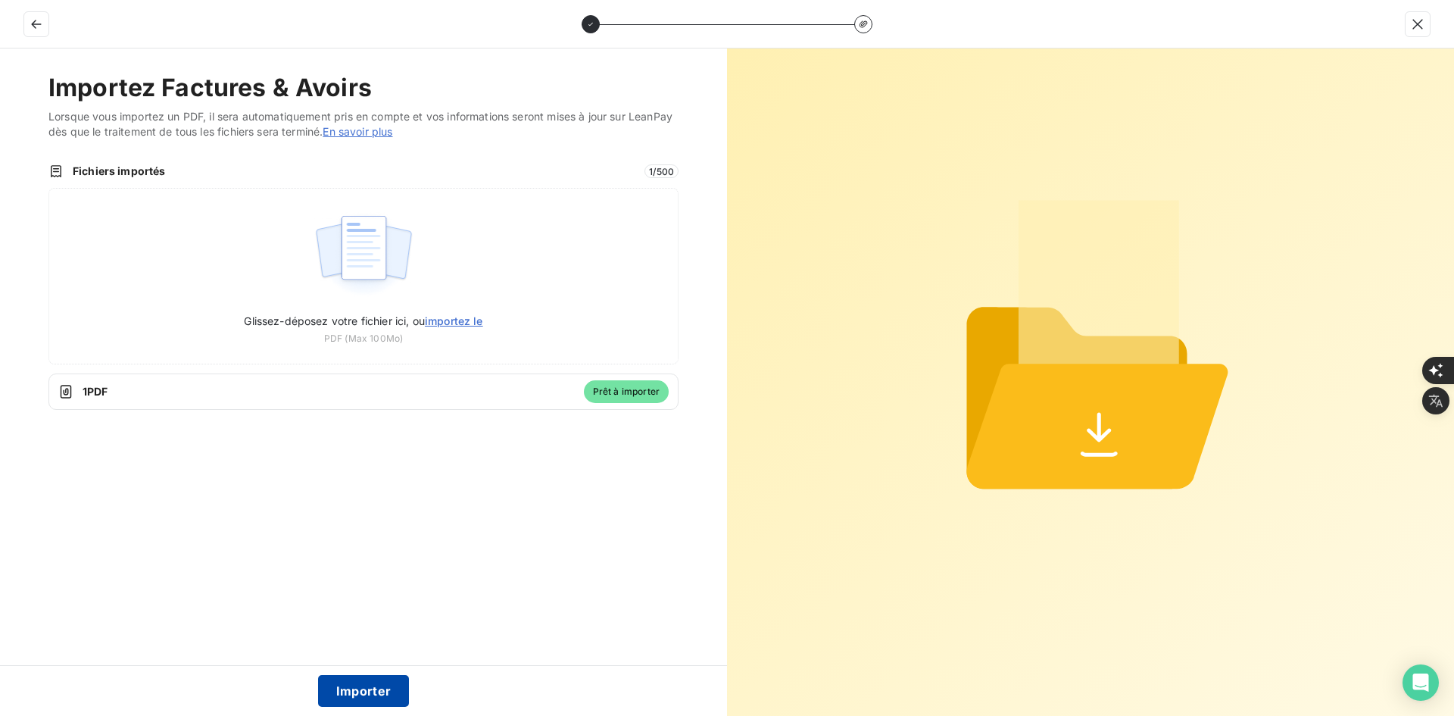
click at [348, 683] on button "Importer" at bounding box center [364, 691] width 92 height 32
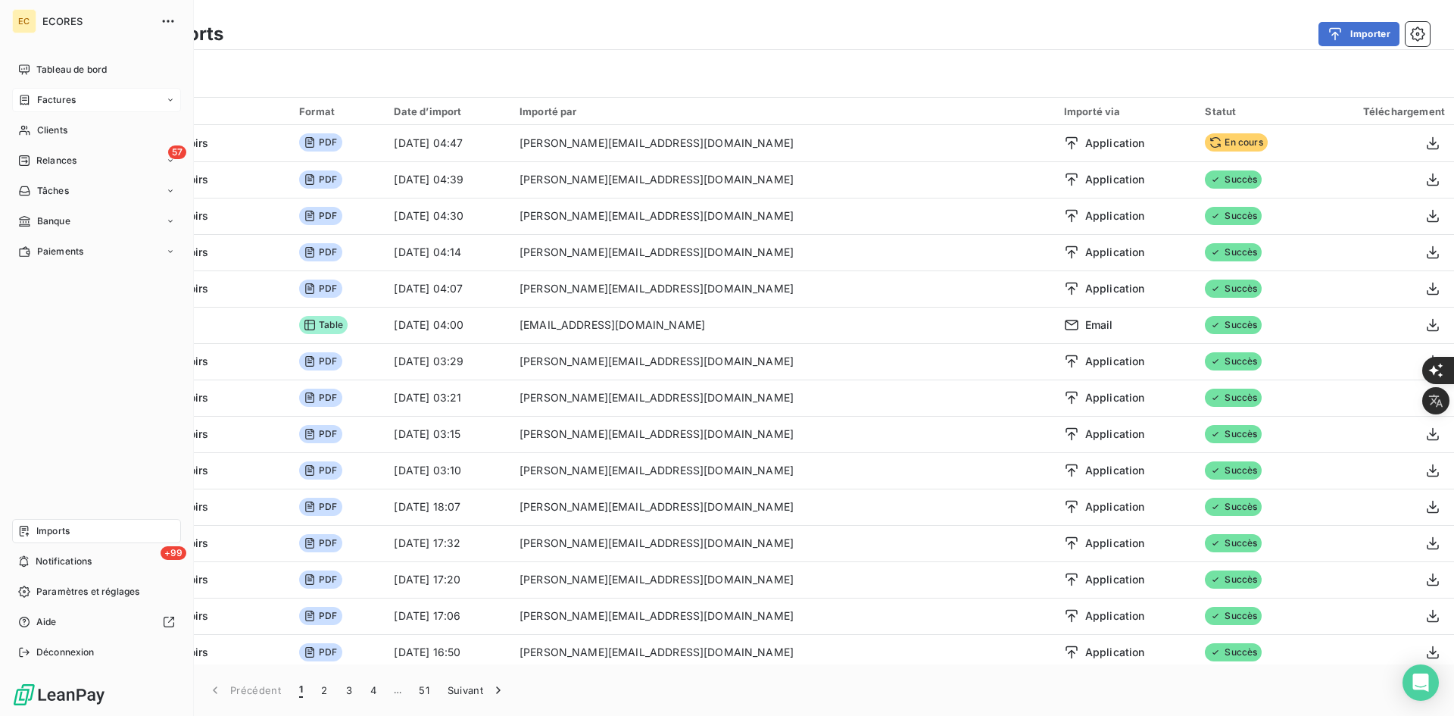
click at [64, 98] on span "Factures" at bounding box center [56, 100] width 39 height 14
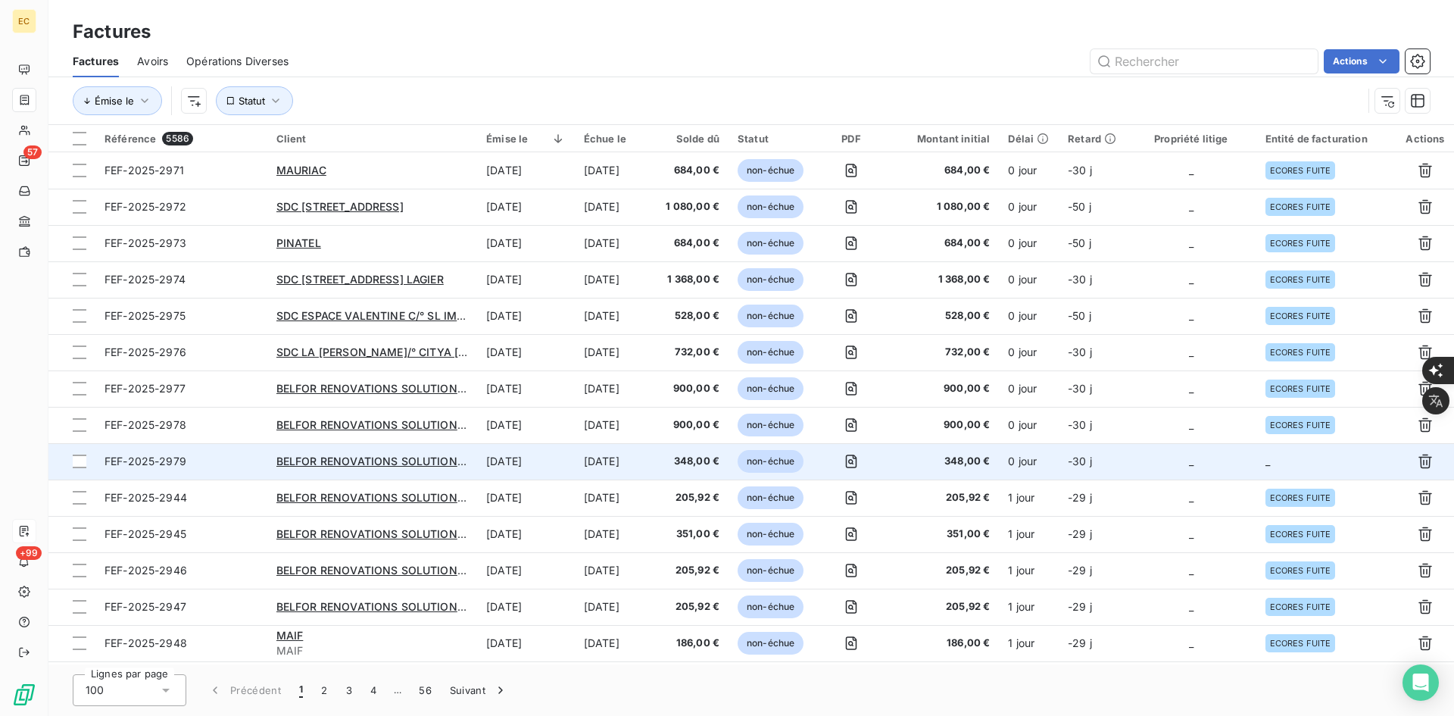
click at [1230, 462] on td "_" at bounding box center [1191, 461] width 130 height 36
